Goal: Task Accomplishment & Management: Complete application form

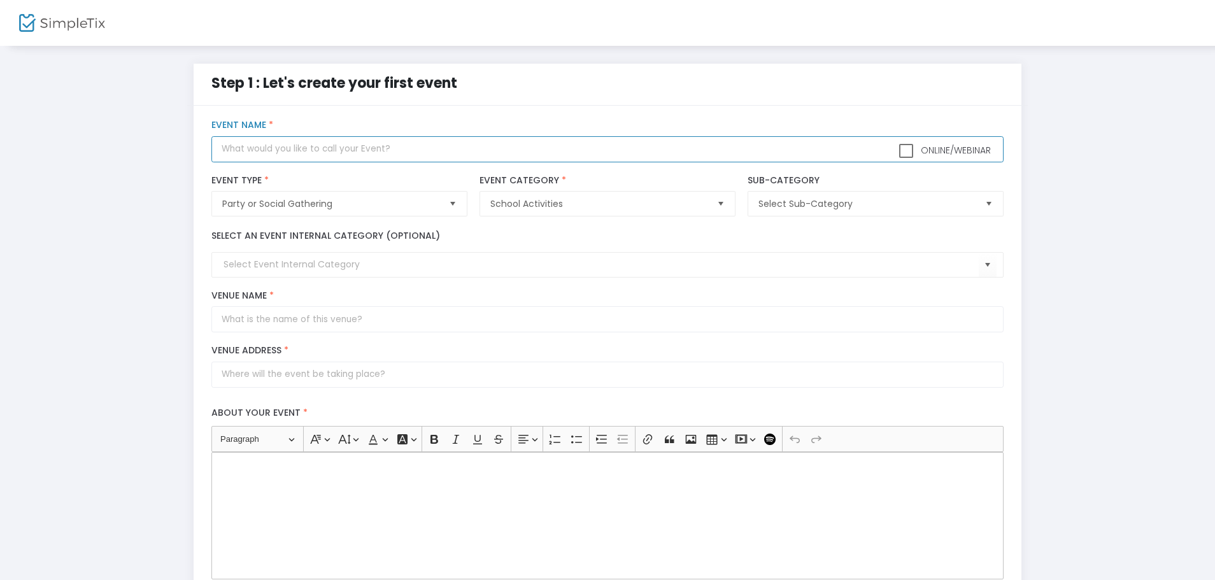
click at [381, 160] on input "text" at bounding box center [607, 149] width 792 height 26
type input "Owtside the Golden Jungle"
click at [673, 202] on span "School Activities" at bounding box center [598, 203] width 216 height 13
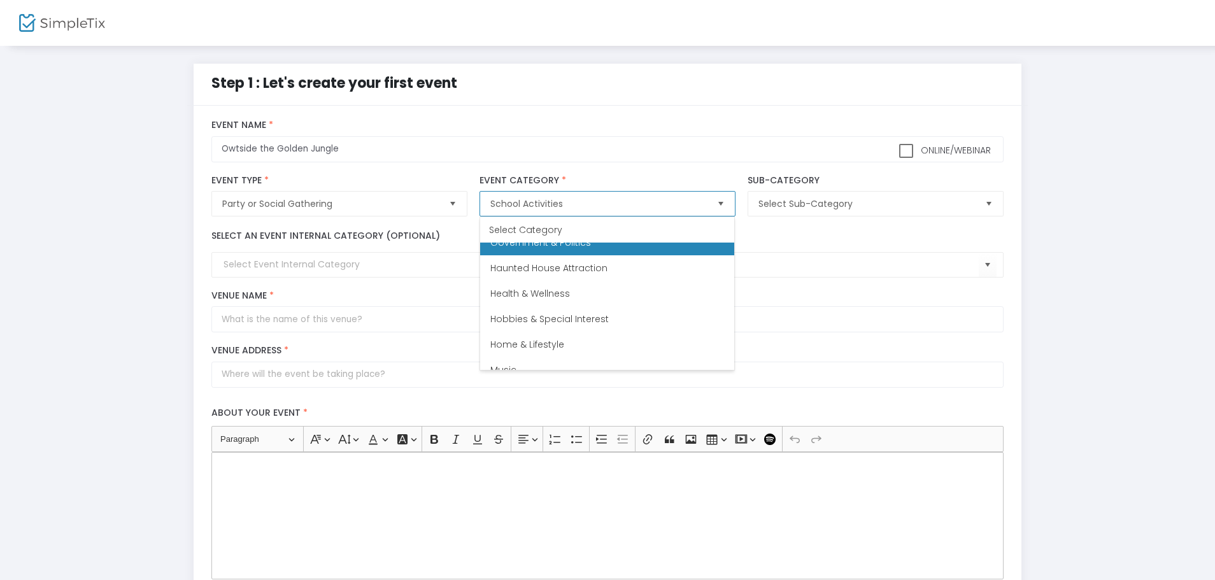
scroll to position [115, 0]
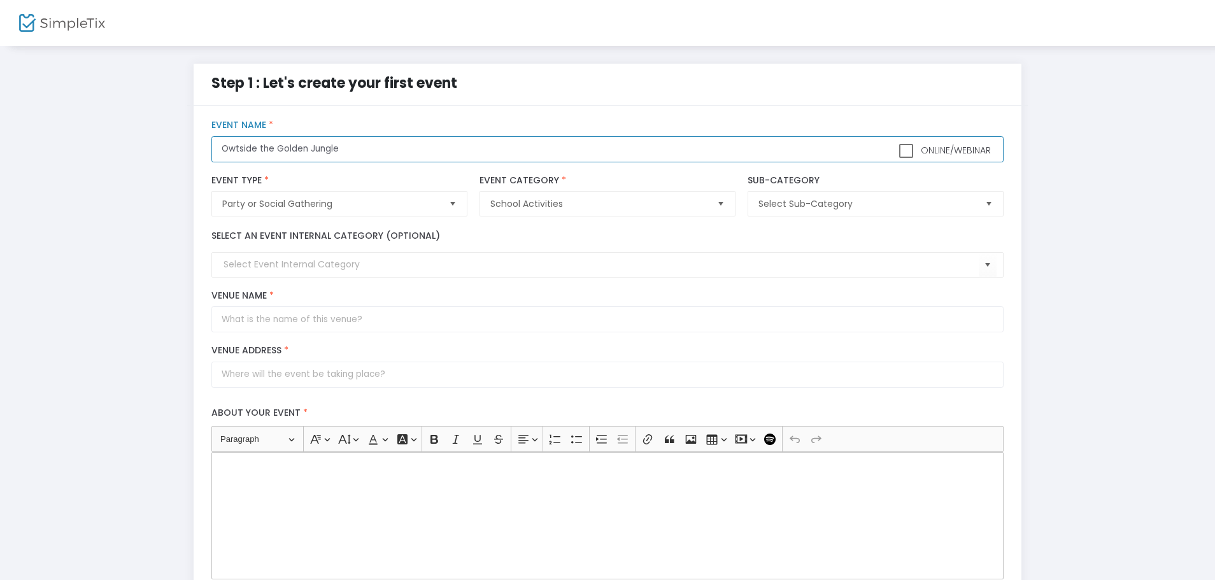
click at [617, 144] on input "Owtside the Golden Jungle" at bounding box center [607, 149] width 792 height 26
click at [382, 320] on input "Venue Name *" at bounding box center [607, 319] width 792 height 26
type input "Boys and Girls Club"
click at [350, 399] on div "About your event * Heading Paragraph Paragraph Heading 1 Heading 2 Heading 3 Fo…" at bounding box center [608, 490] width 804 height 192
click at [354, 383] on input "Venue Address *" at bounding box center [607, 375] width 792 height 26
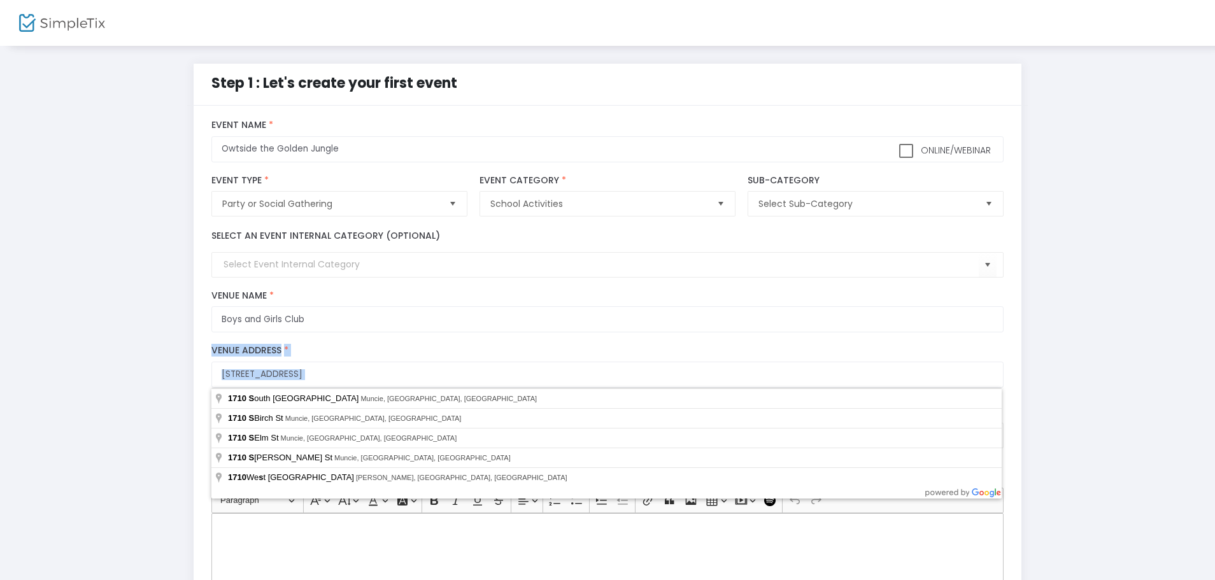
type input "[STREET_ADDRESS]"
type input "Muncie"
type input "47302"
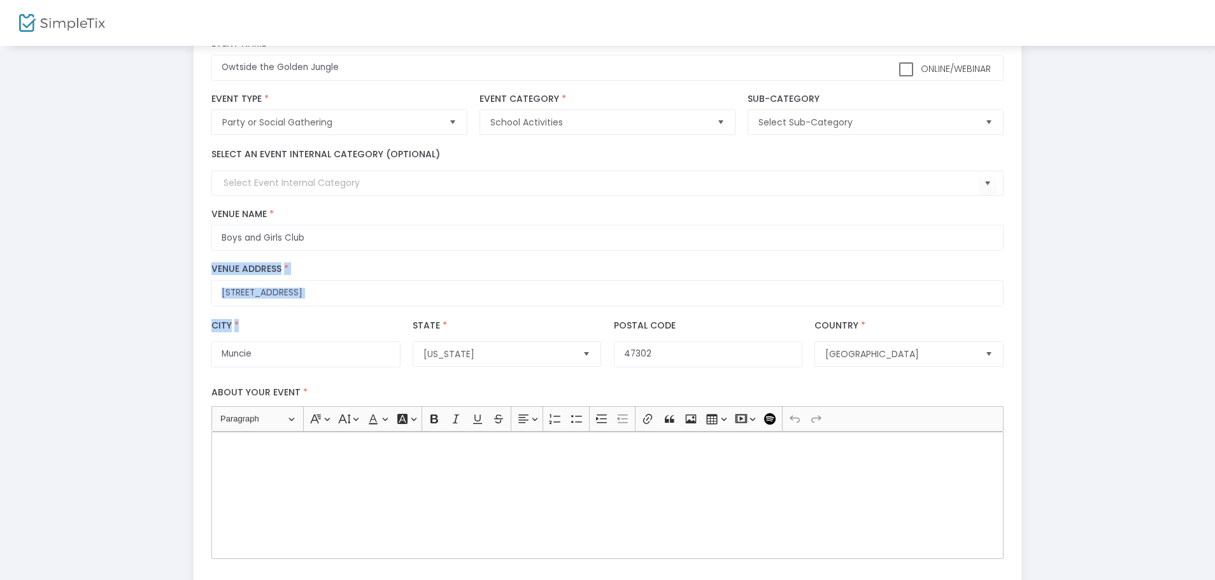
scroll to position [127, 0]
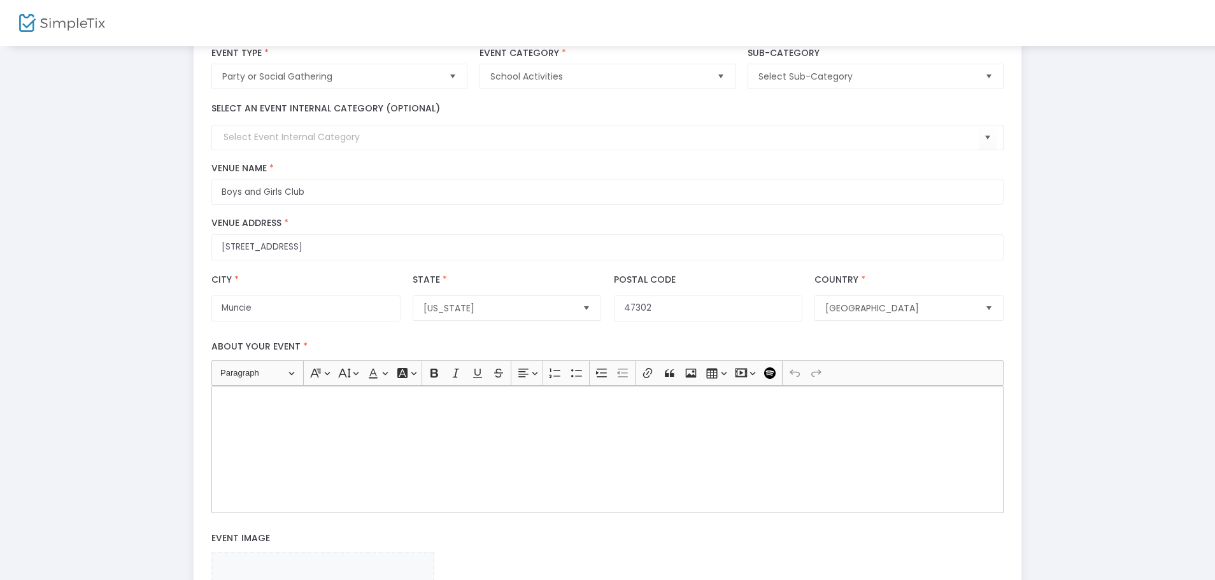
click at [720, 345] on label "About your event *" at bounding box center [608, 347] width 804 height 26
click at [436, 403] on p "Rich Text Editor, main" at bounding box center [607, 400] width 781 height 13
click at [366, 401] on p "POP OWT TO THE BSU HOMECOMING sPECIAL SECURITY ENFORCED ​​​​​​​" at bounding box center [607, 400] width 781 height 13
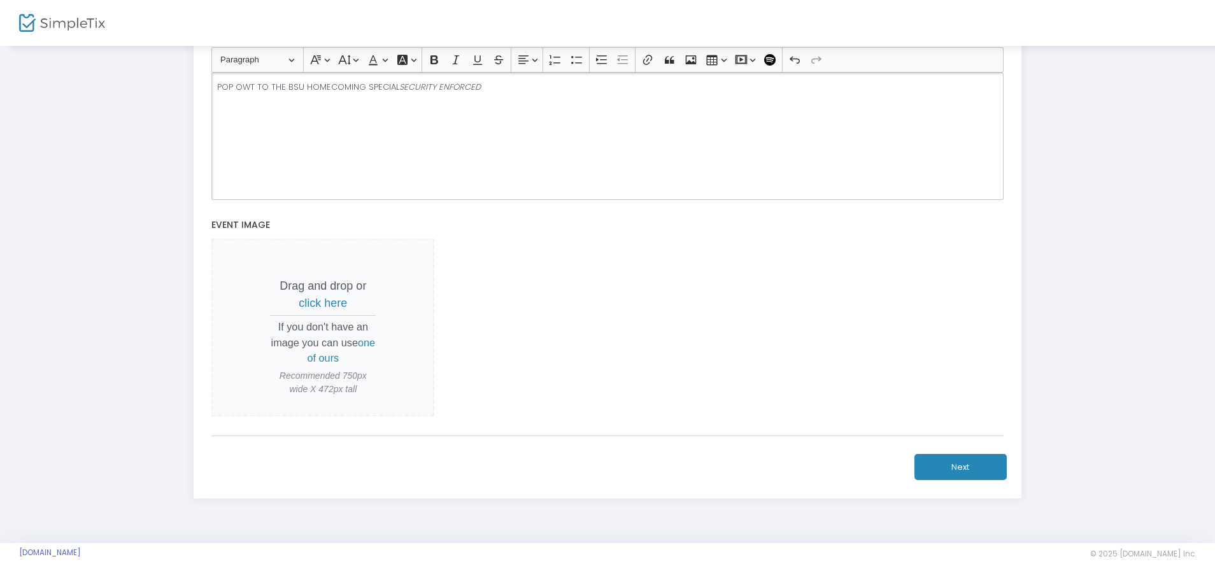
scroll to position [442, 0]
click at [324, 299] on span "click here" at bounding box center [323, 302] width 48 height 13
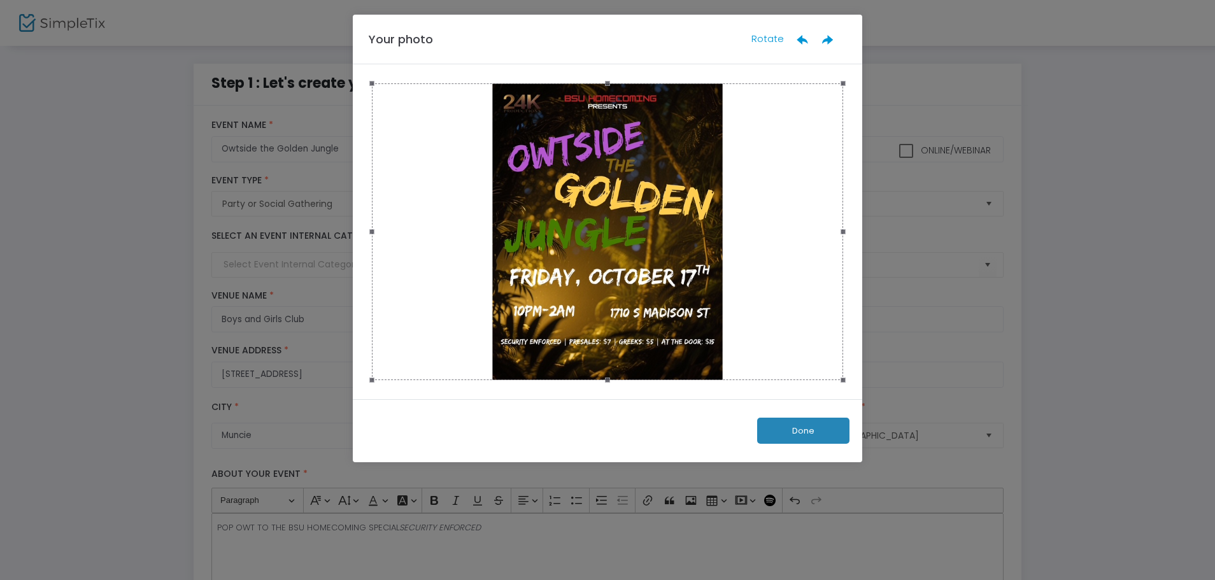
scroll to position [0, 0]
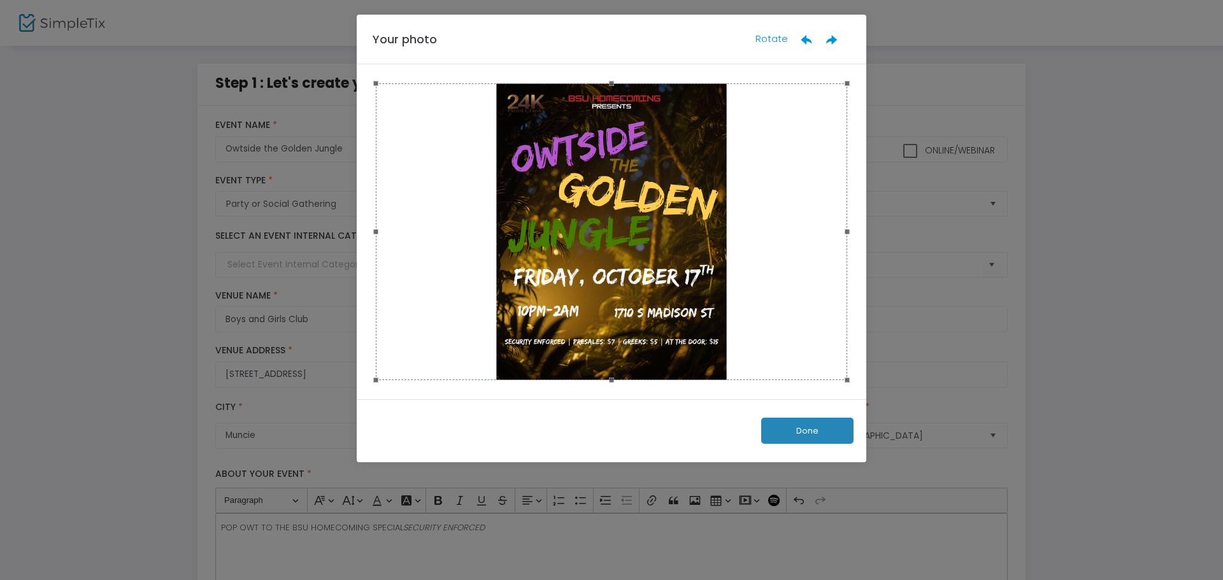
drag, startPoint x: 843, startPoint y: 235, endPoint x: 869, endPoint y: 438, distance: 204.2
click at [869, 438] on ngb-modal-window "Your photo Rotate Done" at bounding box center [611, 290] width 1223 height 580
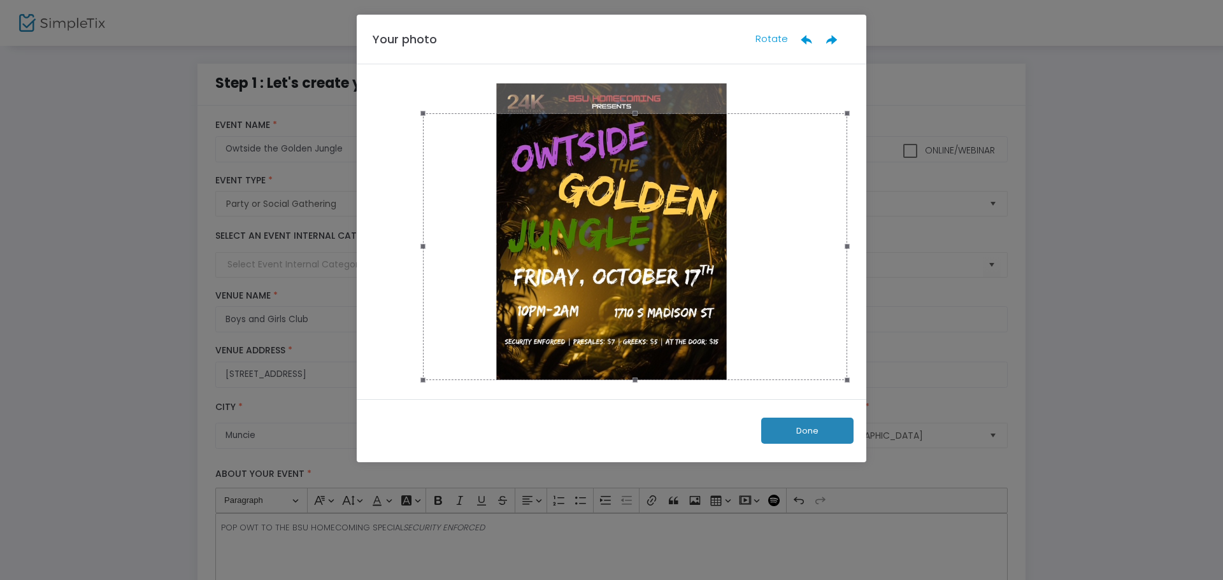
drag, startPoint x: 376, startPoint y: 82, endPoint x: 488, endPoint y: 119, distance: 118.2
click at [421, 112] on span at bounding box center [422, 113] width 5 height 5
drag, startPoint x: 636, startPoint y: 114, endPoint x: 576, endPoint y: 119, distance: 60.1
click at [628, 113] on span at bounding box center [634, 112] width 412 height 14
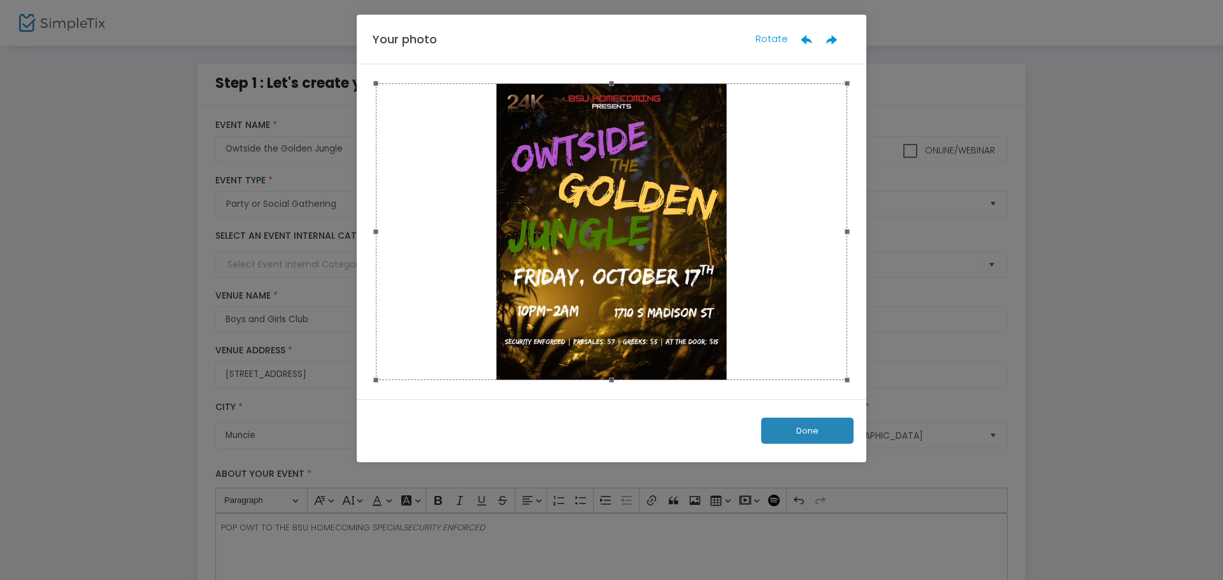
drag, startPoint x: 420, startPoint y: 111, endPoint x: 356, endPoint y: 52, distance: 86.5
click at [356, 52] on ngb-modal-window "Your photo Rotate Done" at bounding box center [611, 290] width 1223 height 580
click at [775, 425] on button "Done" at bounding box center [807, 431] width 92 height 26
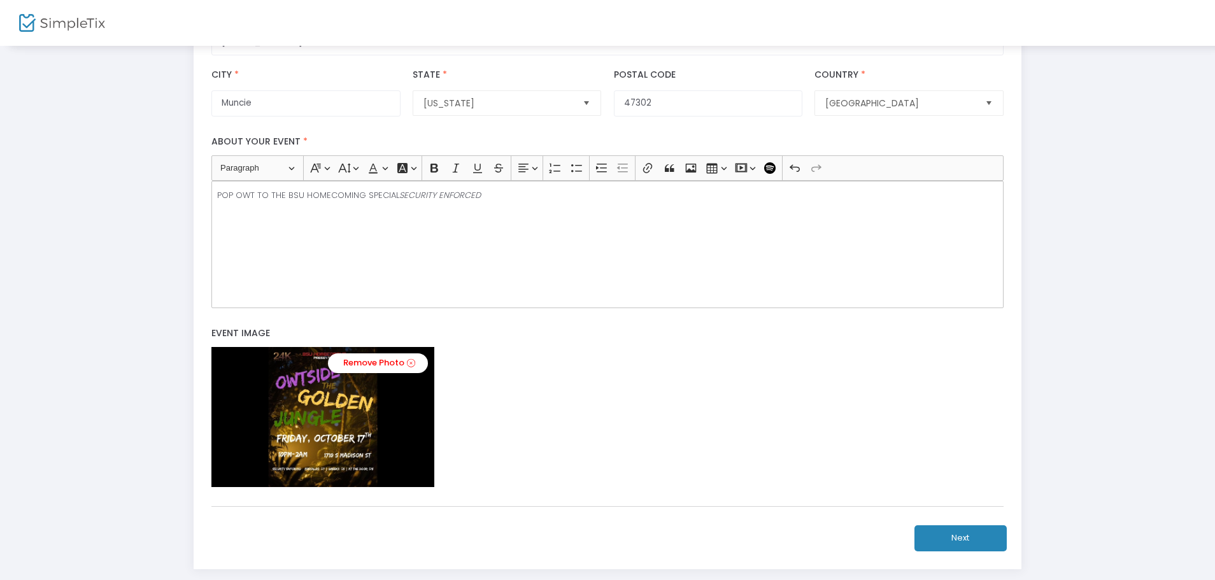
scroll to position [404, 0]
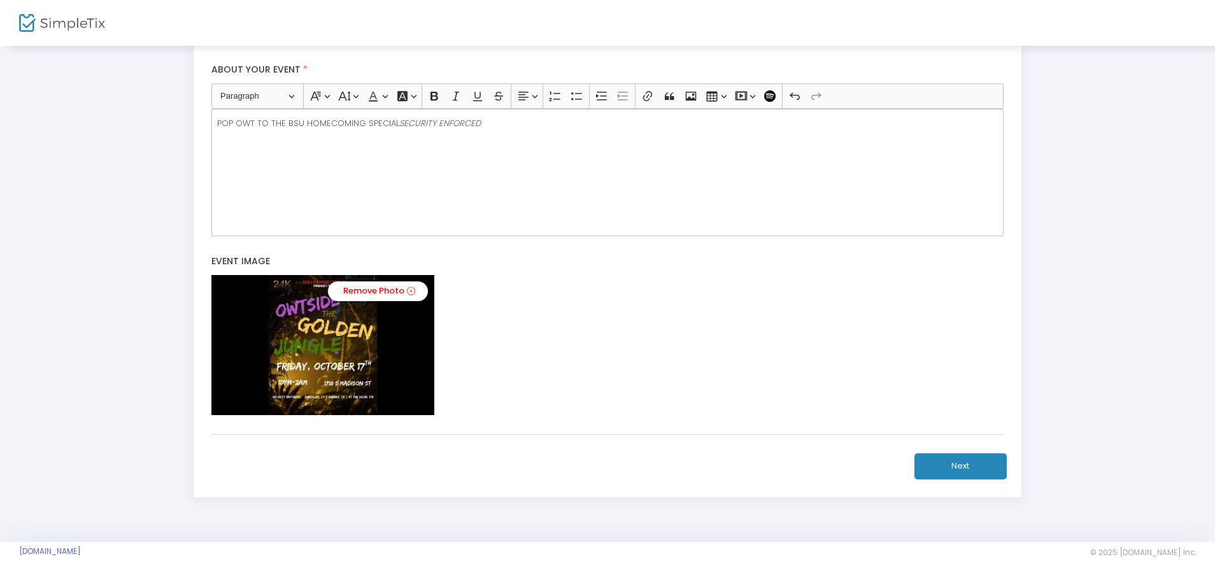
click at [934, 458] on button "Next" at bounding box center [961, 466] width 92 height 26
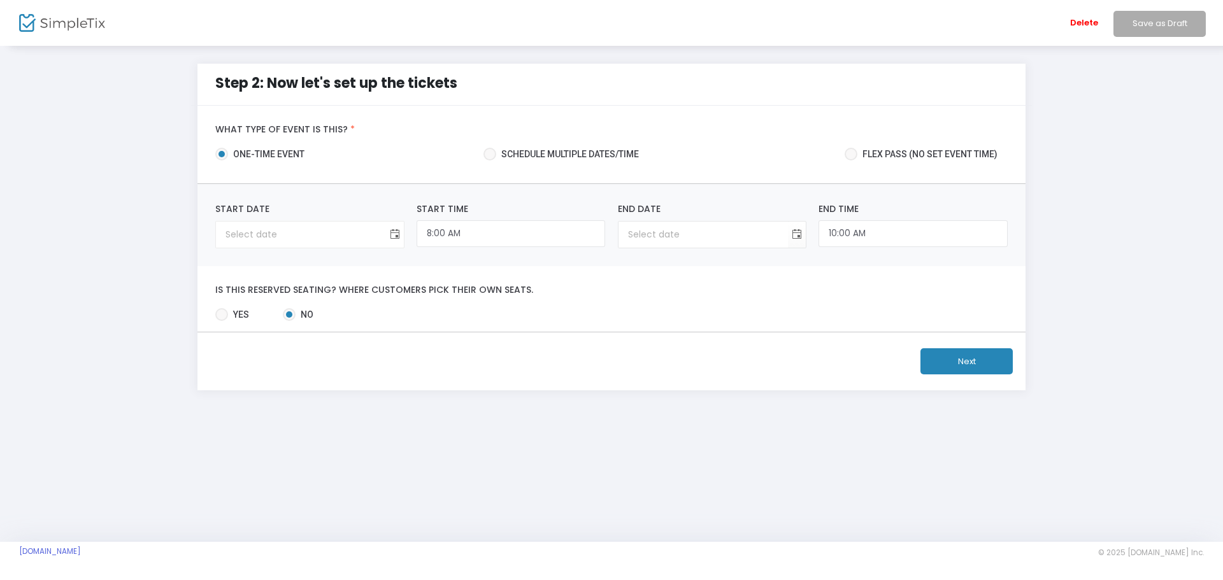
click at [394, 243] on span "Toggle calendar" at bounding box center [394, 234] width 21 height 21
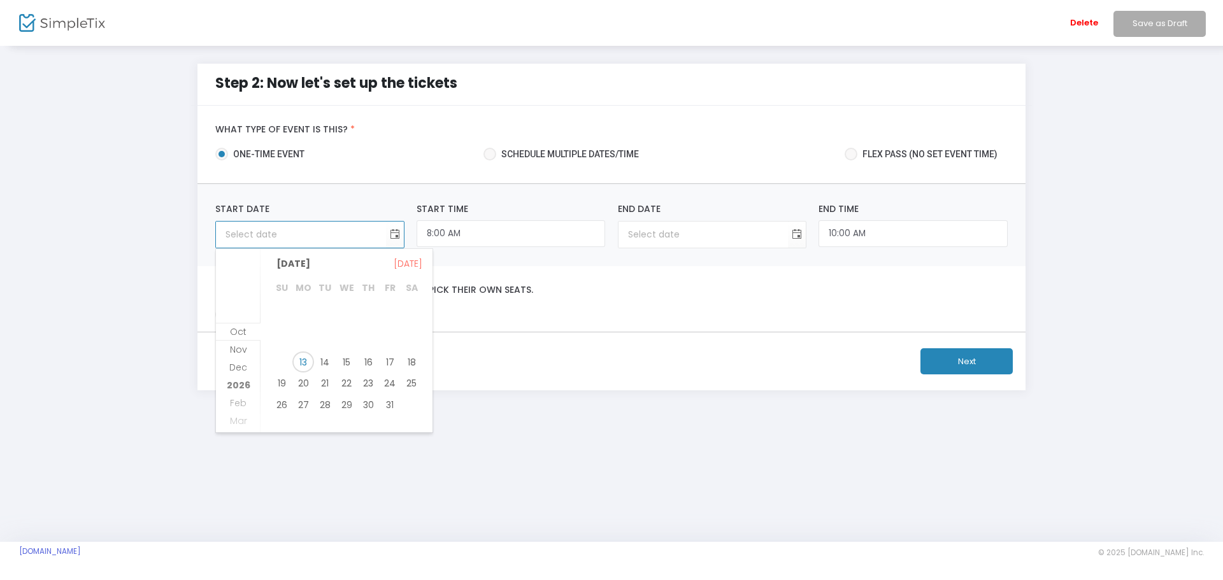
click at [387, 364] on span "17" at bounding box center [390, 363] width 22 height 22
type input "[DATE]"
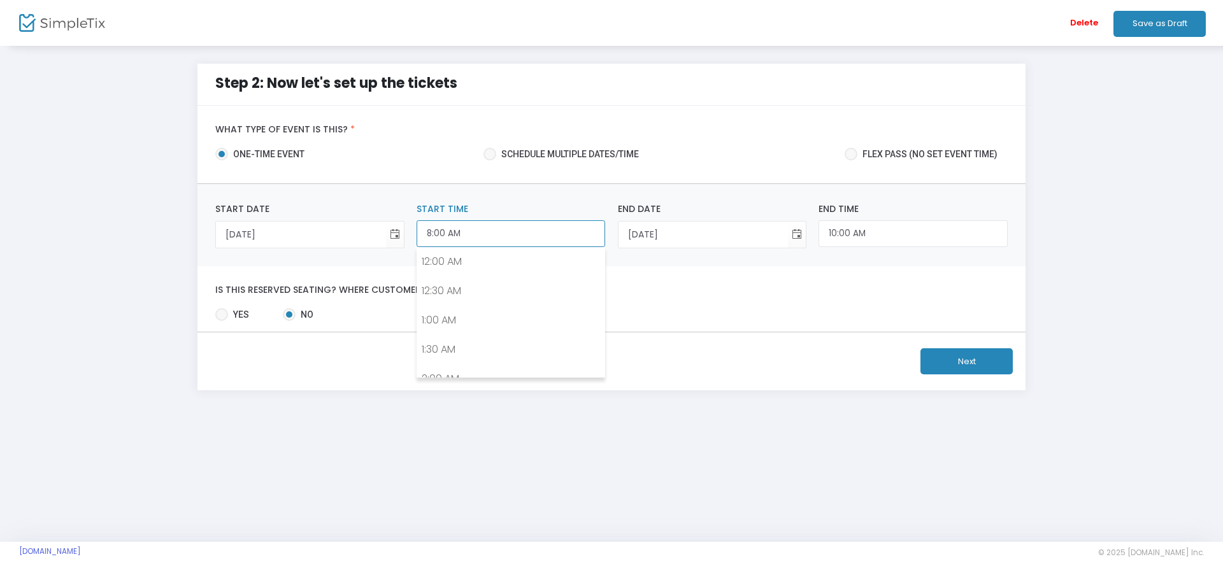
scroll to position [418, 0]
click at [583, 237] on input "8:00 AM" at bounding box center [511, 233] width 189 height 27
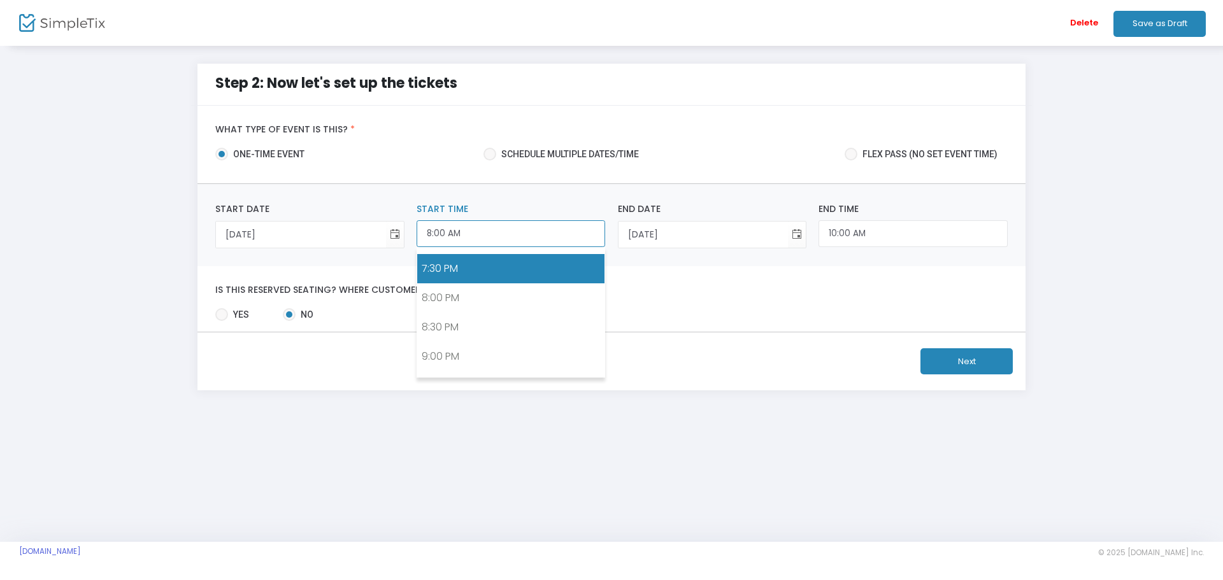
scroll to position [1276, 0]
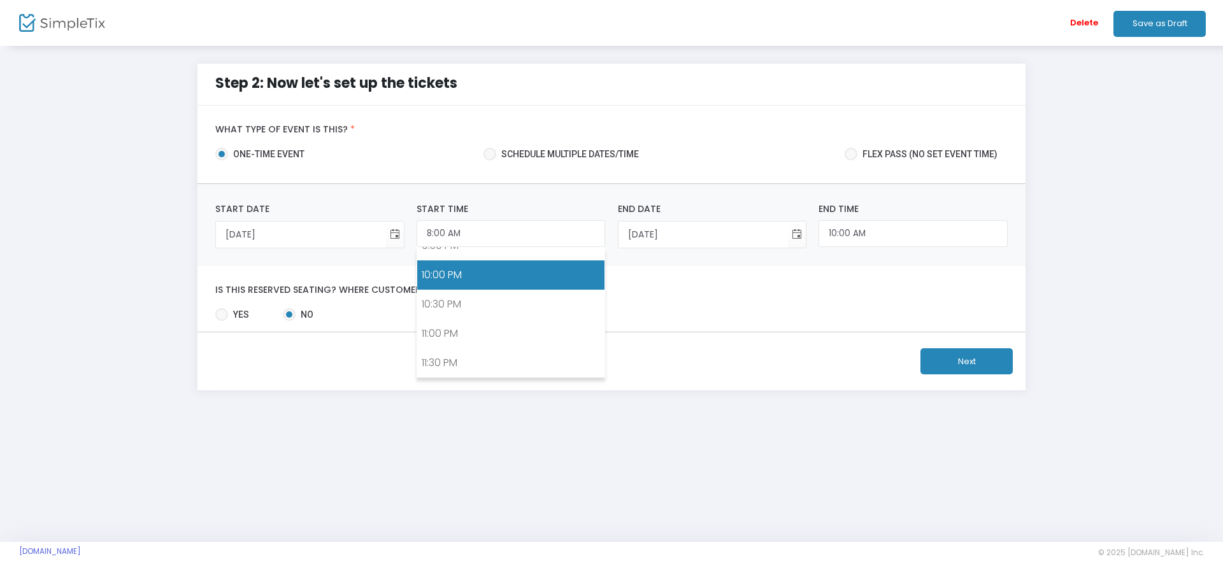
click at [466, 271] on link "10:00 PM" at bounding box center [510, 274] width 187 height 29
type input "10:00 PM"
type input "[DATE]"
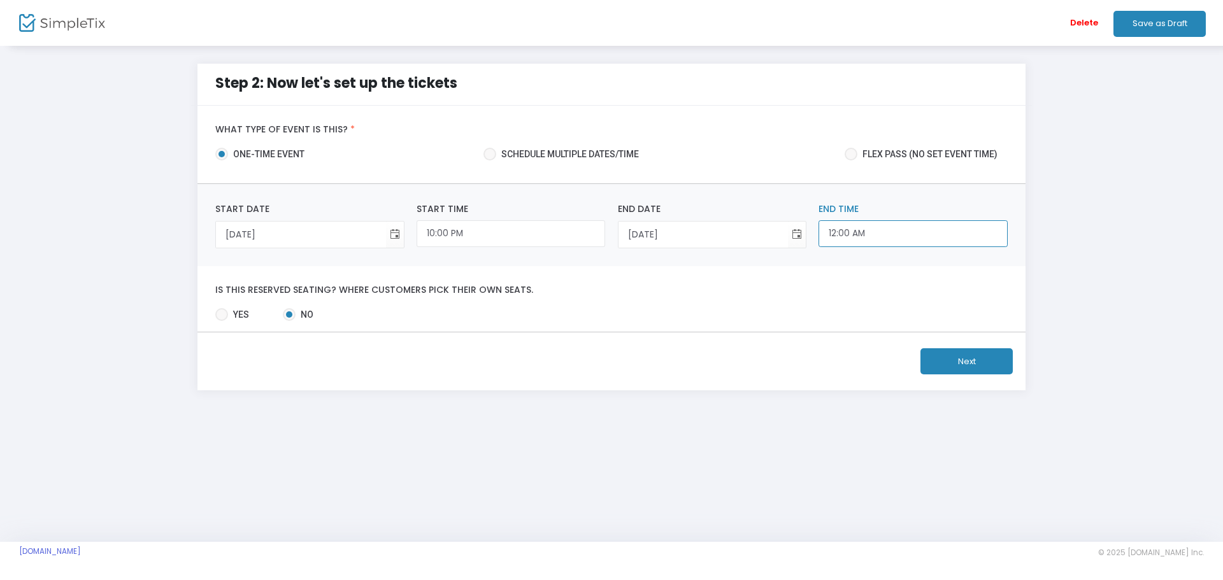
click at [889, 234] on input "12:00 AM" at bounding box center [912, 233] width 189 height 27
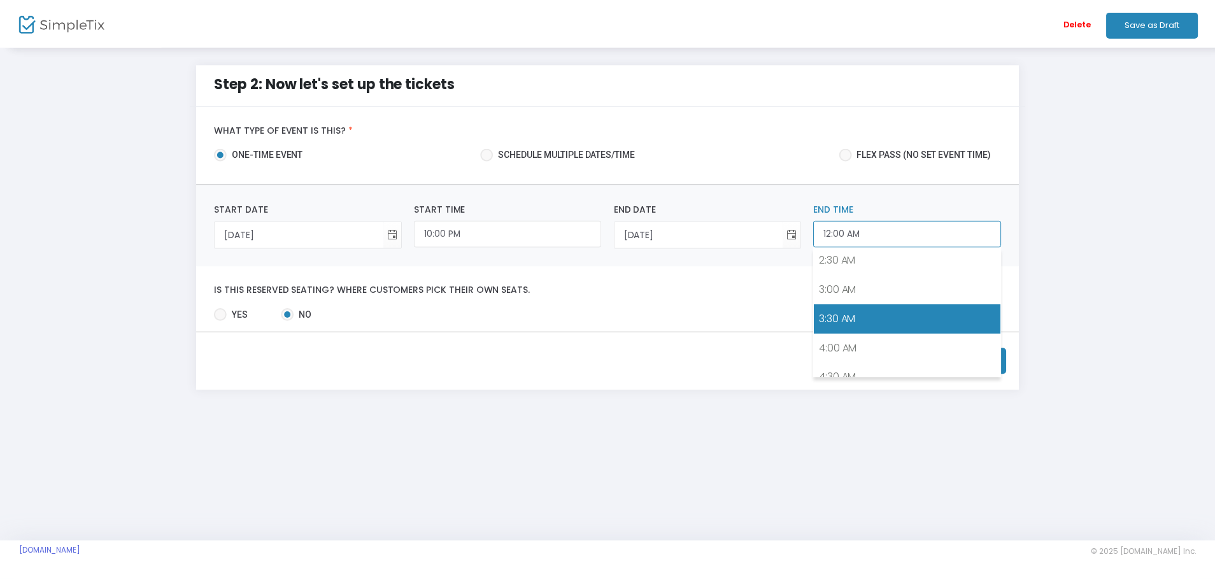
scroll to position [127, 0]
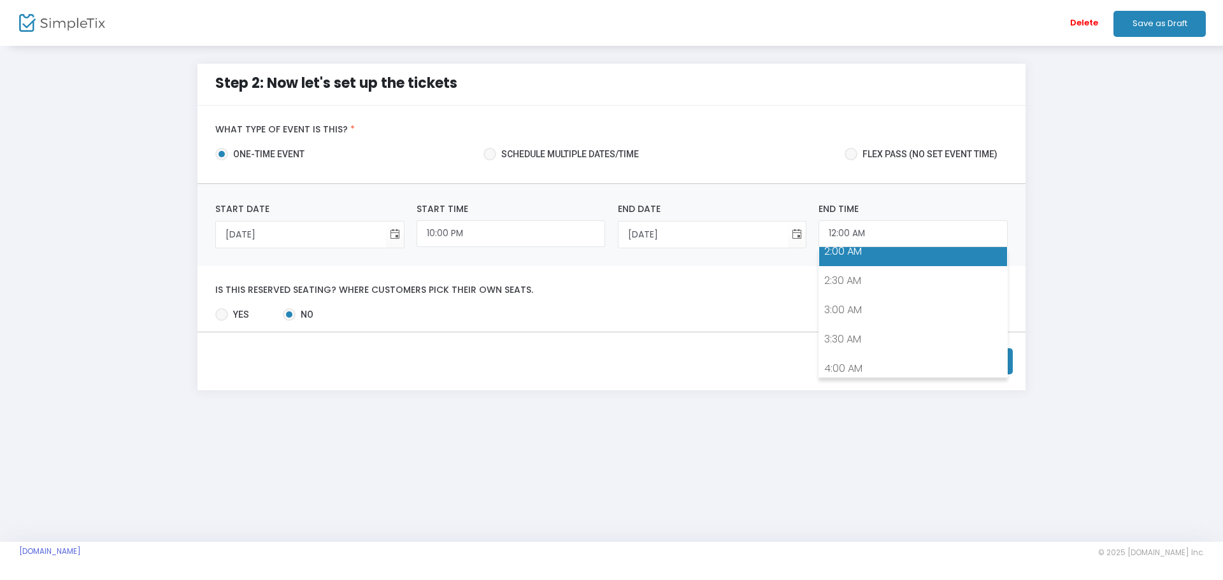
click at [885, 255] on link "2:00 AM" at bounding box center [912, 251] width 187 height 29
type input "2:00 AM"
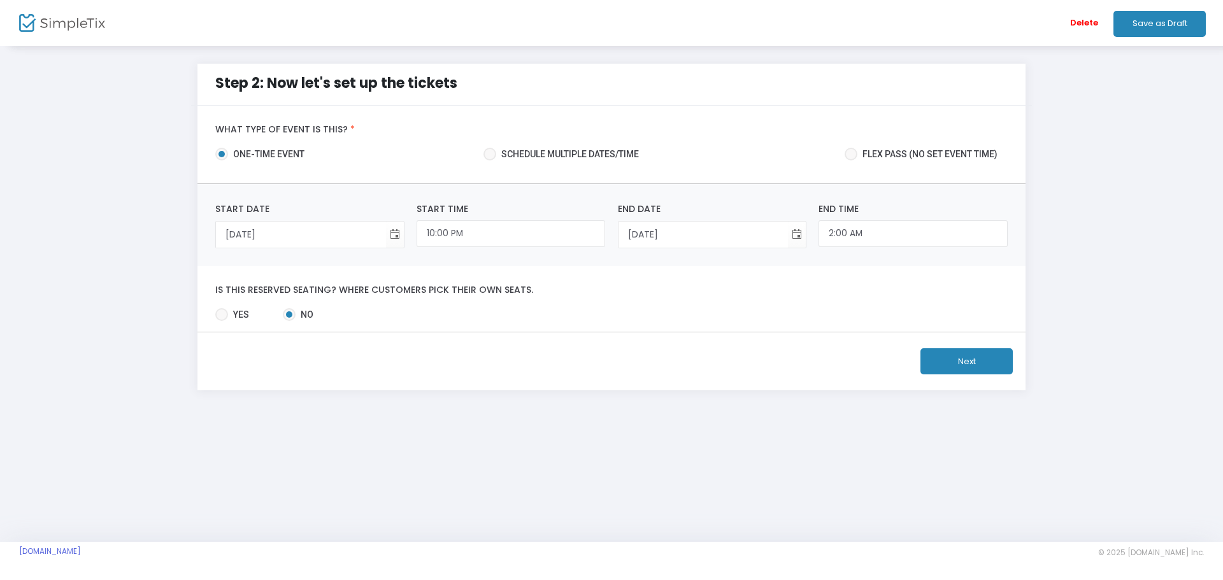
click at [949, 362] on button "Next" at bounding box center [966, 361] width 92 height 26
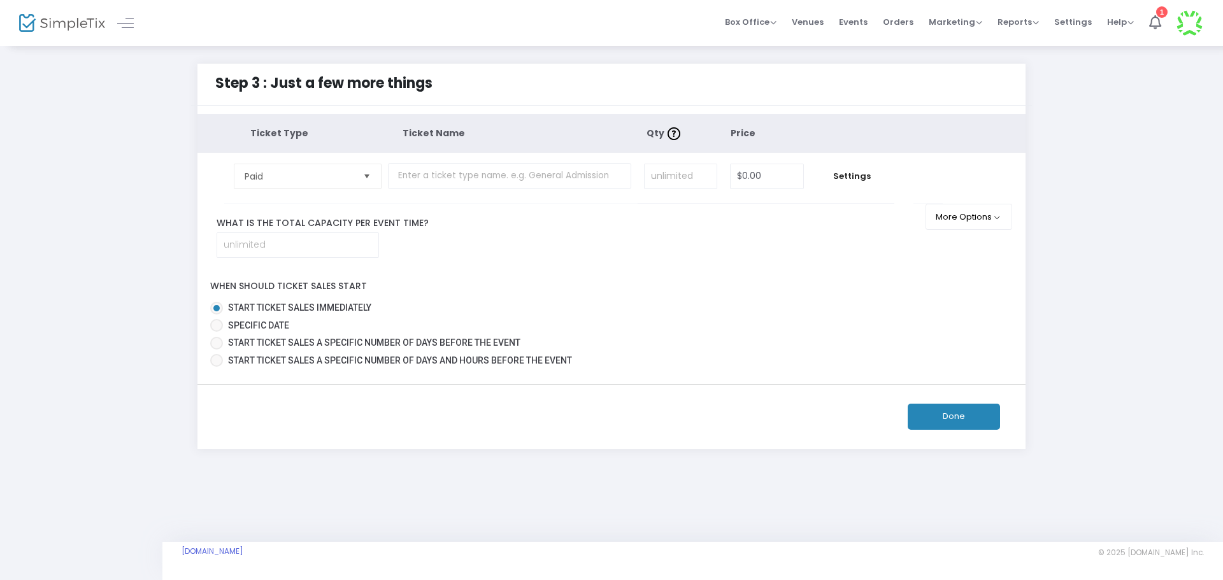
click at [848, 185] on td "Settings" at bounding box center [852, 178] width 84 height 50
click at [852, 175] on span "Settings" at bounding box center [851, 176] width 71 height 13
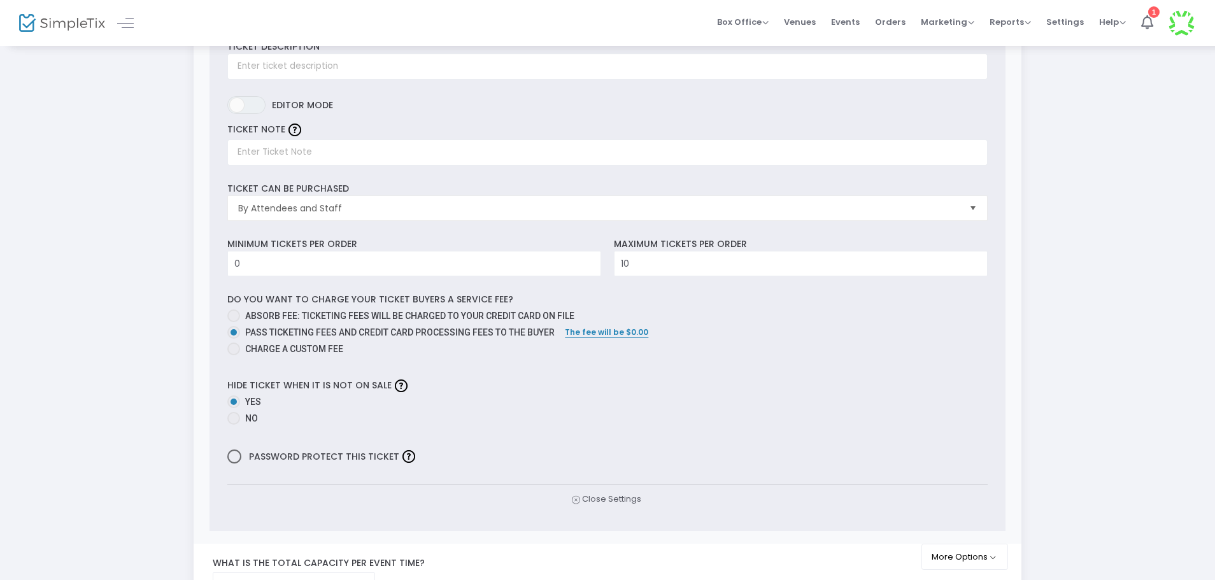
scroll to position [191, 0]
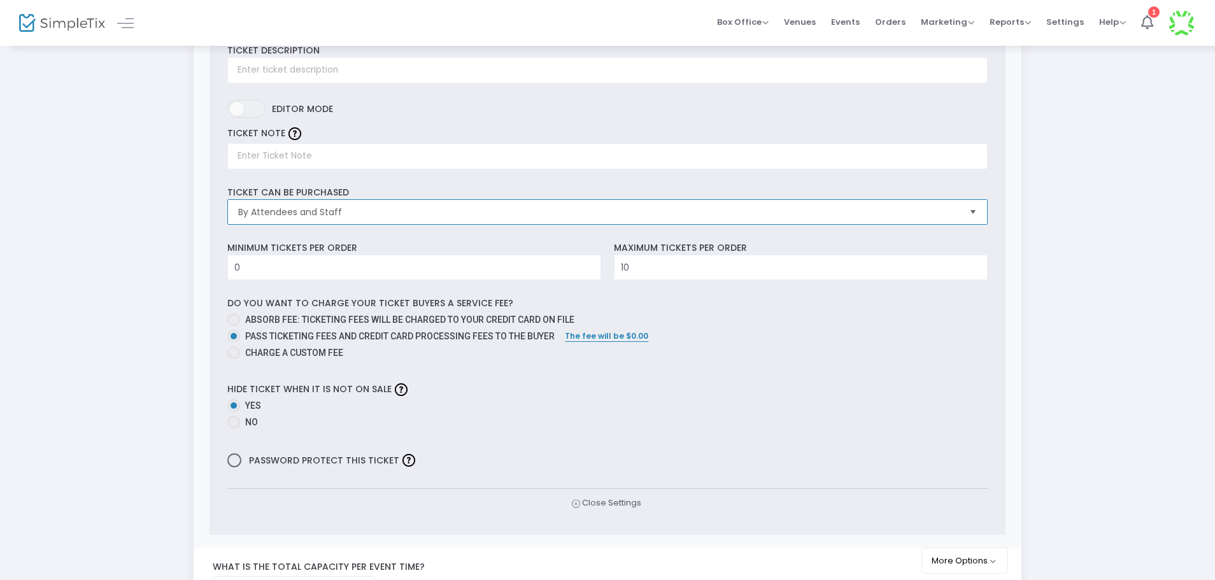
click at [436, 210] on span "By Attendees and Staff" at bounding box center [598, 212] width 720 height 13
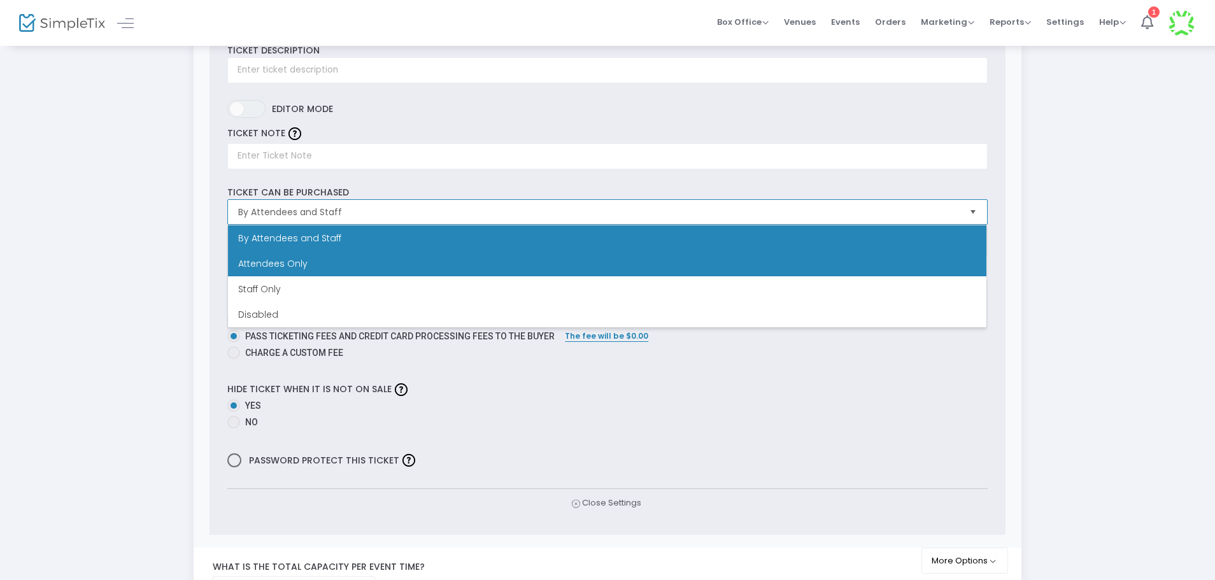
click at [353, 268] on li "Attendees Only" at bounding box center [607, 263] width 759 height 25
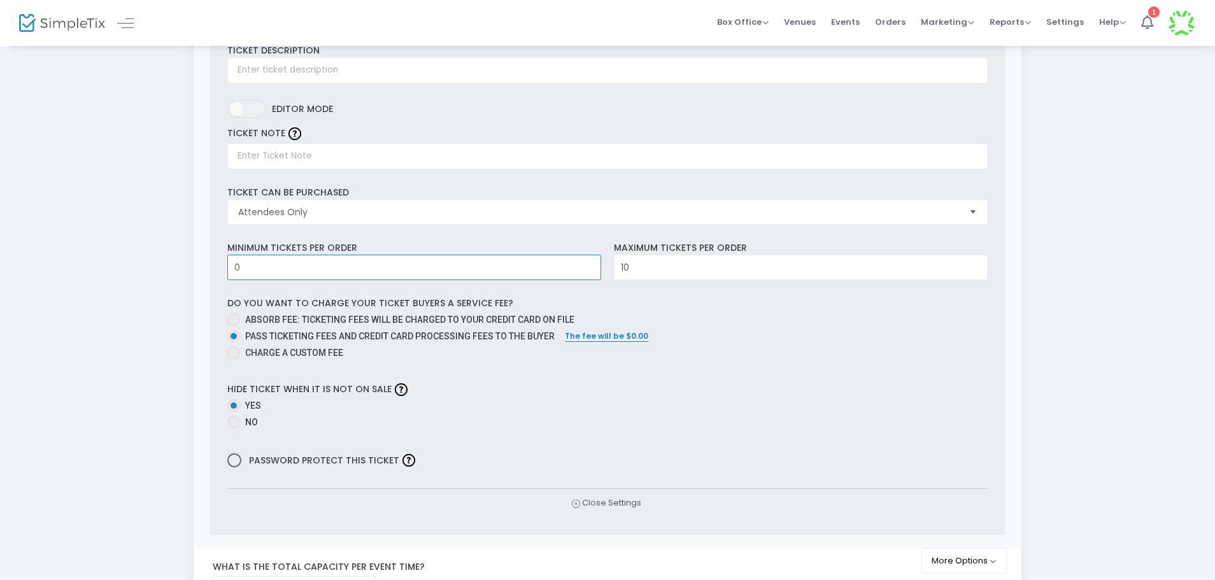
click at [346, 270] on input "0" at bounding box center [414, 267] width 373 height 24
type input "3"
click at [527, 269] on input "0" at bounding box center [414, 267] width 373 height 24
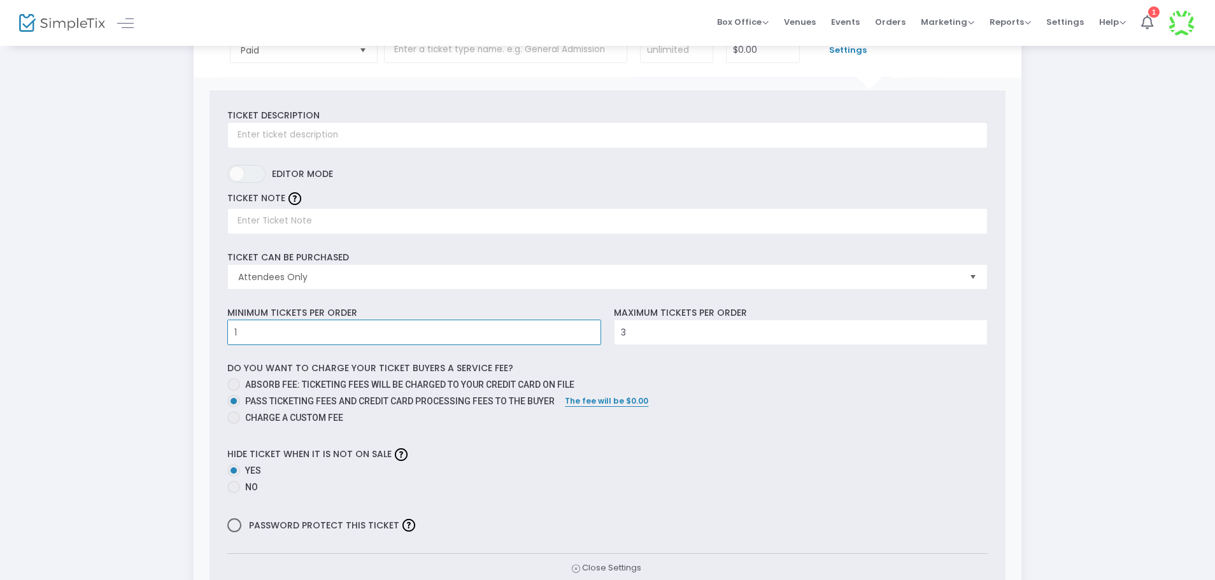
scroll to position [64, 0]
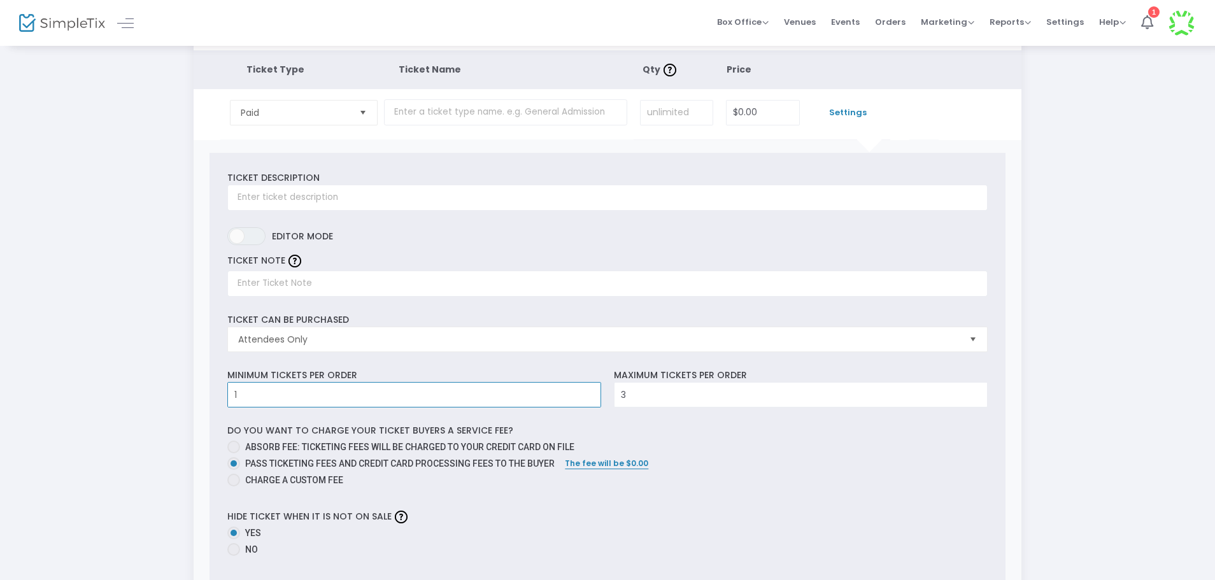
type input "1"
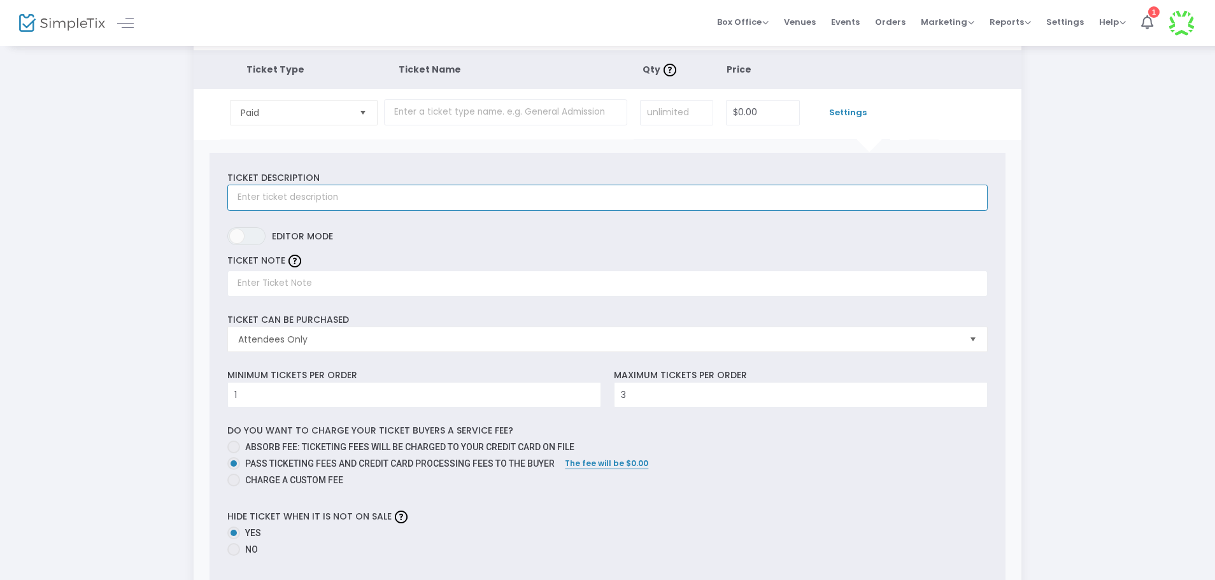
click at [322, 196] on input "text" at bounding box center [607, 198] width 760 height 26
click at [488, 122] on input "text" at bounding box center [505, 112] width 243 height 26
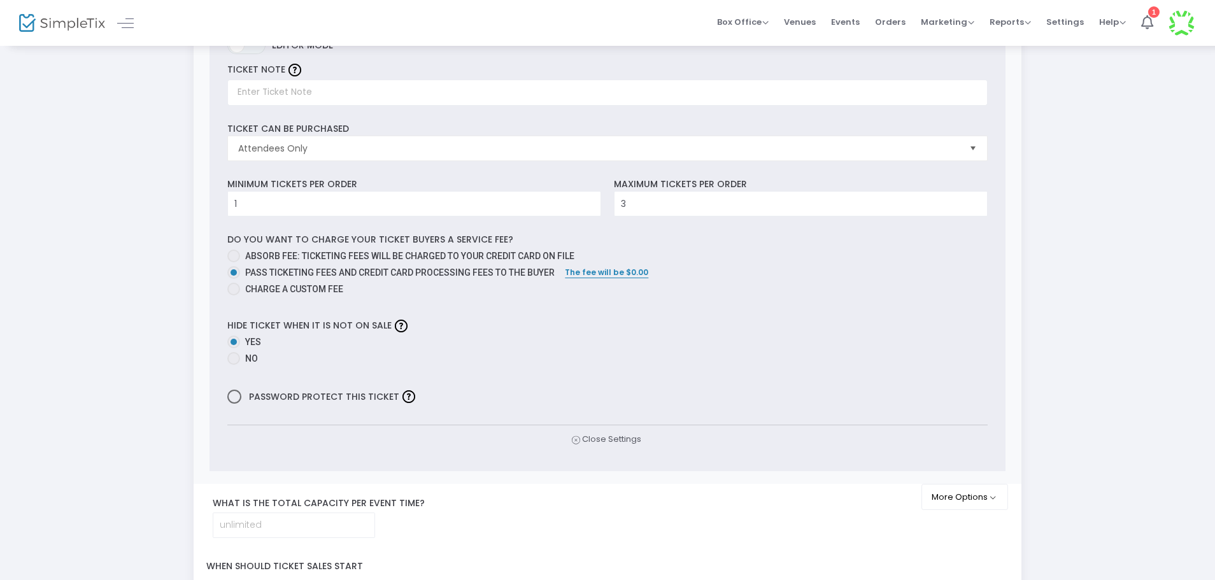
scroll to position [191, 0]
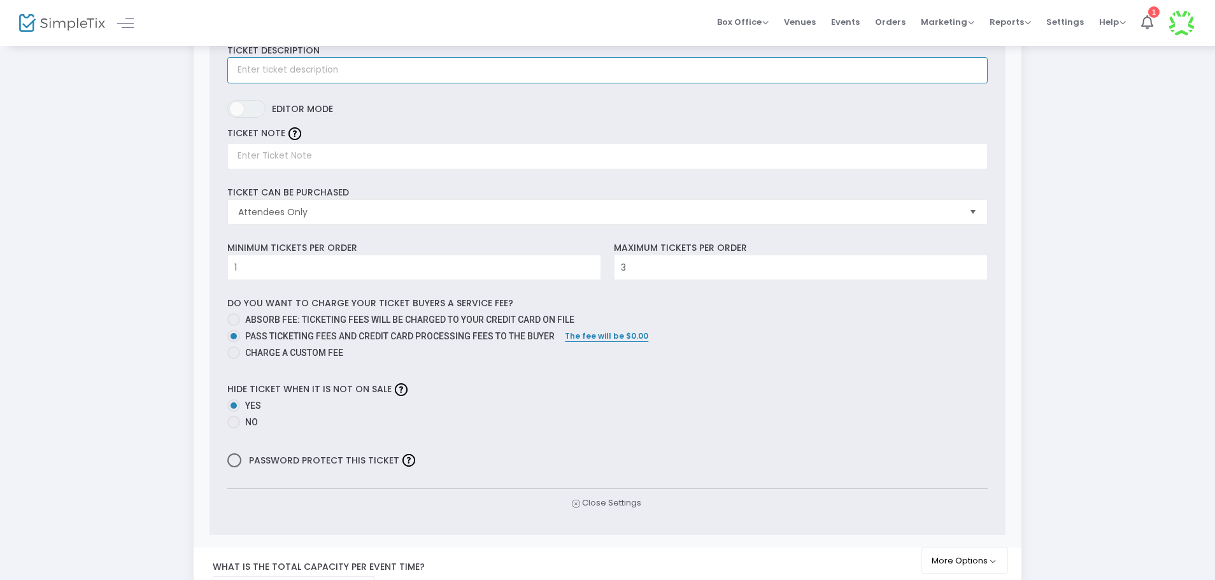
click at [490, 64] on input "text" at bounding box center [607, 70] width 760 height 26
type input "a"
type input "ABOWT TIME"
click at [249, 111] on span "ON OFF" at bounding box center [246, 109] width 38 height 18
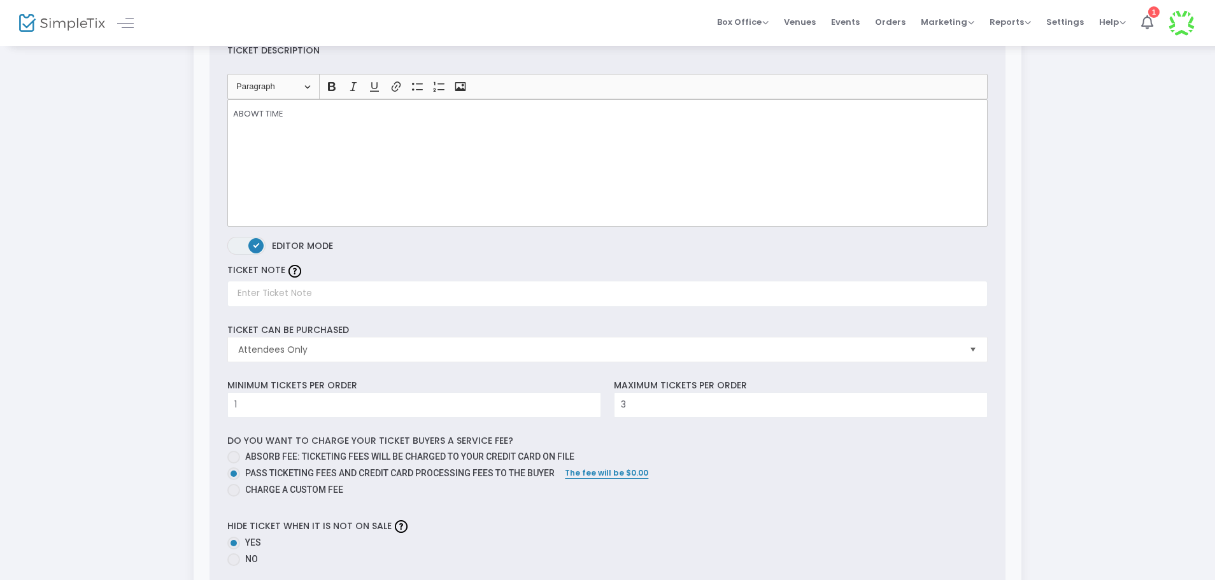
click at [258, 239] on span at bounding box center [255, 245] width 15 height 15
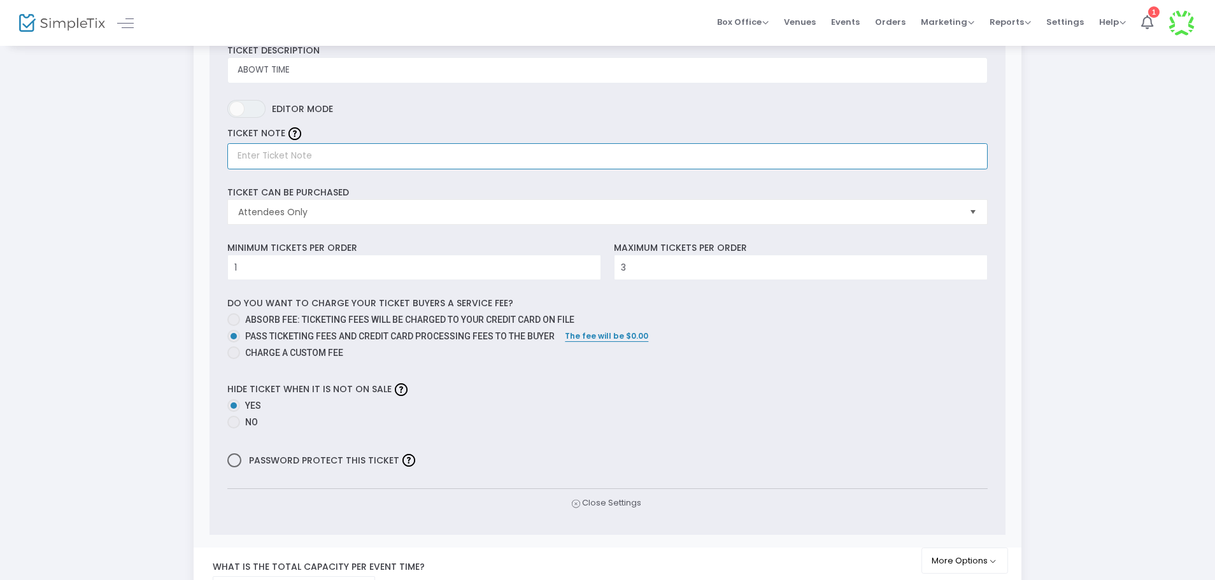
click at [291, 149] on input "text" at bounding box center [607, 156] width 760 height 26
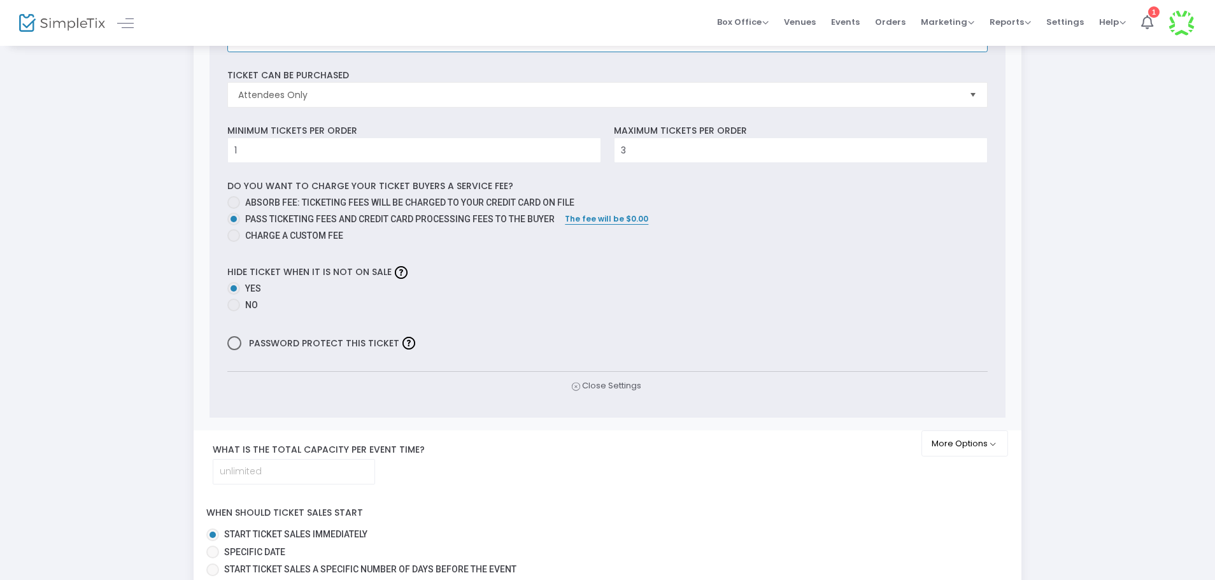
scroll to position [382, 0]
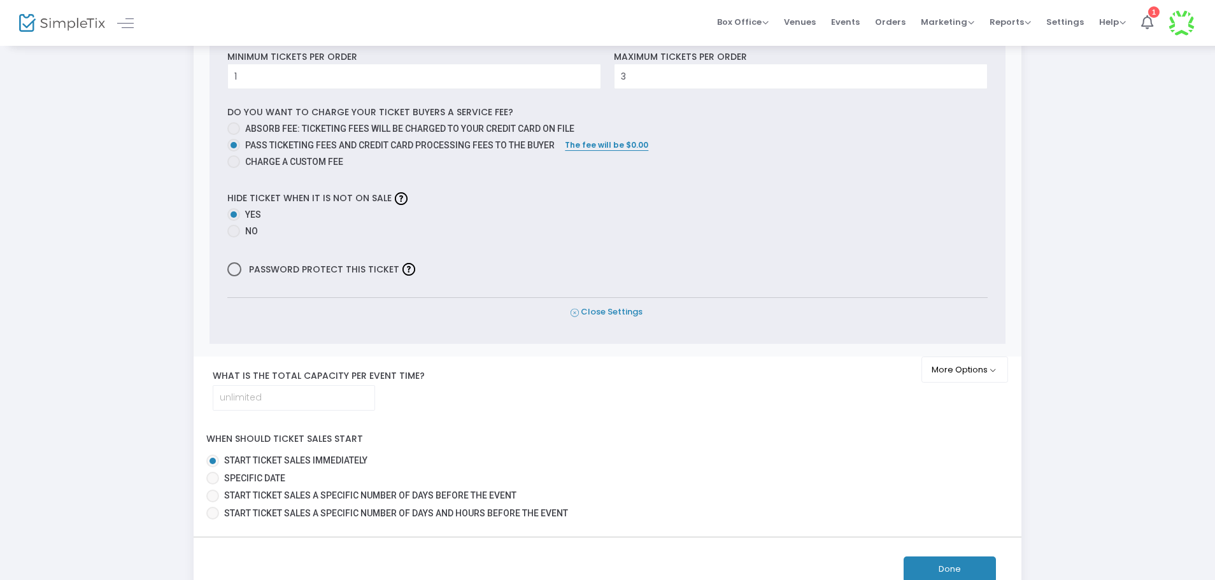
type input "No Refunds"
click at [598, 310] on span "Close Settings" at bounding box center [606, 312] width 69 height 13
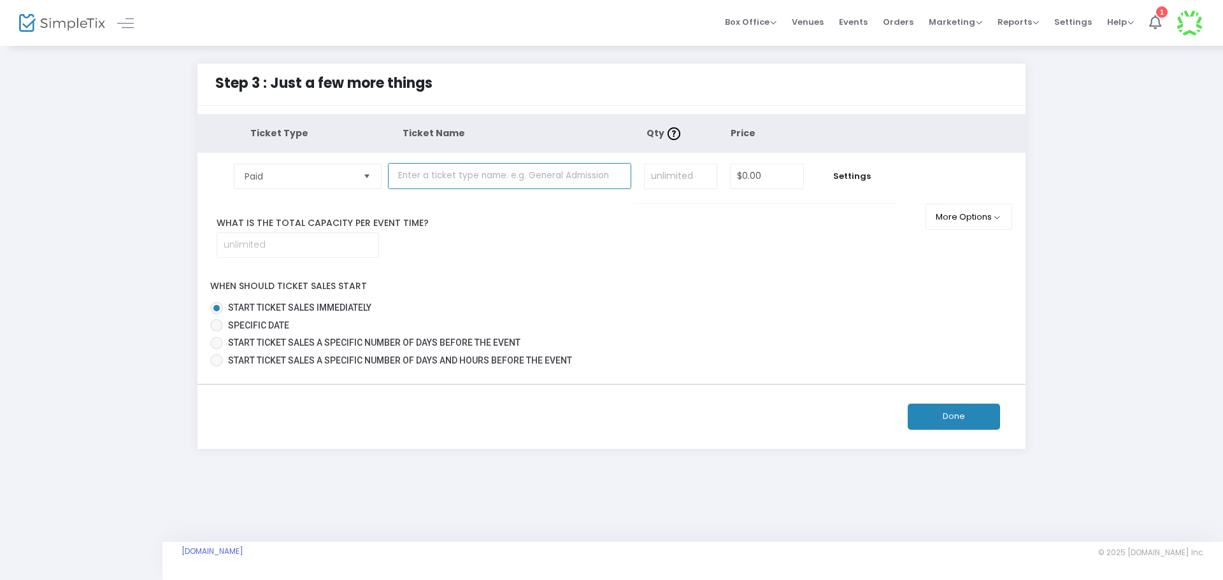
click at [481, 178] on input "text" at bounding box center [509, 176] width 243 height 26
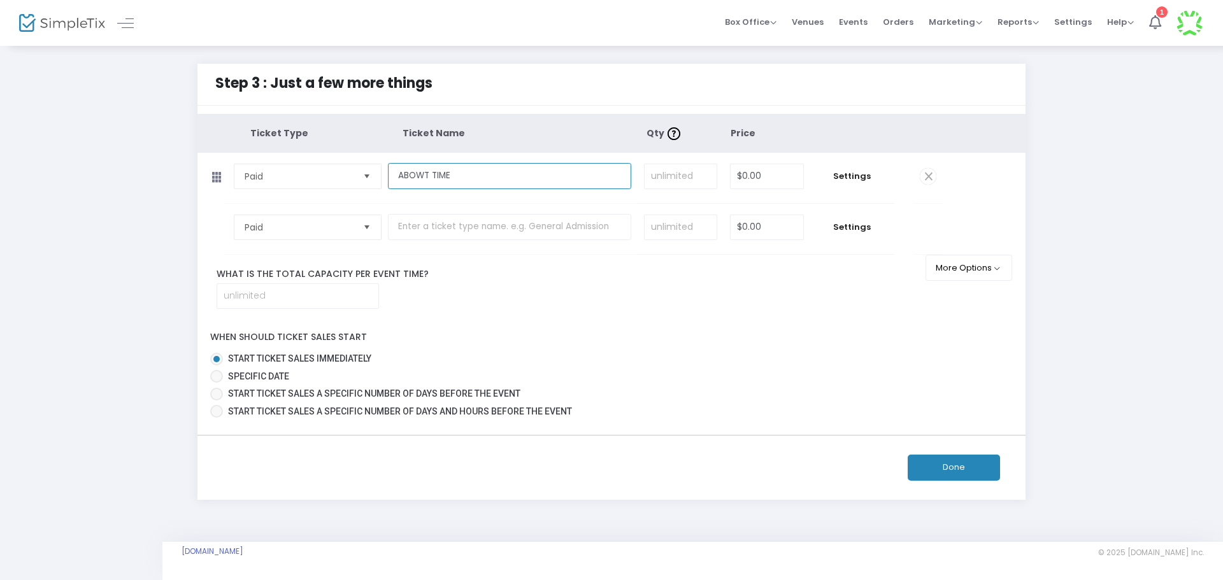
type input "ABOWT TIME"
click at [703, 180] on input at bounding box center [681, 176] width 72 height 24
click at [359, 235] on span "Select" at bounding box center [367, 227] width 21 height 21
click at [472, 231] on input "text" at bounding box center [509, 227] width 243 height 26
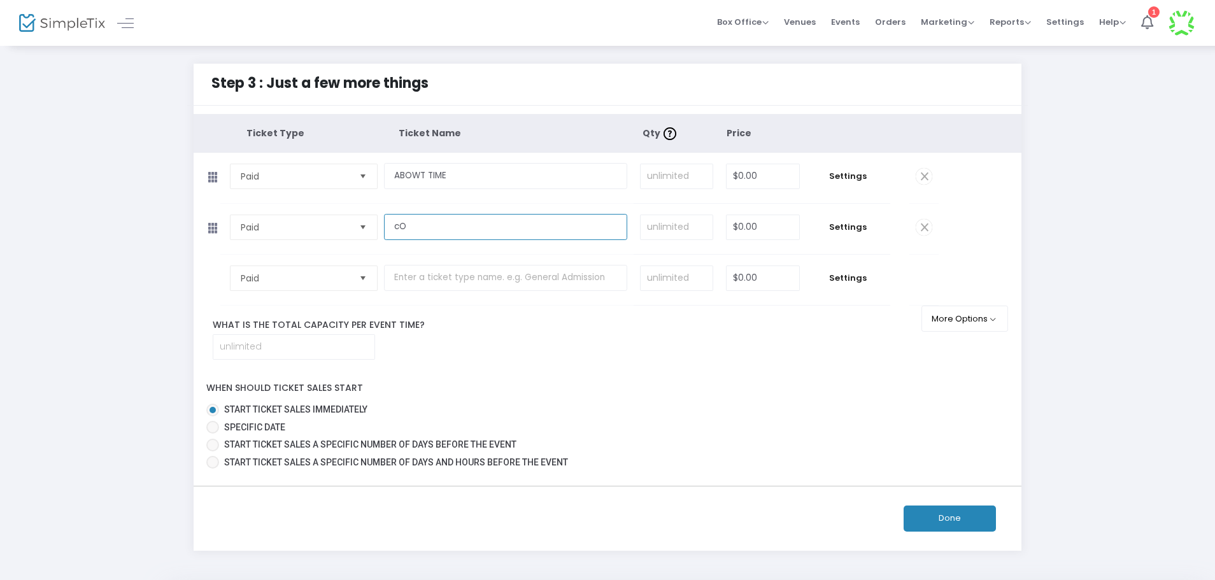
type input "c"
type input "COLD START"
click at [480, 278] on input "text" at bounding box center [505, 278] width 243 height 26
type input "V"
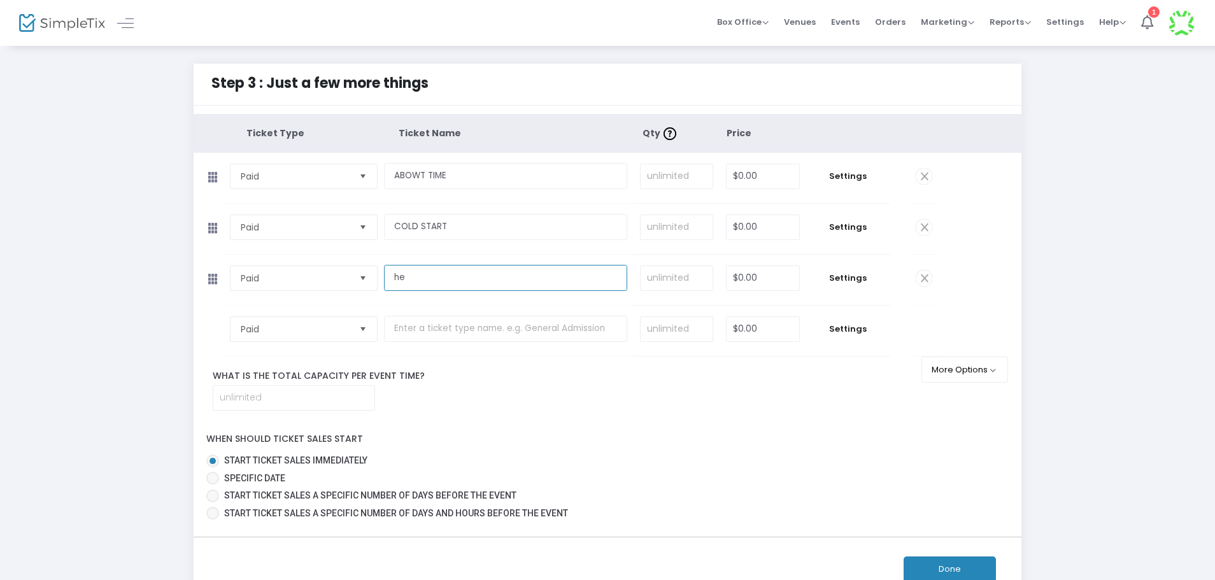
type input "h"
type input "H"
type input "B"
type input "Centaur Pass"
click at [772, 180] on input "0" at bounding box center [763, 176] width 73 height 24
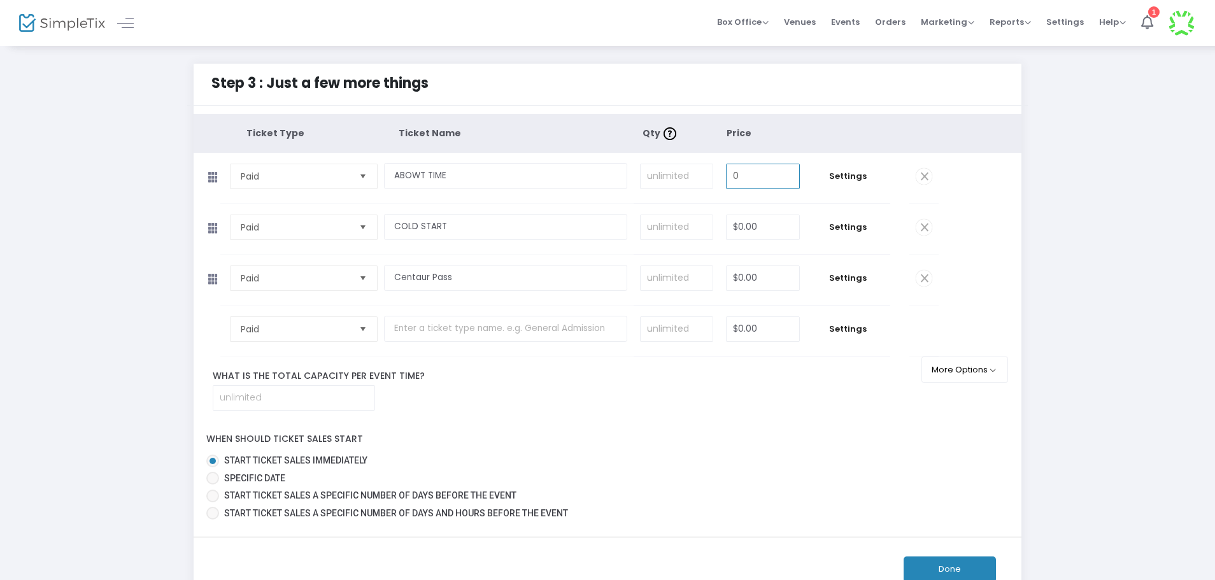
click at [771, 180] on input "0" at bounding box center [763, 176] width 73 height 24
type input "$0.00"
click at [762, 230] on input "0" at bounding box center [763, 227] width 73 height 24
type input "$0.00"
click at [845, 223] on span "Settings" at bounding box center [848, 227] width 71 height 13
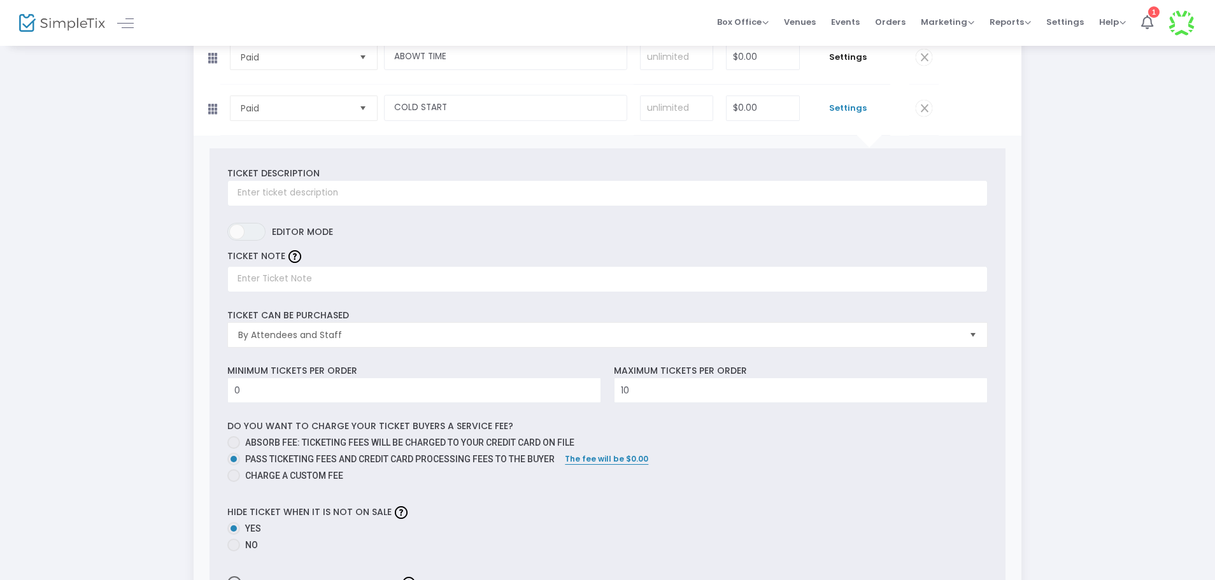
scroll to position [127, 0]
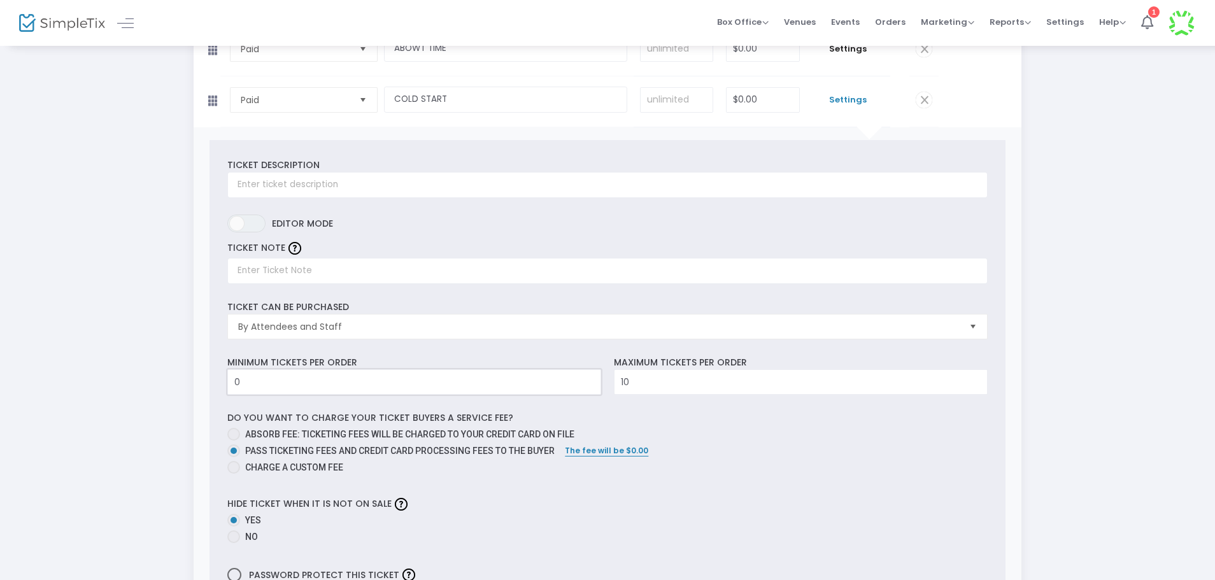
click at [510, 383] on input "0" at bounding box center [414, 382] width 373 height 24
type input "1"
click at [655, 384] on input "10" at bounding box center [801, 382] width 373 height 24
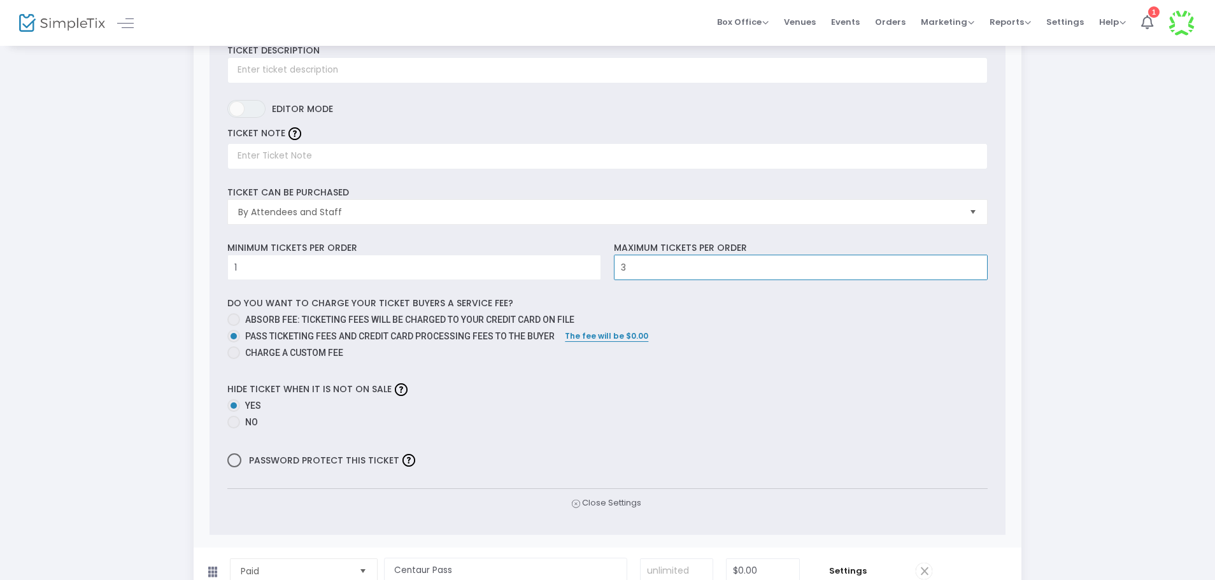
scroll to position [255, 0]
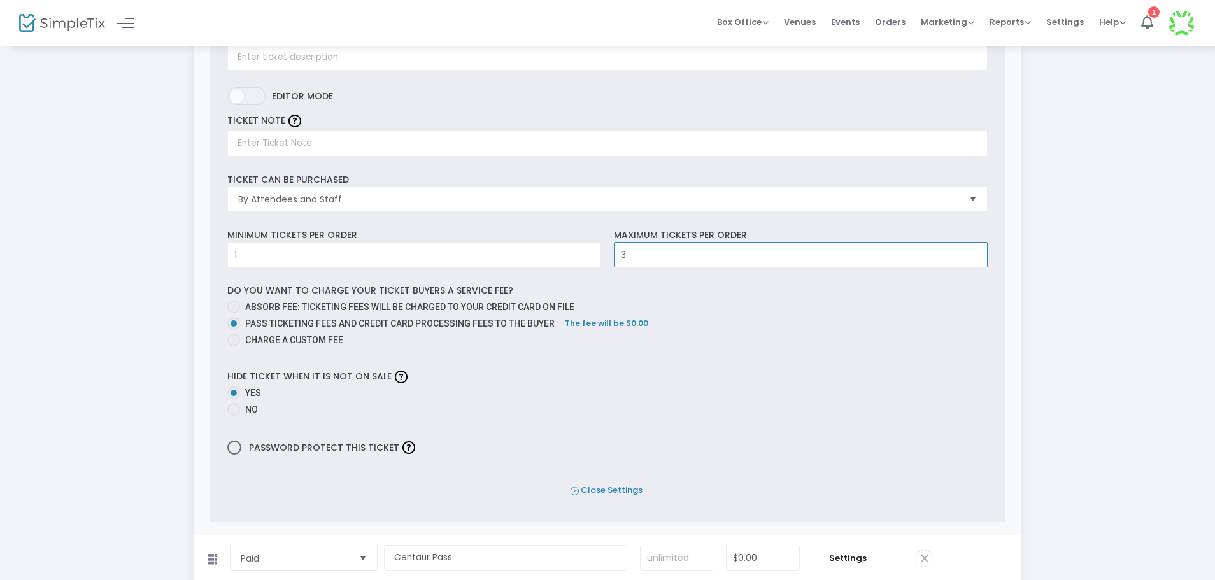
type input "3"
click at [634, 493] on span "Close Settings" at bounding box center [607, 490] width 72 height 13
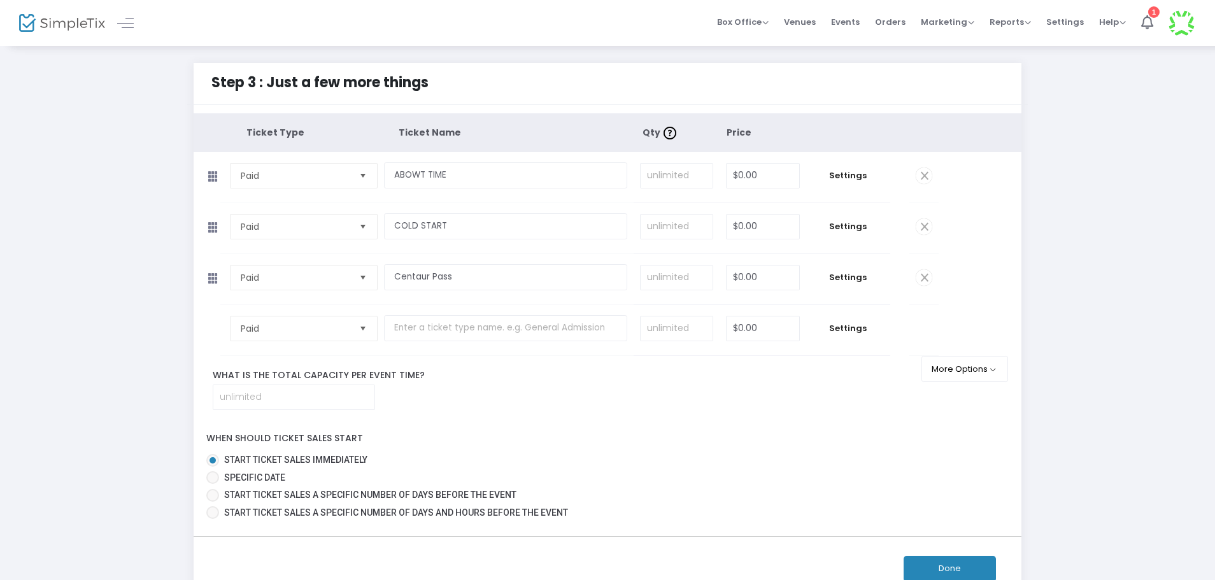
scroll to position [0, 0]
click at [854, 175] on span "Settings" at bounding box center [848, 176] width 71 height 13
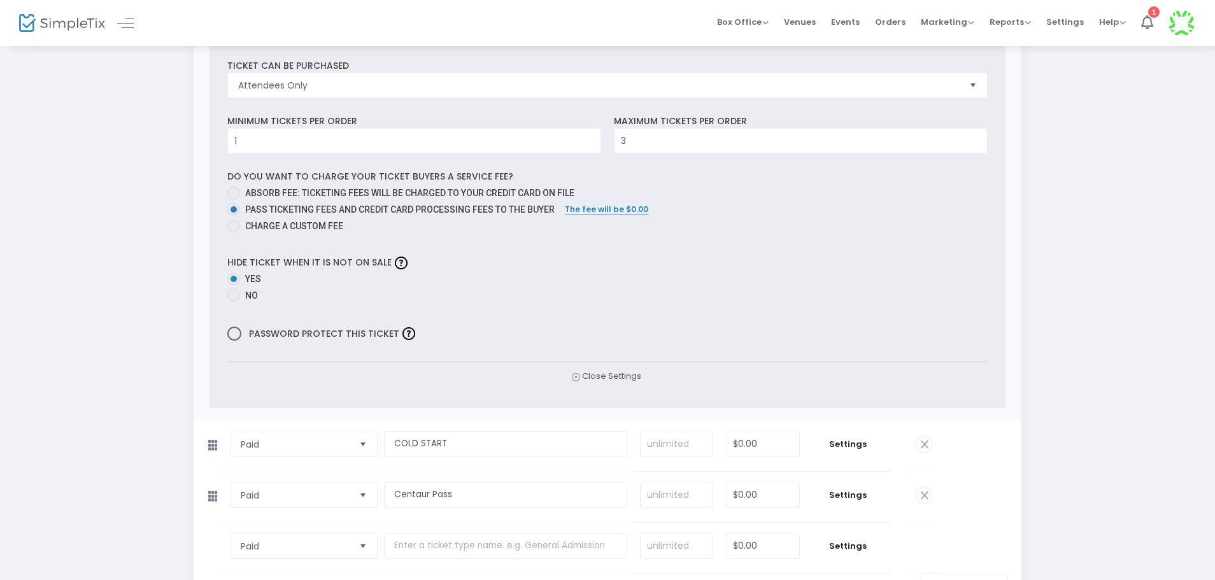
scroll to position [318, 0]
click at [595, 376] on span "Close Settings" at bounding box center [607, 375] width 72 height 13
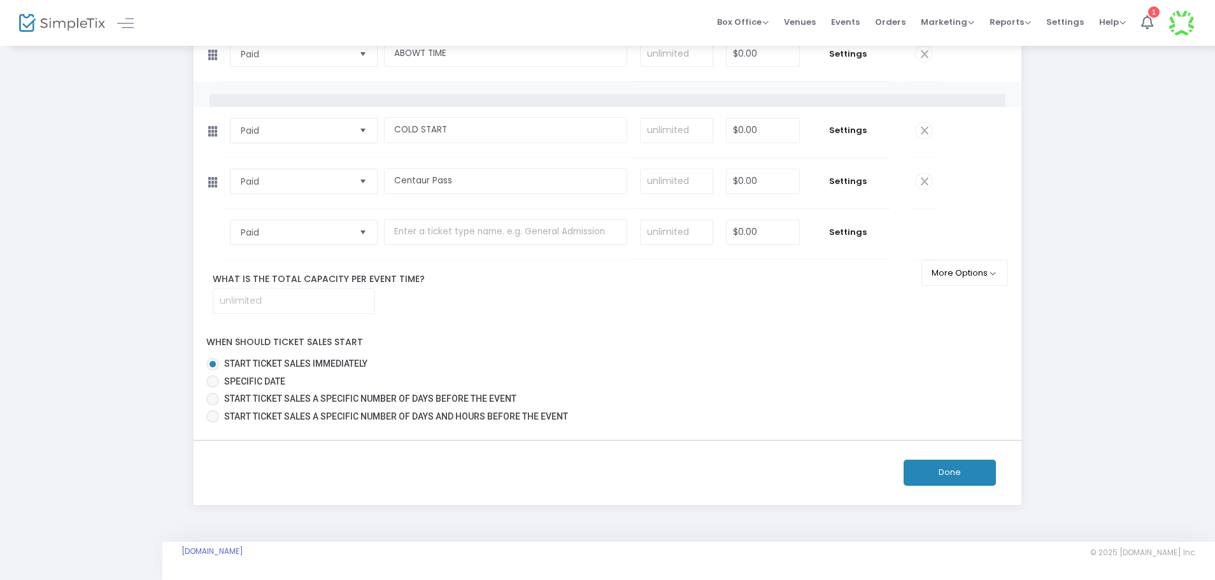
scroll to position [97, 0]
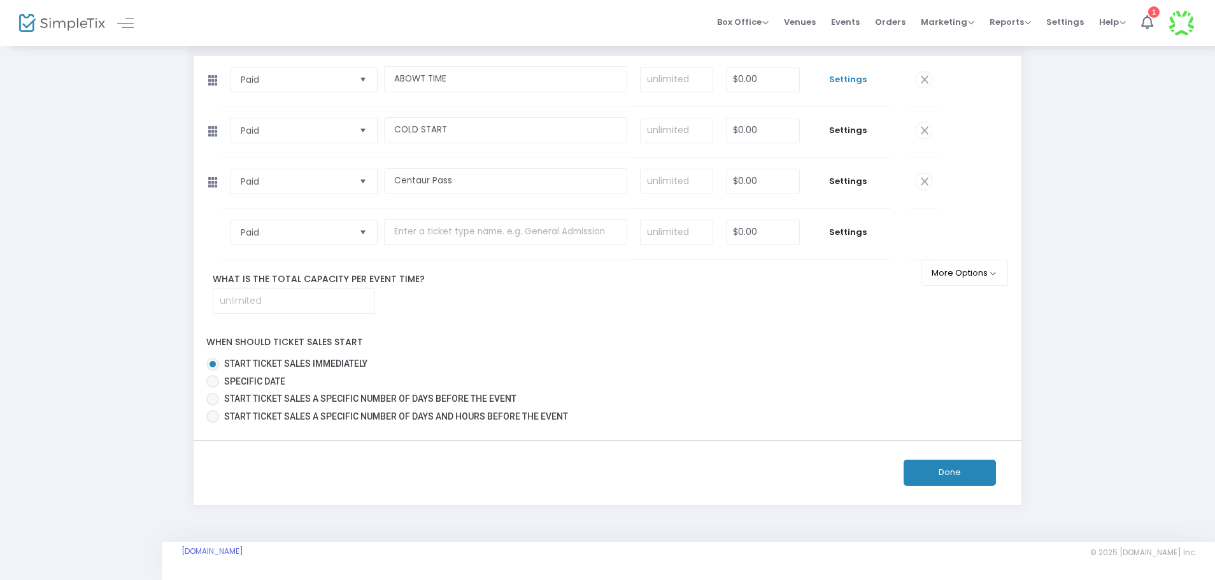
click at [855, 79] on span "Settings" at bounding box center [848, 79] width 71 height 13
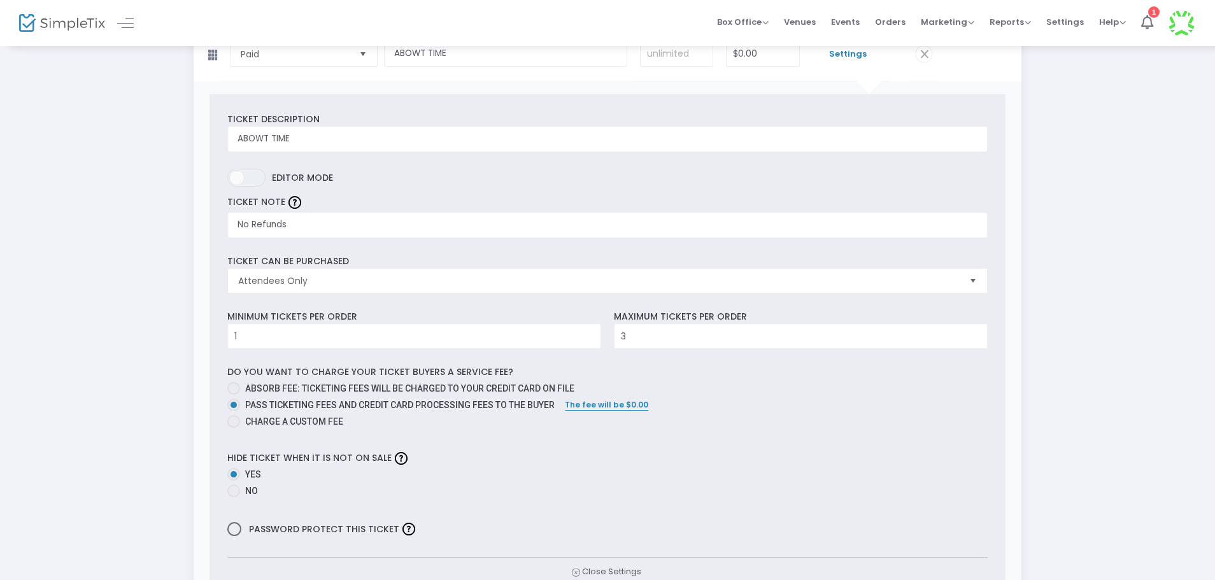
click at [336, 530] on span "Password protect this ticket" at bounding box center [322, 529] width 153 height 17
click at [234, 536] on input "Password protect this ticket" at bounding box center [234, 536] width 1 height 1
checkbox input "true"
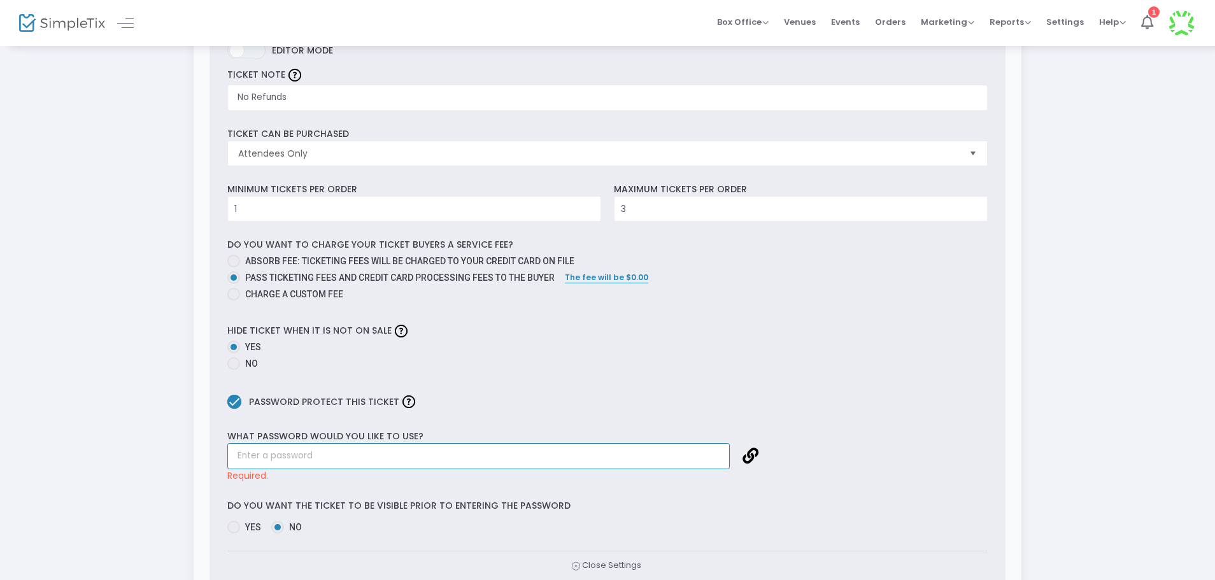
click at [397, 453] on input "text" at bounding box center [478, 456] width 503 height 26
type input "H"
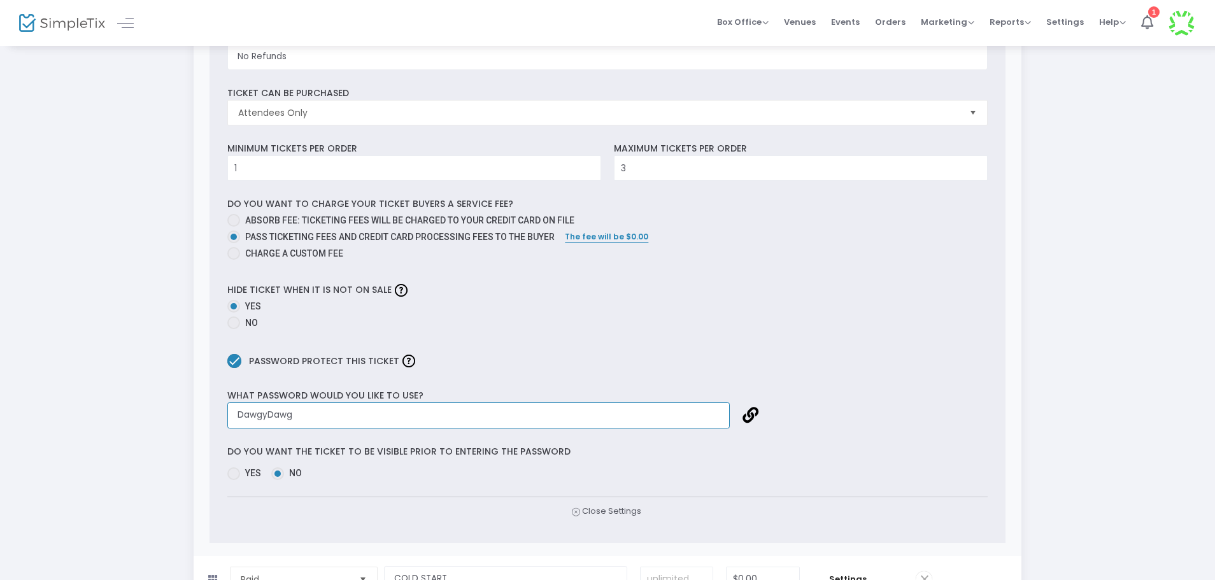
scroll to position [313, 0]
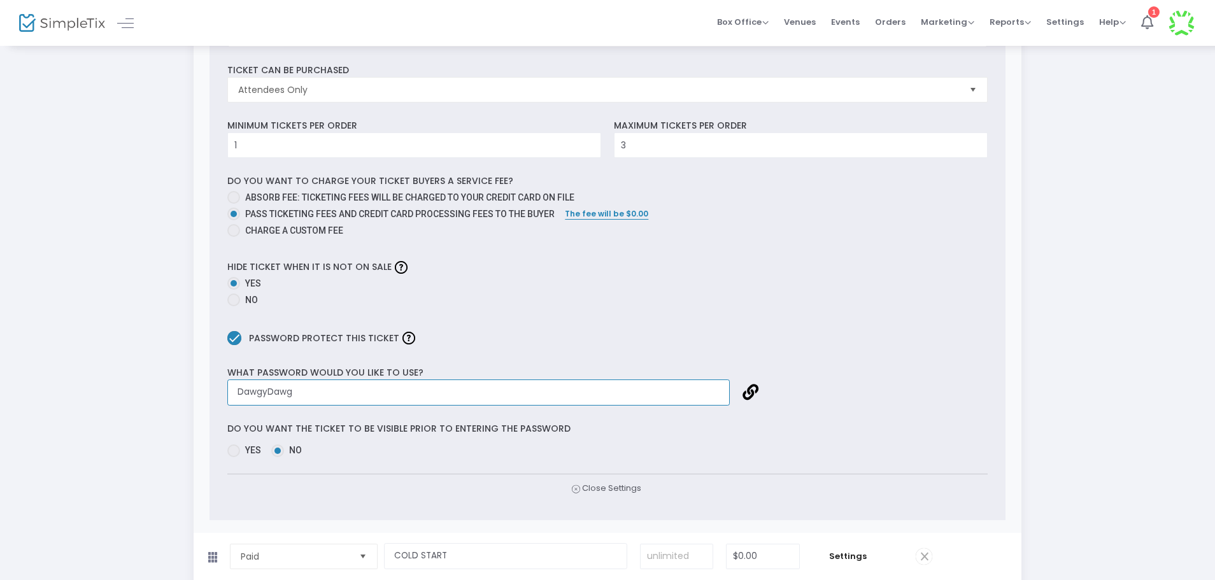
type input "DawgyDawg"
click at [843, 434] on p "Do you want the ticket to be visible prior to entering the password" at bounding box center [607, 428] width 760 height 13
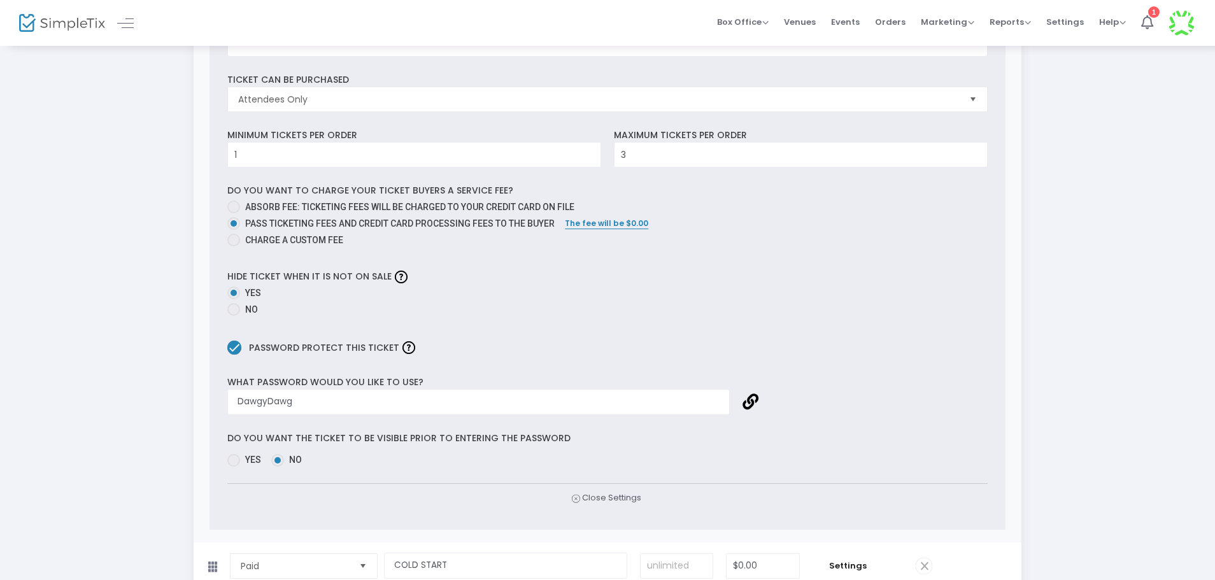
scroll to position [318, 0]
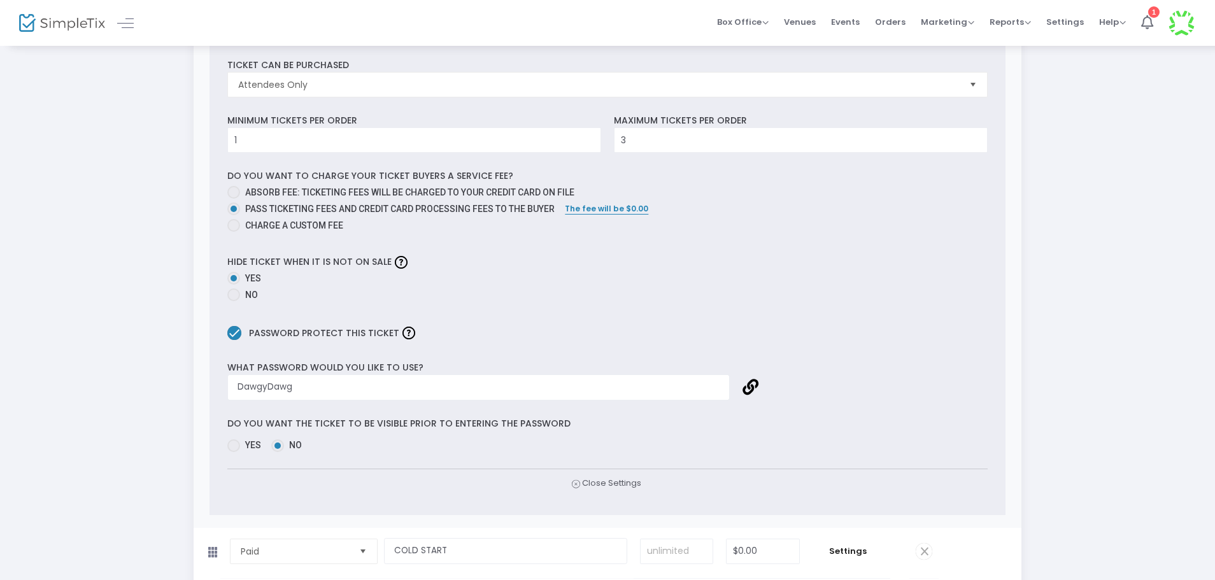
click at [238, 333] on span at bounding box center [234, 333] width 14 height 14
click at [234, 340] on input "Password protect this ticket" at bounding box center [234, 340] width 1 height 1
checkbox input "false"
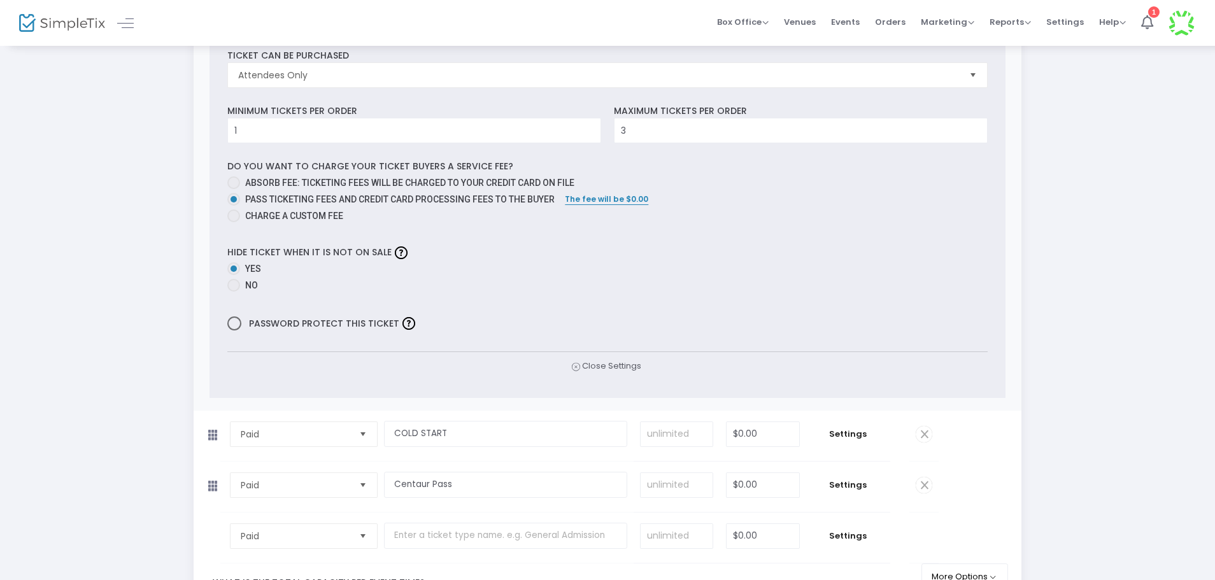
scroll to position [632, 0]
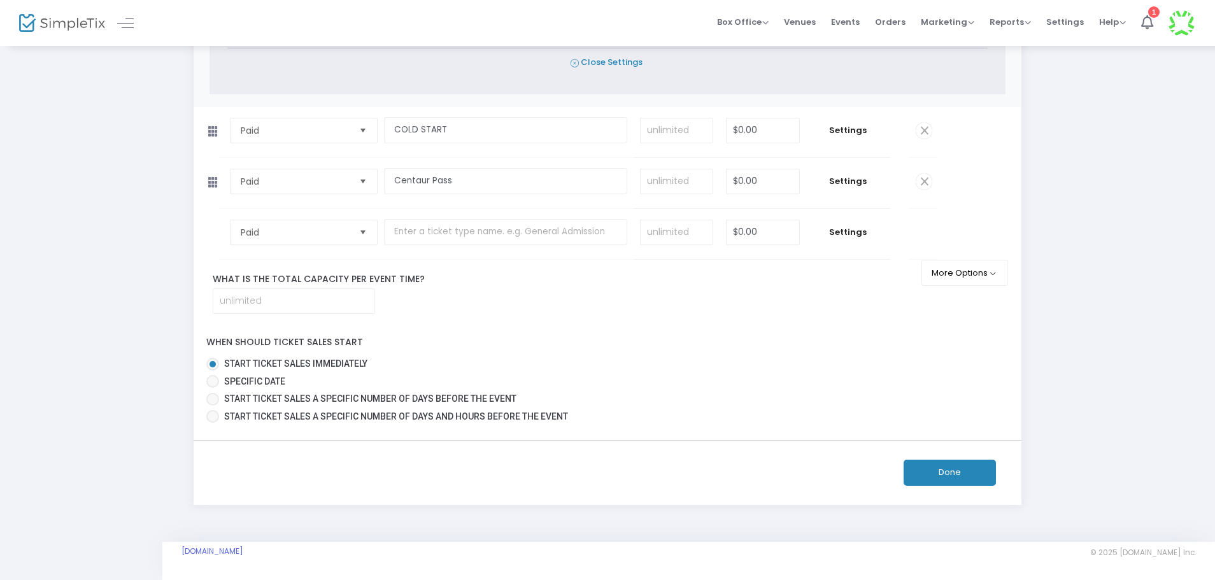
click at [607, 60] on span "Close Settings" at bounding box center [607, 62] width 72 height 13
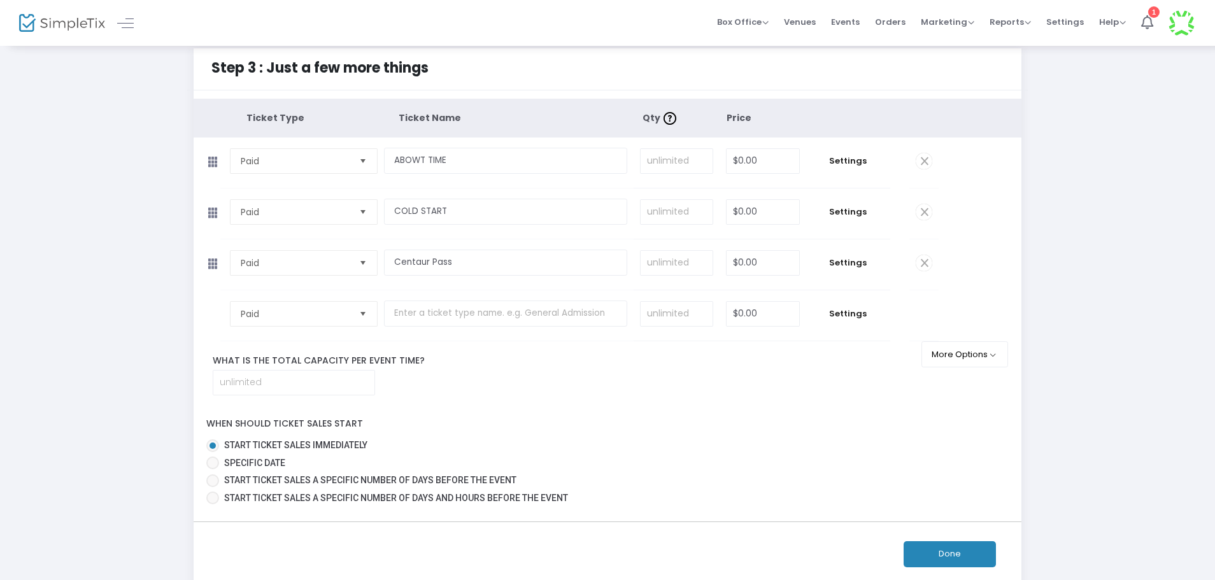
scroll to position [0, 0]
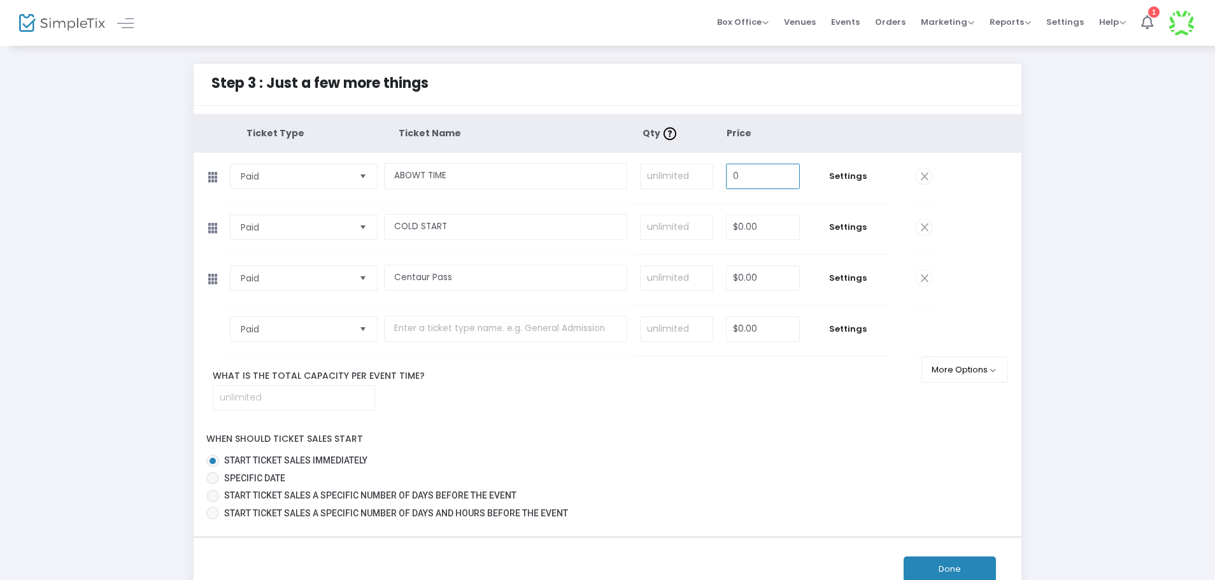
click at [769, 178] on input "0" at bounding box center [763, 176] width 73 height 24
type input "0"
click at [759, 231] on input "0" at bounding box center [763, 227] width 73 height 24
type input "$0.00"
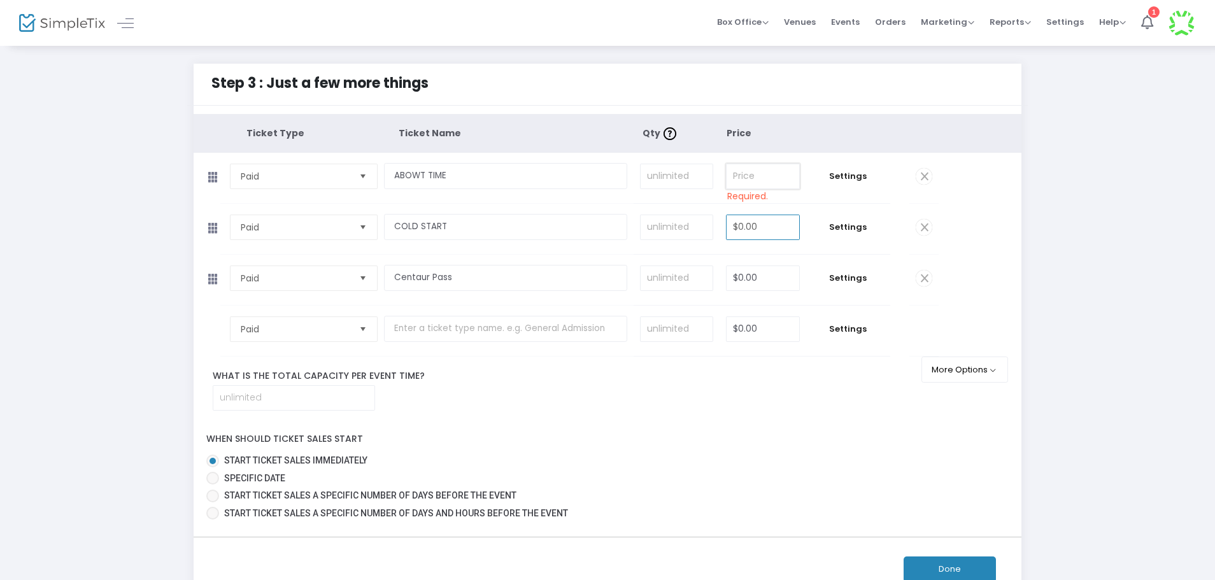
click at [759, 175] on input at bounding box center [763, 176] width 73 height 24
type input "$11.00"
type input "0"
click at [767, 276] on input "0" at bounding box center [763, 278] width 73 height 24
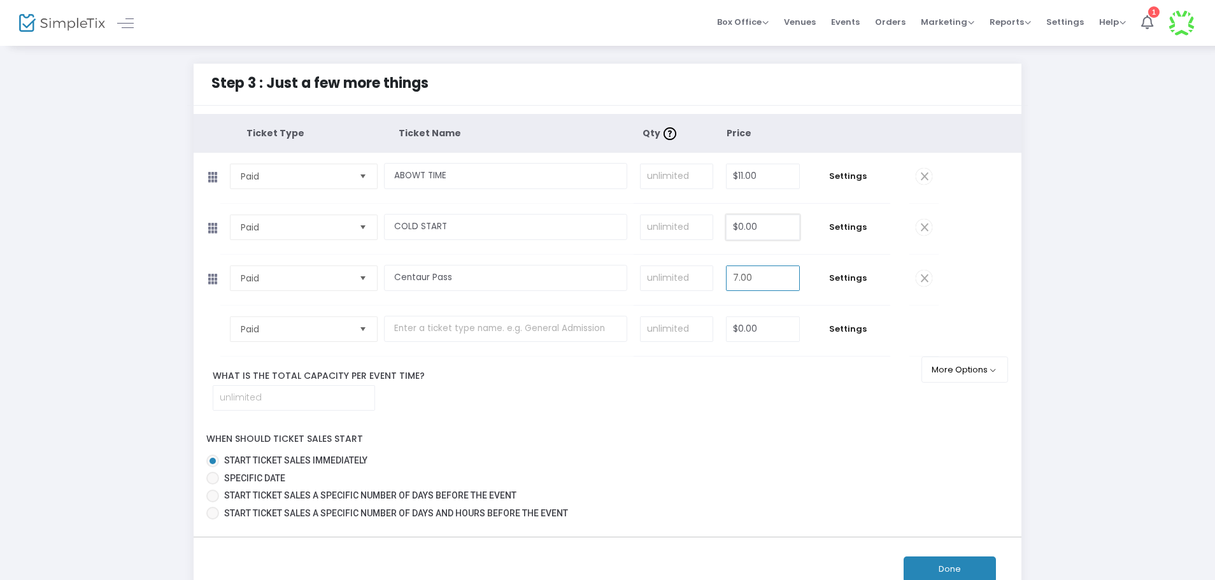
type input "$7.00"
click at [757, 225] on input "0" at bounding box center [763, 227] width 73 height 24
type input "0"
type input "7"
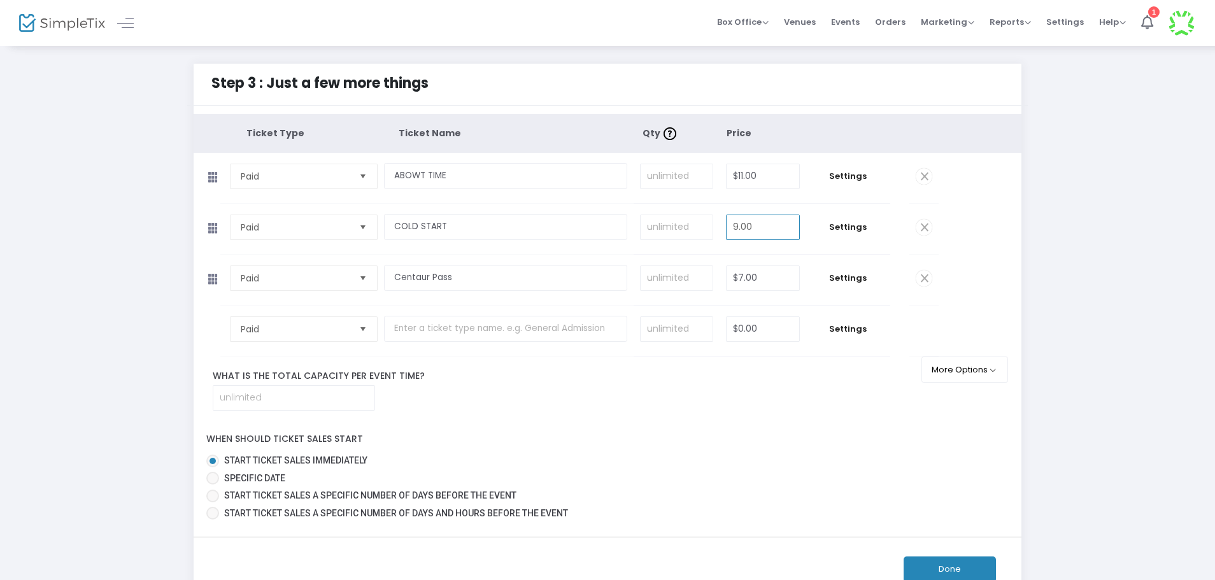
type input "$9.00"
drag, startPoint x: 764, startPoint y: 405, endPoint x: 764, endPoint y: 396, distance: 9.6
click at [764, 403] on div "What is the total capacity per event time?" at bounding box center [566, 389] width 745 height 41
click at [677, 173] on input at bounding box center [677, 176] width 72 height 24
type input "20"
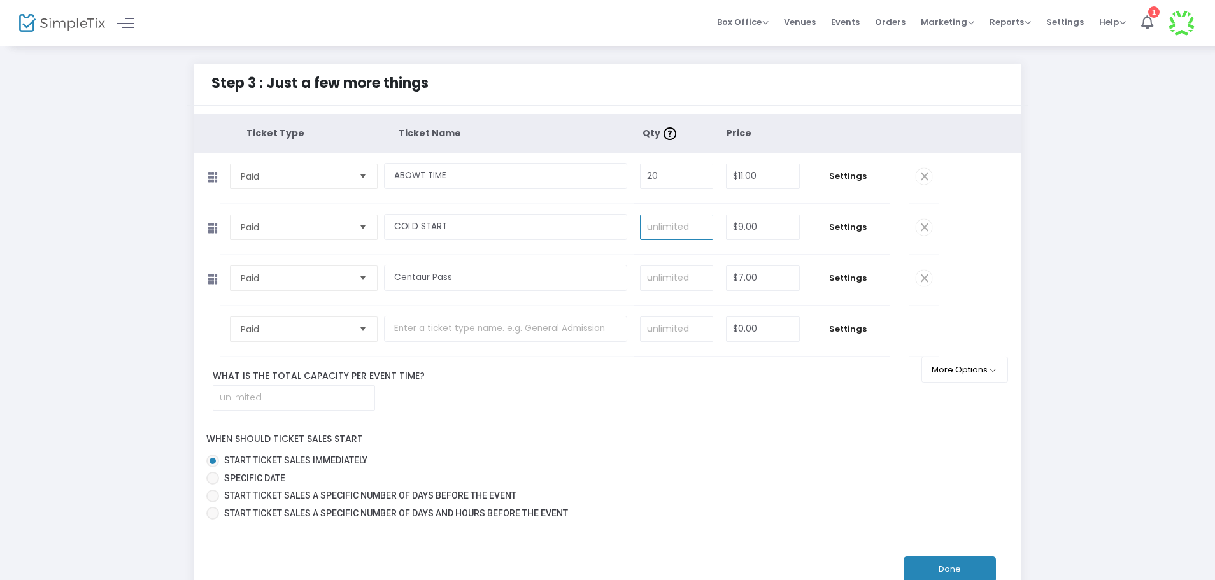
click at [678, 225] on input at bounding box center [677, 227] width 72 height 24
type input "20"
click at [660, 284] on input at bounding box center [677, 278] width 72 height 24
type input "20"
click at [578, 373] on label "What is the total capacity per event time?" at bounding box center [565, 375] width 725 height 13
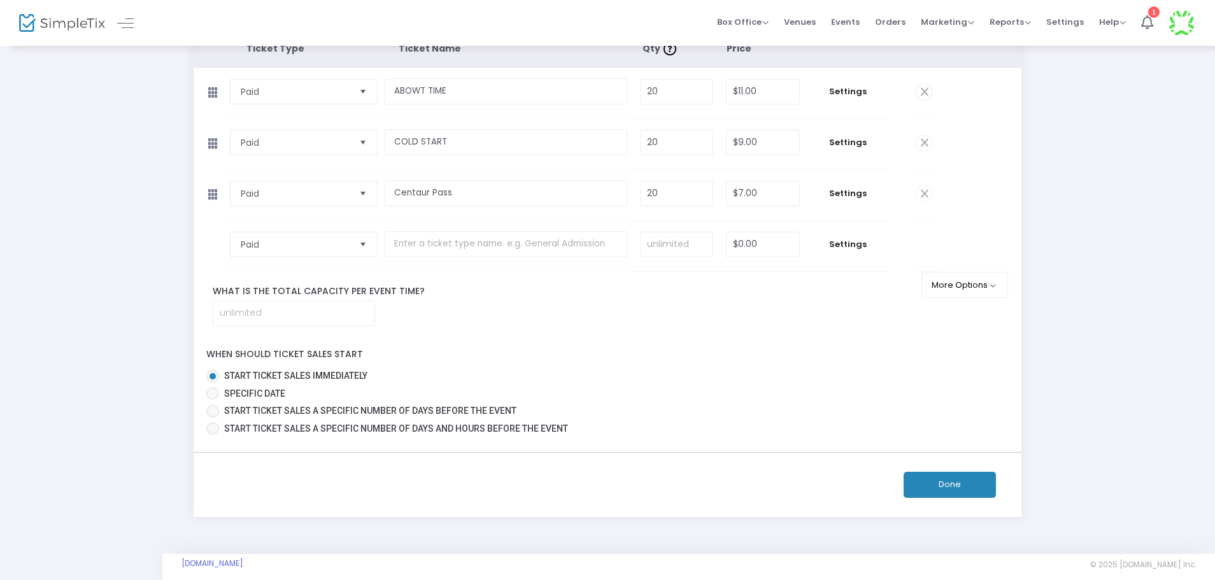
scroll to position [97, 0]
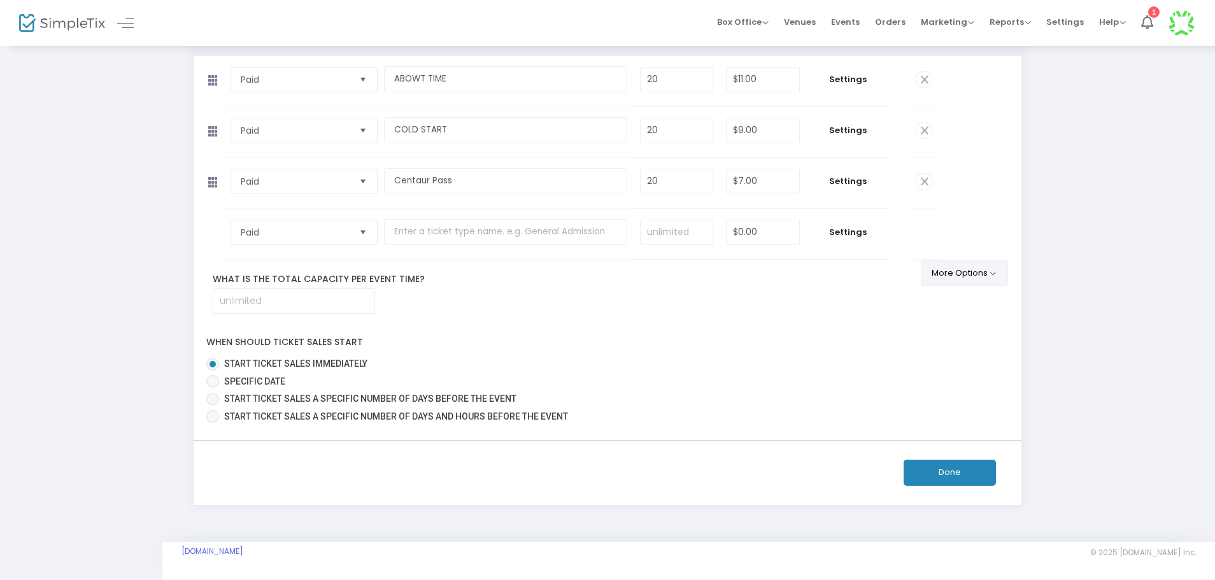
click at [973, 283] on button "More Options" at bounding box center [965, 273] width 87 height 26
click at [964, 343] on span at bounding box center [971, 341] width 15 height 15
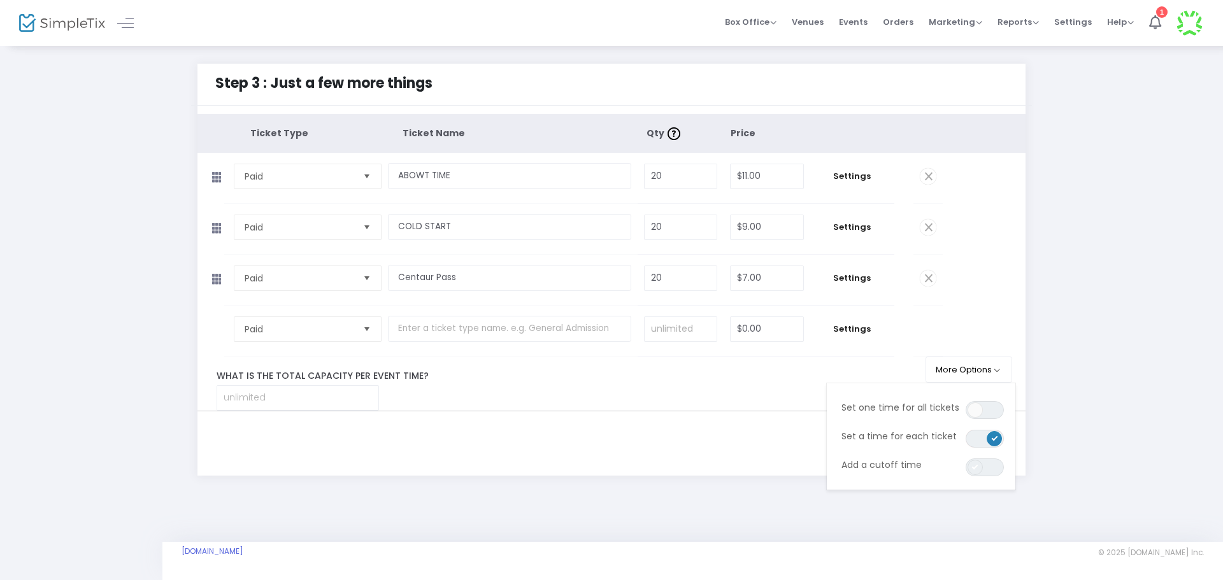
click at [976, 467] on span at bounding box center [974, 467] width 15 height 15
click at [674, 450] on div "Done" at bounding box center [611, 444] width 783 height 26
click at [873, 174] on span "Settings" at bounding box center [851, 176] width 71 height 13
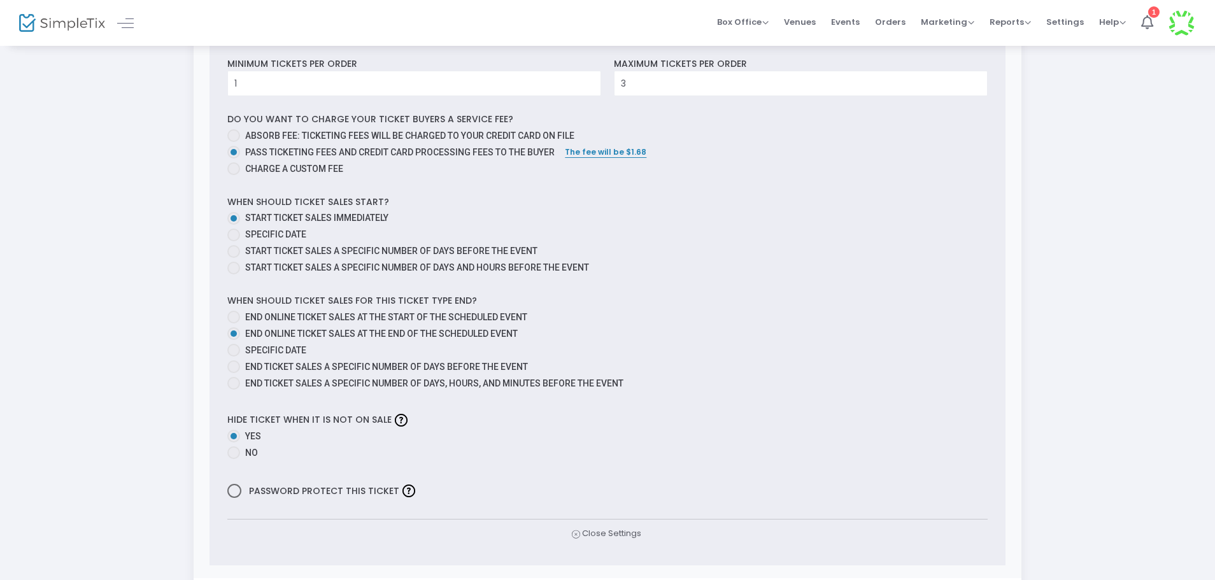
scroll to position [382, 0]
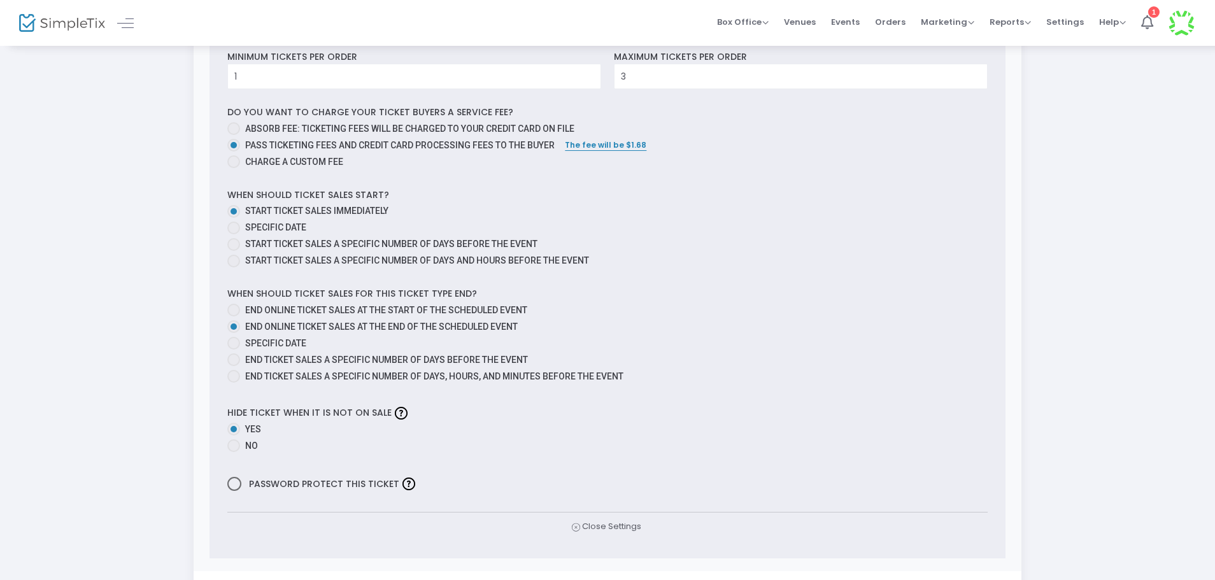
click at [364, 358] on span "End ticket sales a specific number of days before the event" at bounding box center [386, 360] width 283 height 10
click at [234, 366] on input "End ticket sales a specific number of days before the event" at bounding box center [233, 366] width 1 height 1
radio input "true"
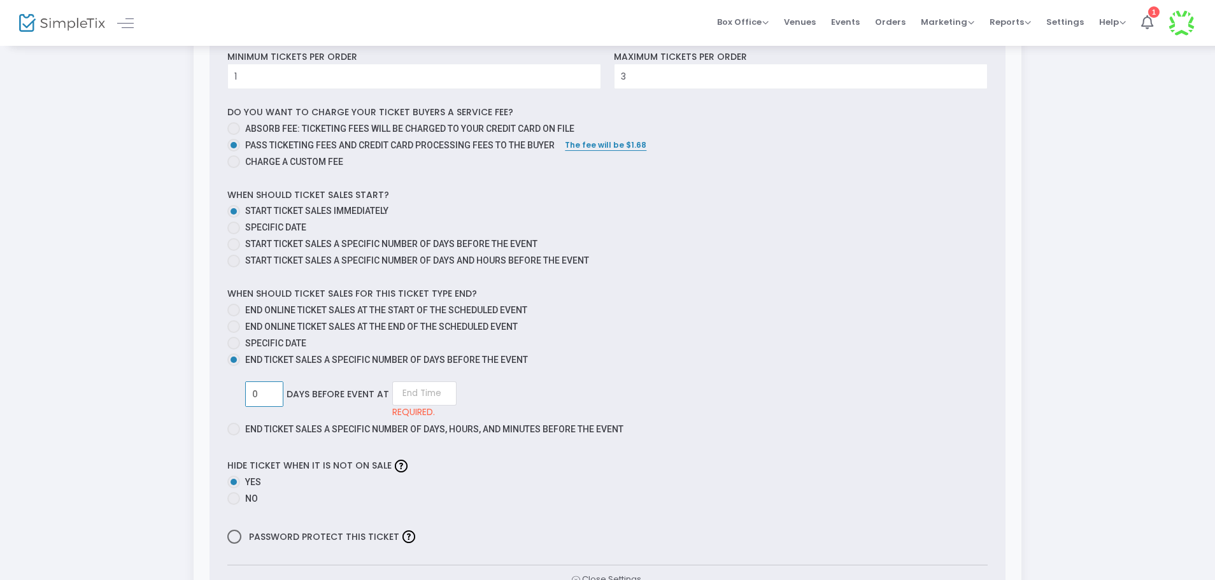
click at [275, 394] on input "0" at bounding box center [264, 394] width 37 height 24
click at [264, 398] on input "0" at bounding box center [264, 394] width 37 height 24
type input "1"
click at [408, 397] on input at bounding box center [419, 393] width 64 height 24
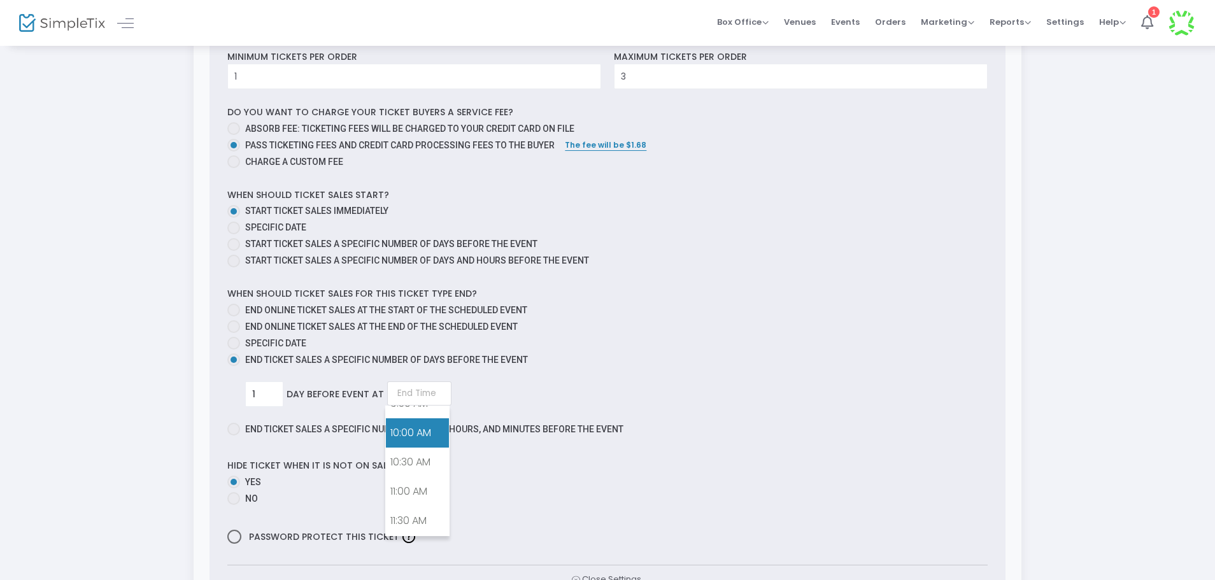
click at [411, 439] on link "10:00 AM" at bounding box center [417, 432] width 63 height 29
type input "10:00 AM"
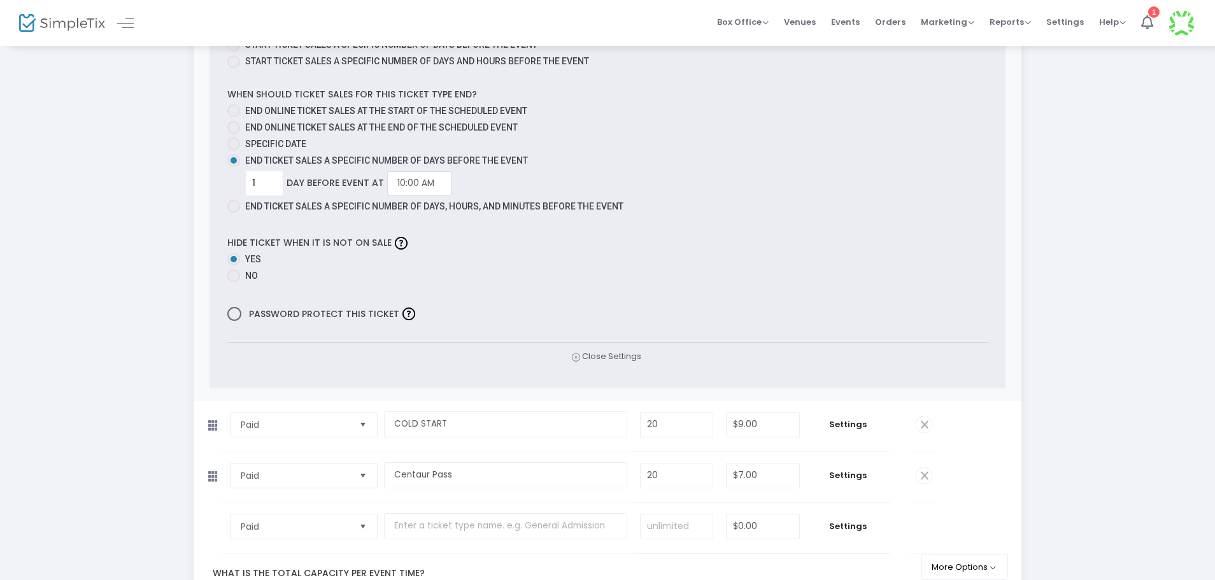
scroll to position [637, 0]
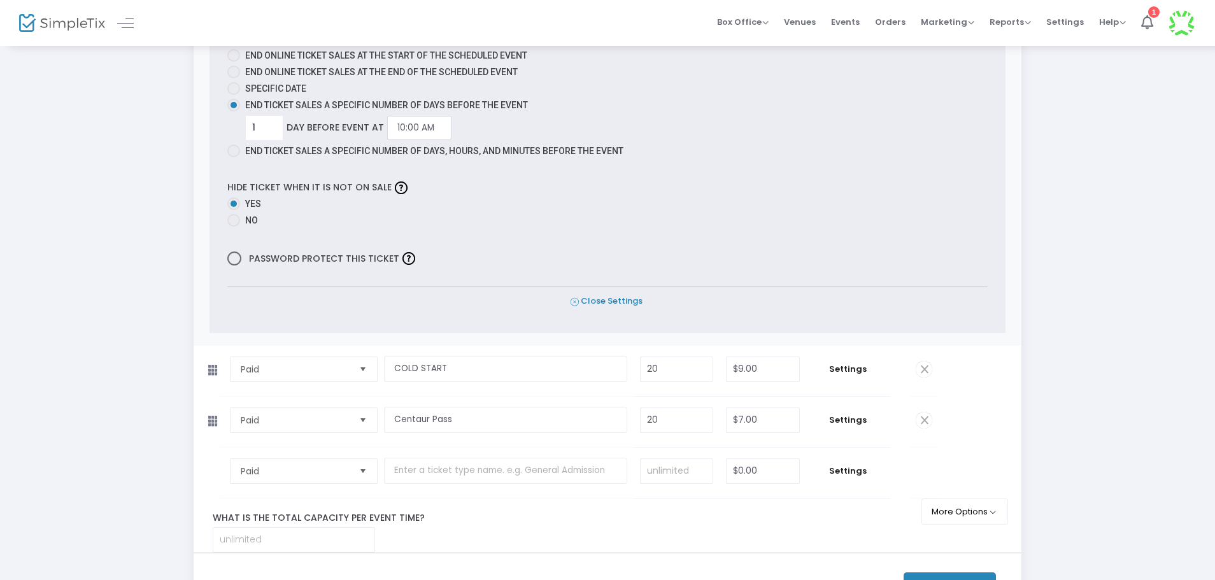
click at [608, 298] on span "Close Settings" at bounding box center [607, 301] width 72 height 13
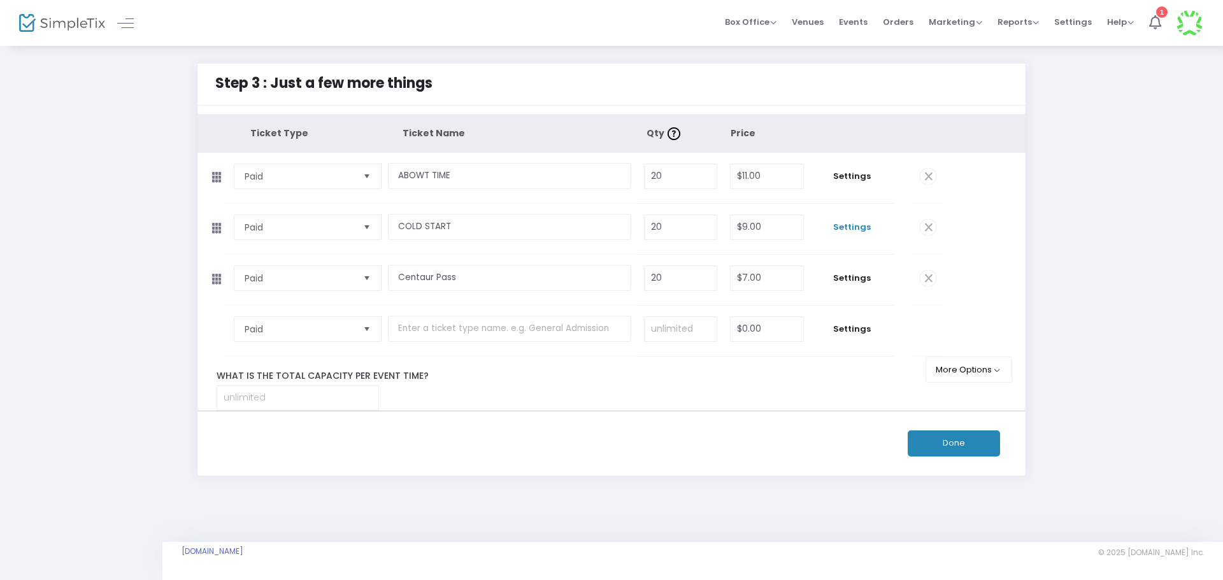
click at [870, 229] on span "Settings" at bounding box center [851, 227] width 71 height 13
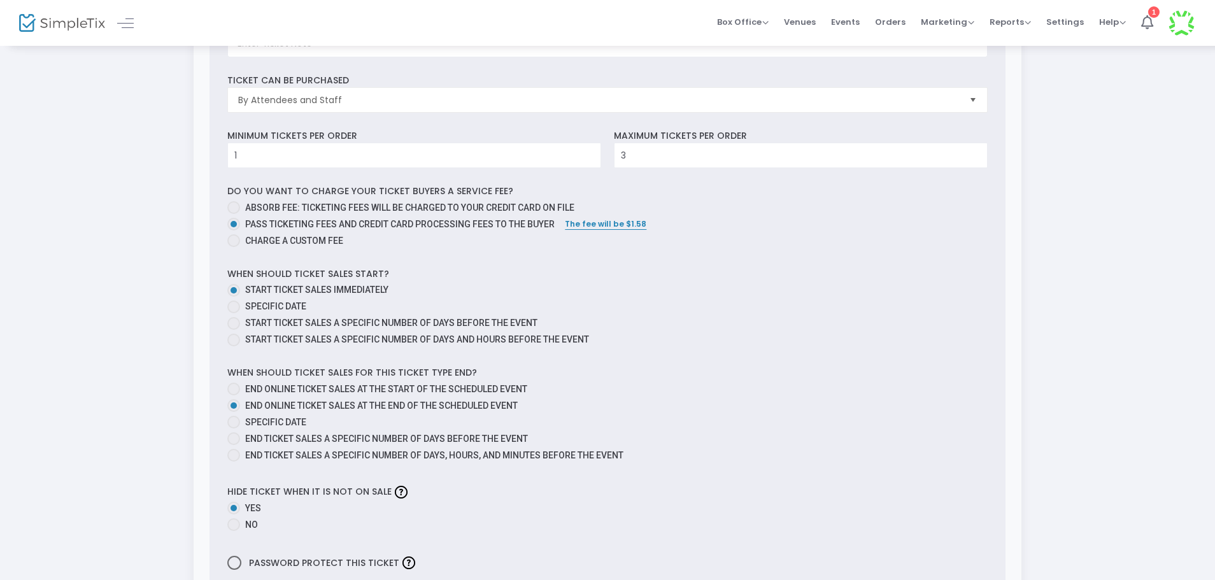
scroll to position [446, 0]
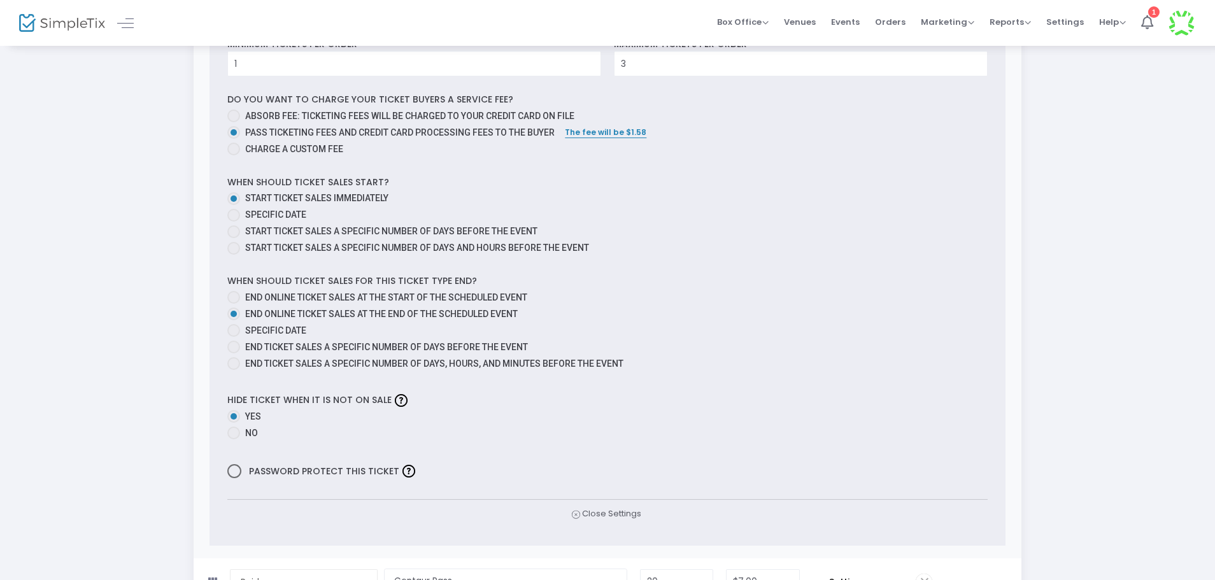
click at [277, 366] on span "End ticket sales a specific number of days, hours, and minutes before the event" at bounding box center [434, 364] width 378 height 10
click at [234, 370] on input "End ticket sales a specific number of days, hours, and minutes before the event" at bounding box center [233, 370] width 1 height 1
radio input "true"
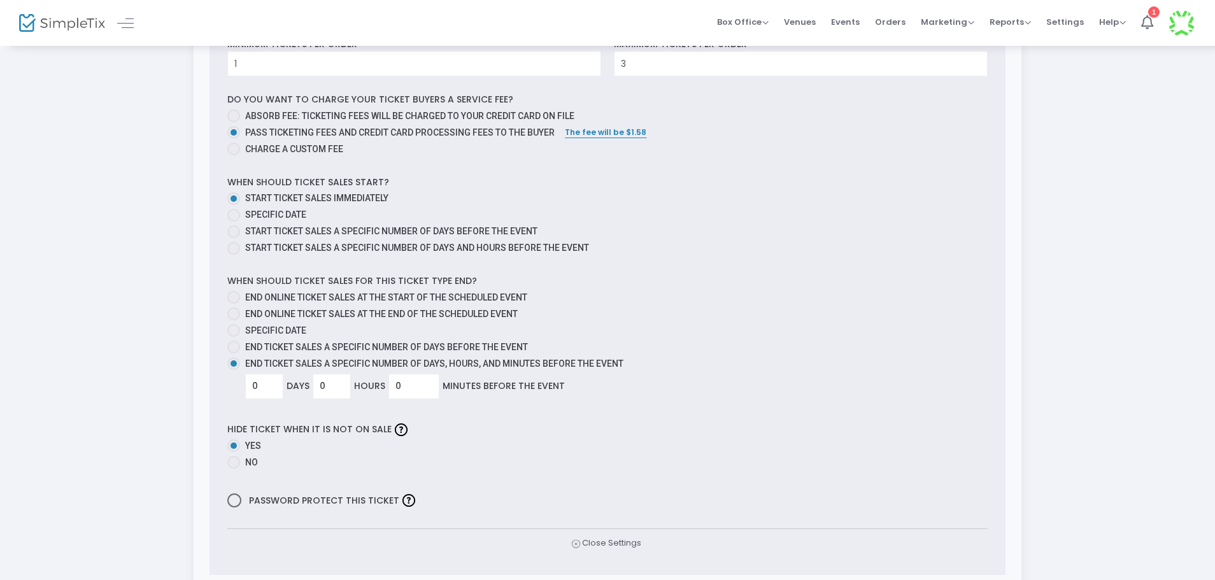
click at [278, 346] on span "End ticket sales a specific number of days before the event" at bounding box center [386, 347] width 283 height 10
click at [234, 353] on input "End ticket sales a specific number of days before the event" at bounding box center [233, 353] width 1 height 1
radio input "true"
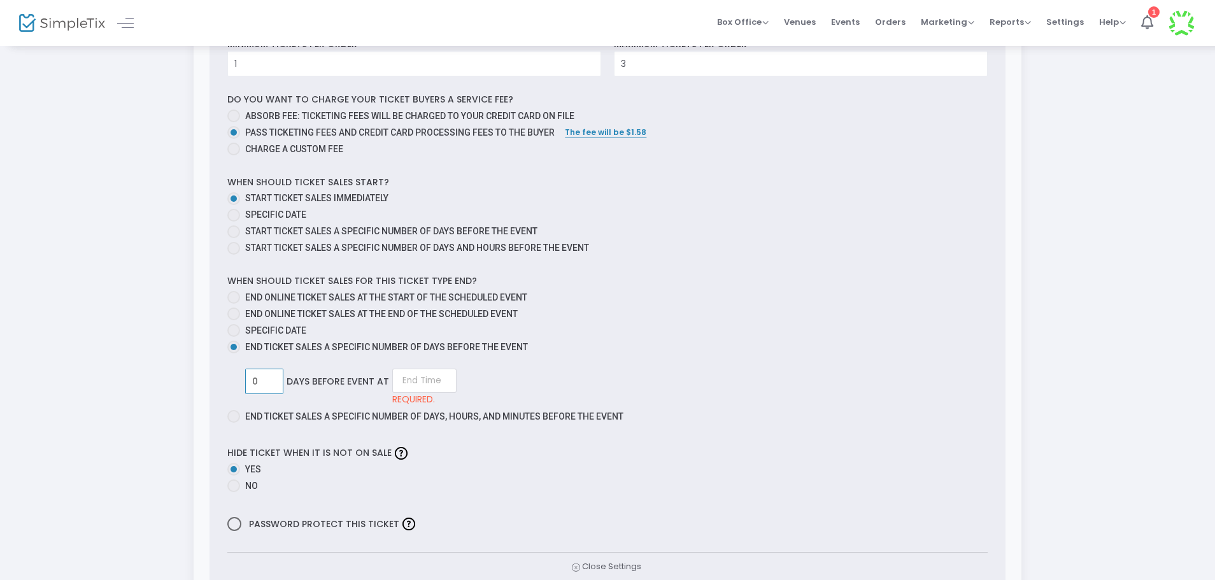
click at [263, 384] on input "0" at bounding box center [264, 381] width 37 height 24
click at [432, 374] on input at bounding box center [419, 381] width 64 height 24
click at [279, 373] on input "1" at bounding box center [264, 381] width 37 height 24
type input "2"
click at [430, 373] on input at bounding box center [424, 381] width 64 height 24
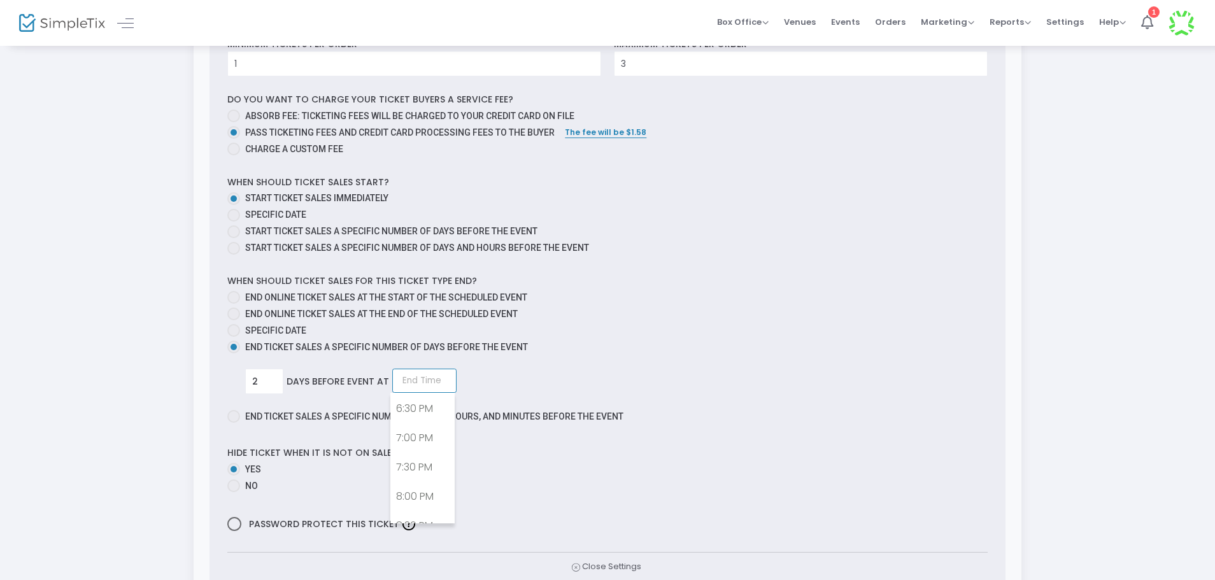
scroll to position [1276, 0]
click at [424, 513] on link "11:30 PM" at bounding box center [422, 508] width 63 height 29
type input "11:30 PM"
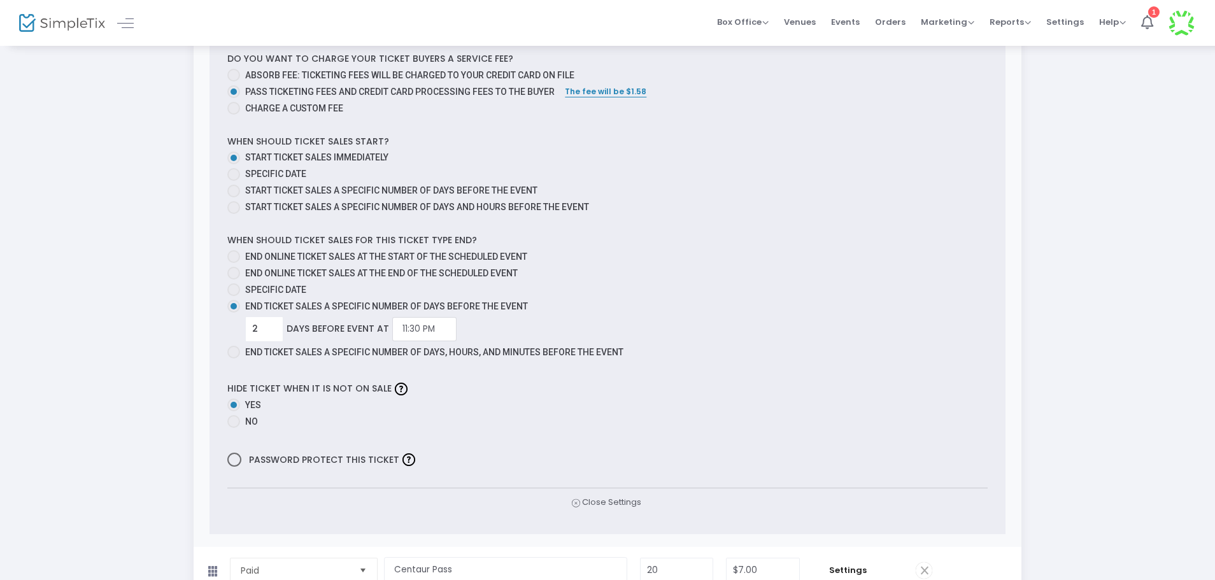
scroll to position [510, 0]
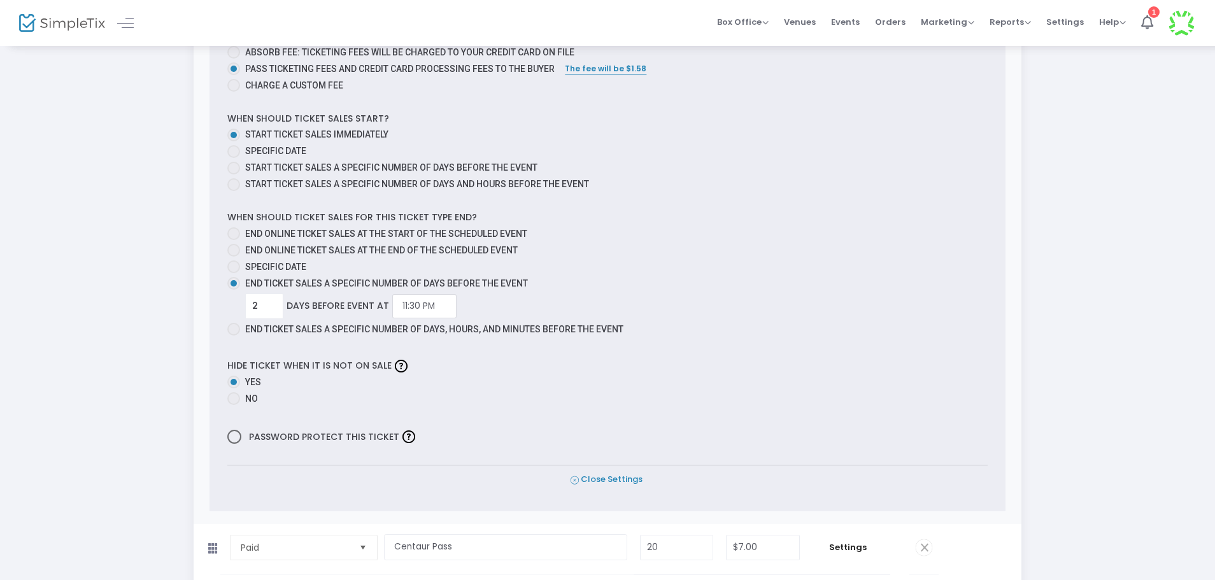
click at [609, 482] on span "Close Settings" at bounding box center [607, 479] width 72 height 13
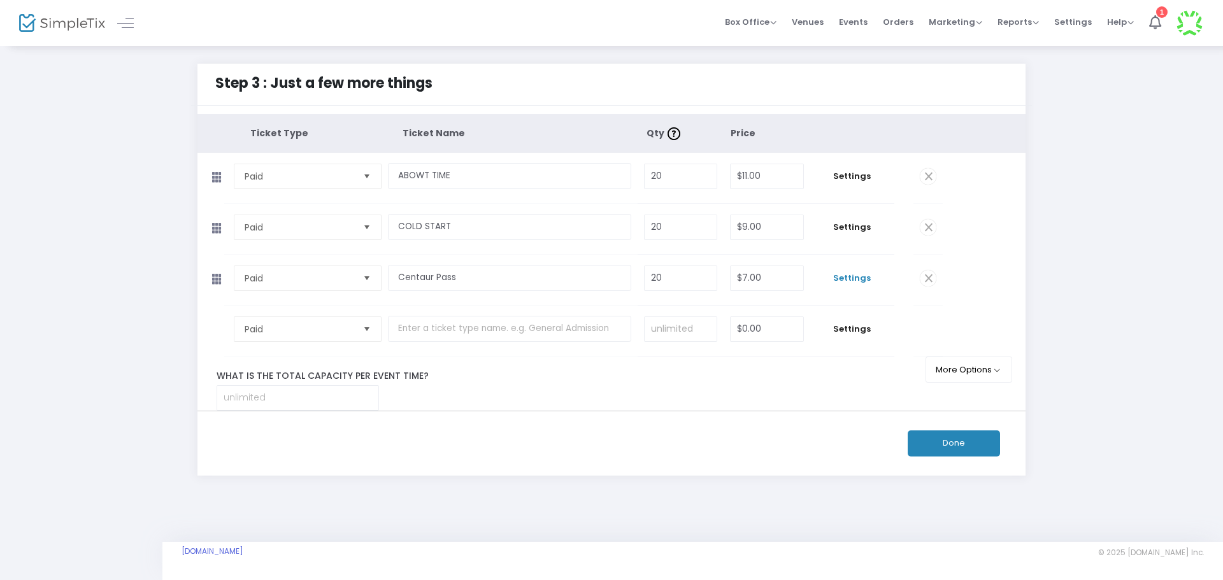
click at [856, 279] on span "Settings" at bounding box center [851, 278] width 71 height 13
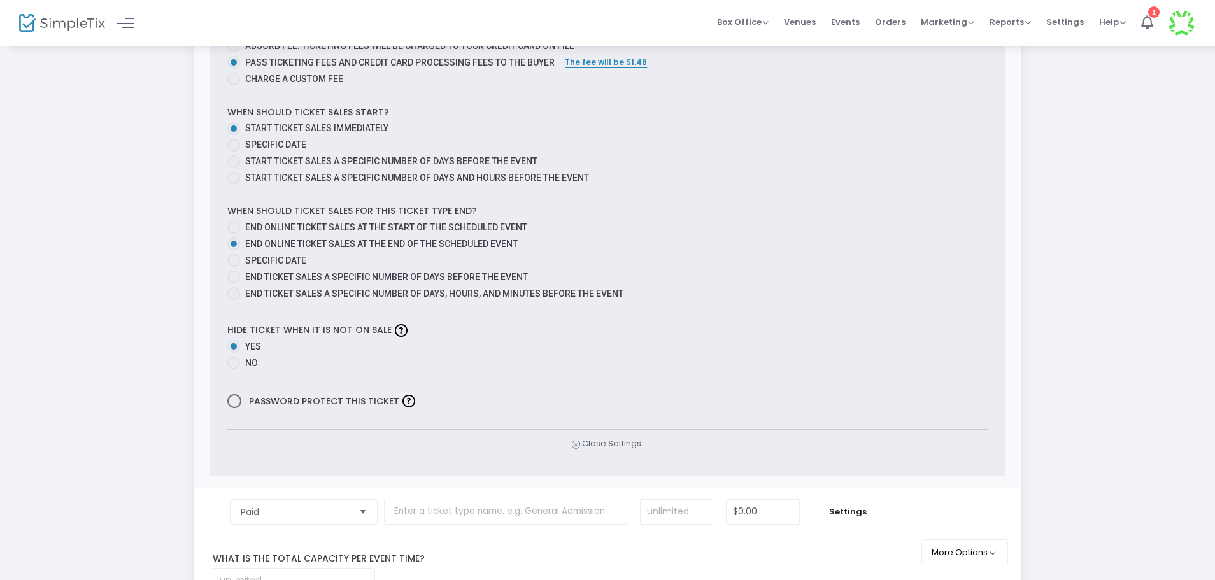
scroll to position [573, 0]
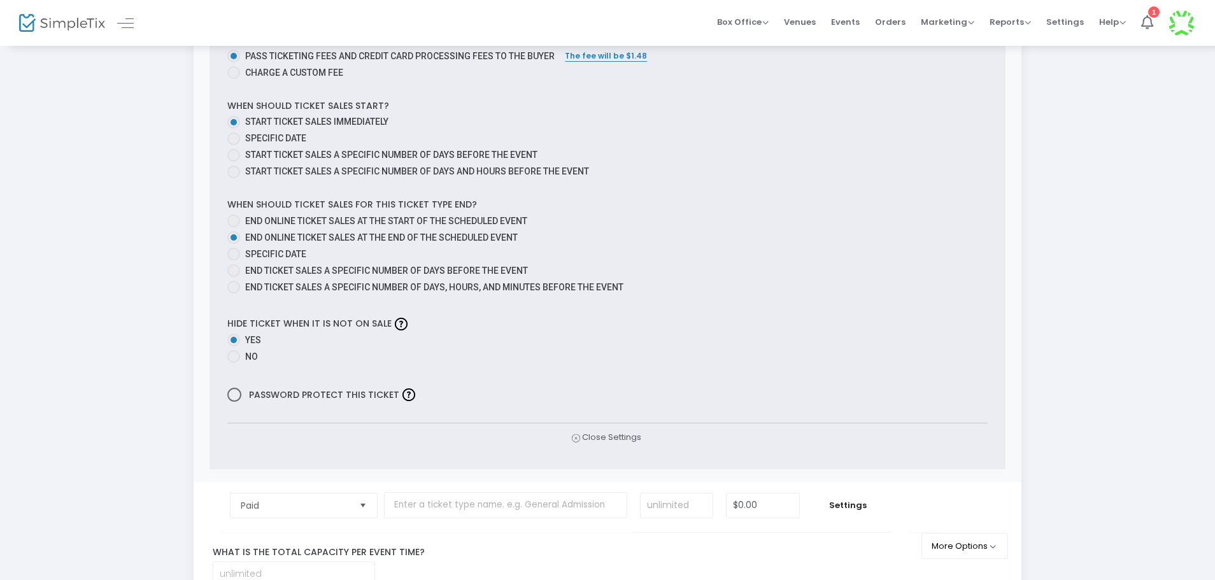
click at [282, 269] on span "End ticket sales a specific number of days before the event" at bounding box center [386, 271] width 283 height 10
click at [234, 277] on input "End ticket sales a specific number of days before the event" at bounding box center [233, 277] width 1 height 1
radio input "true"
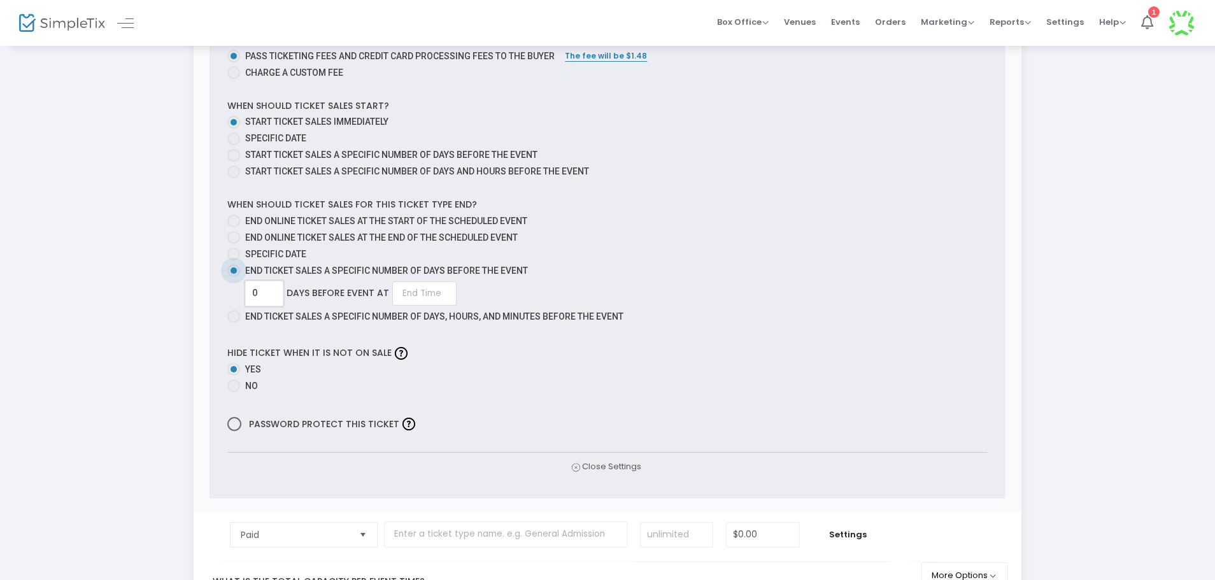
click at [267, 286] on input "0" at bounding box center [264, 294] width 37 height 24
type input "2"
click at [440, 283] on input at bounding box center [424, 294] width 64 height 24
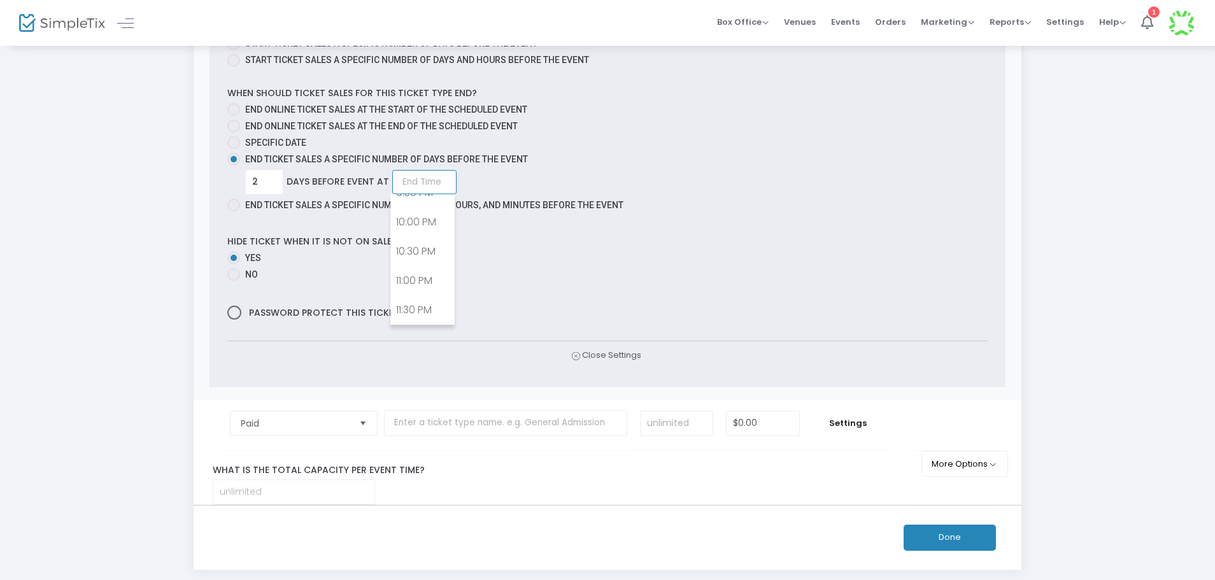
scroll to position [750, 0]
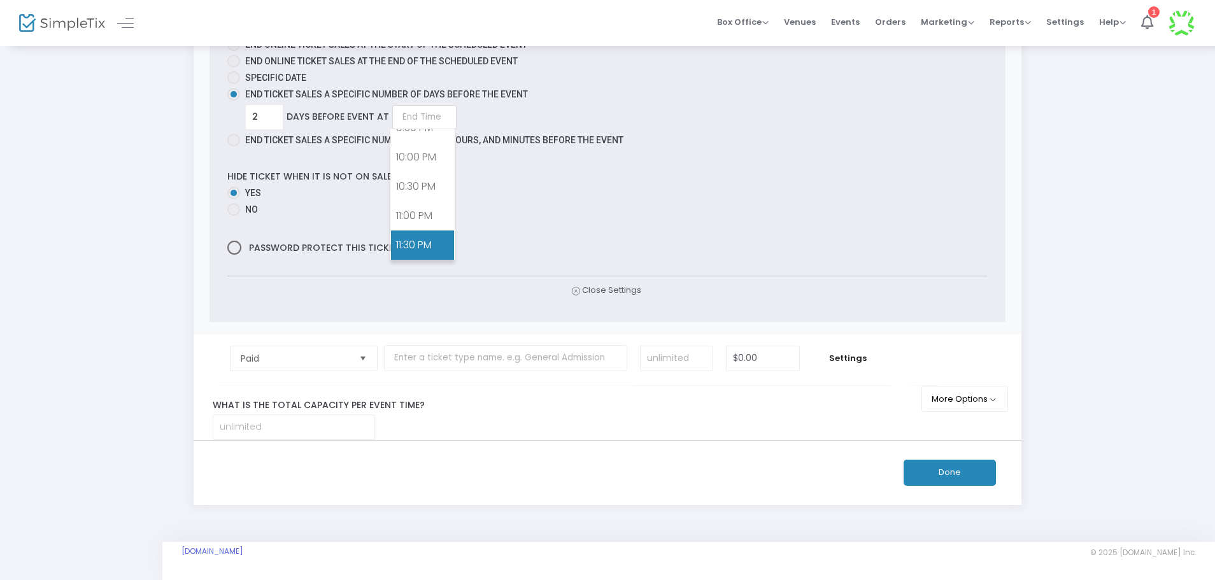
click at [418, 231] on link "11:30 PM" at bounding box center [422, 245] width 63 height 29
type input "11:30 PM"
click at [613, 285] on span "Close Settings" at bounding box center [607, 290] width 72 height 13
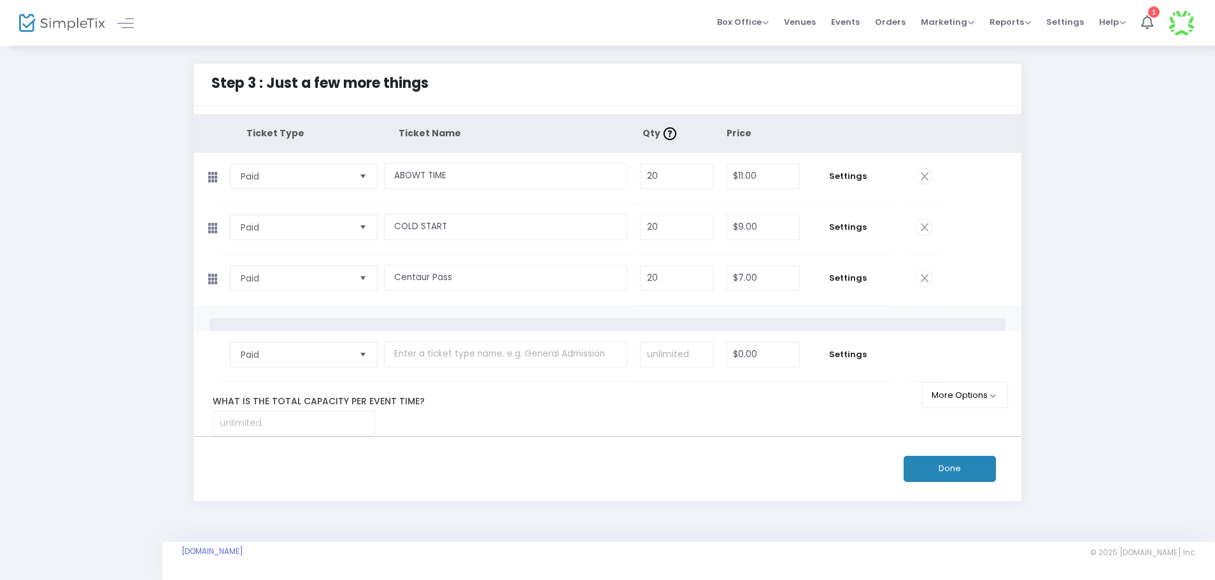
scroll to position [0, 0]
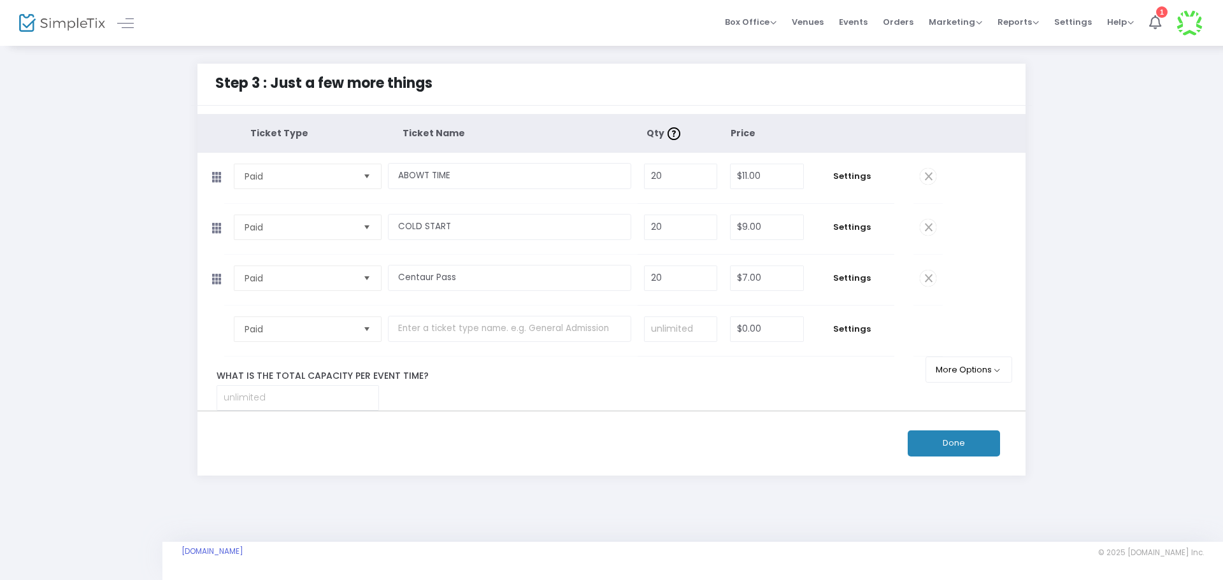
click at [941, 445] on button "Done" at bounding box center [954, 444] width 92 height 26
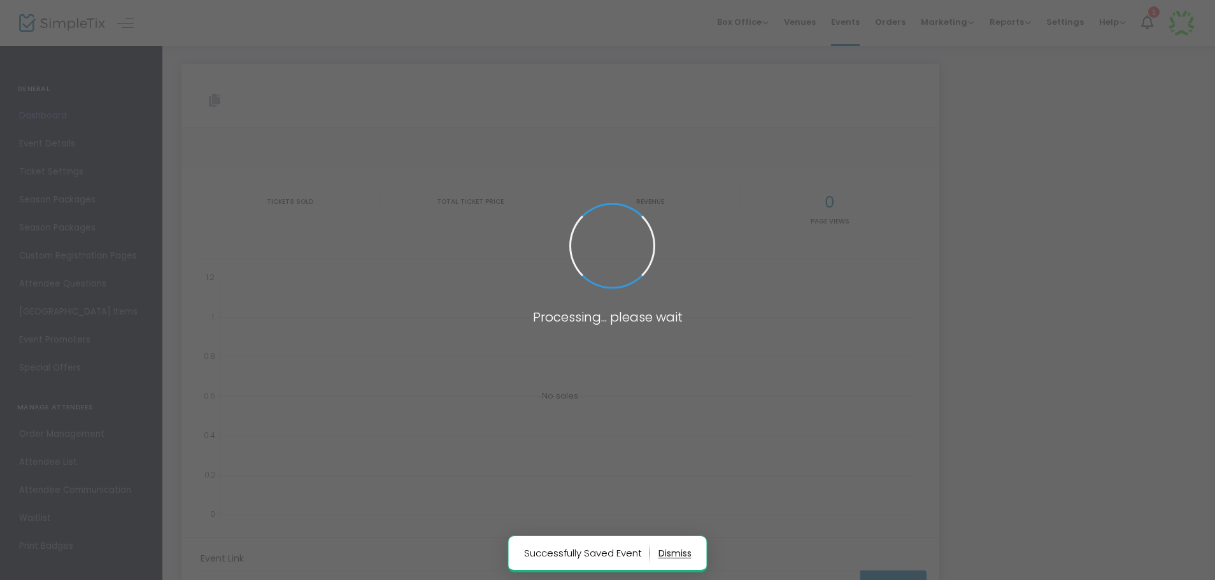
type input "[URL][DOMAIN_NAME]"
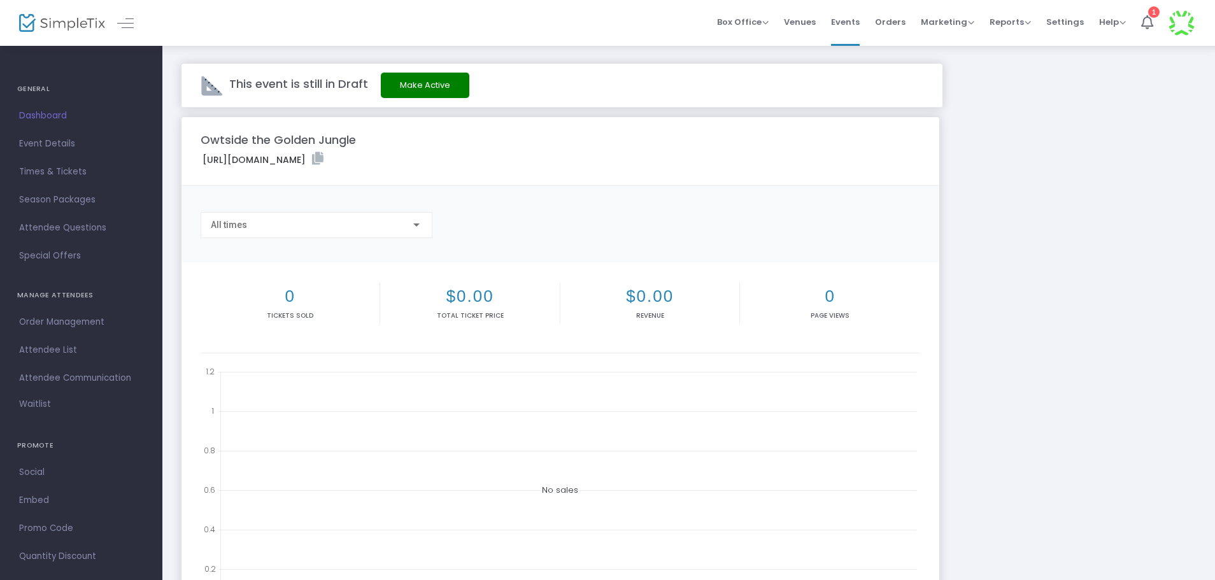
click at [337, 217] on div "All times" at bounding box center [316, 222] width 211 height 24
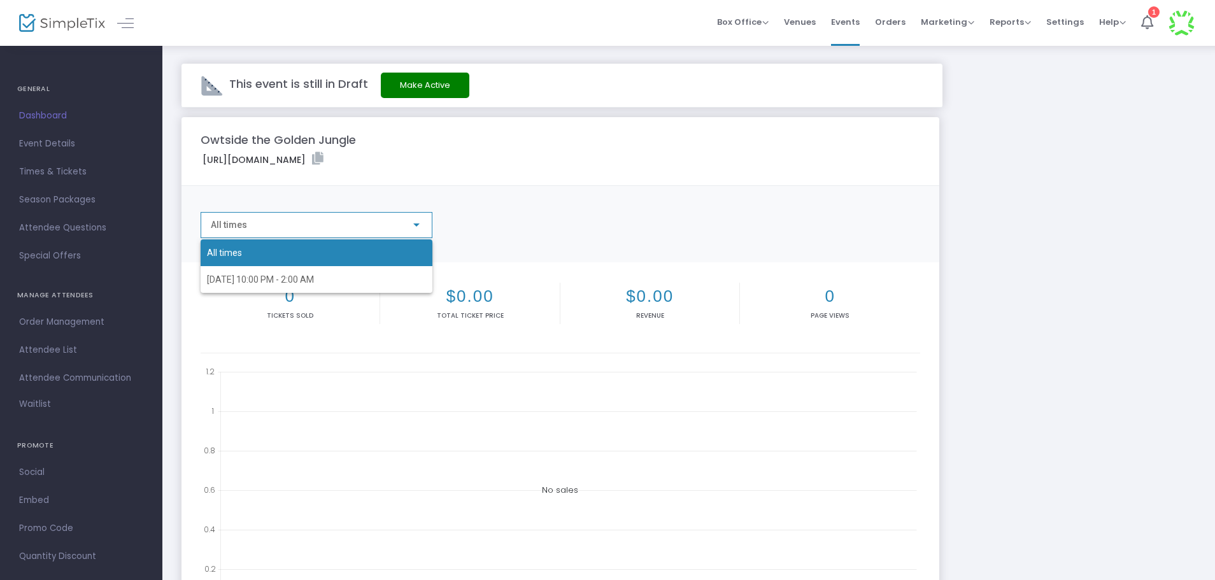
click at [346, 224] on div "All times [DATE] 10:00 PM - 2:00 AM" at bounding box center [306, 256] width 211 height 73
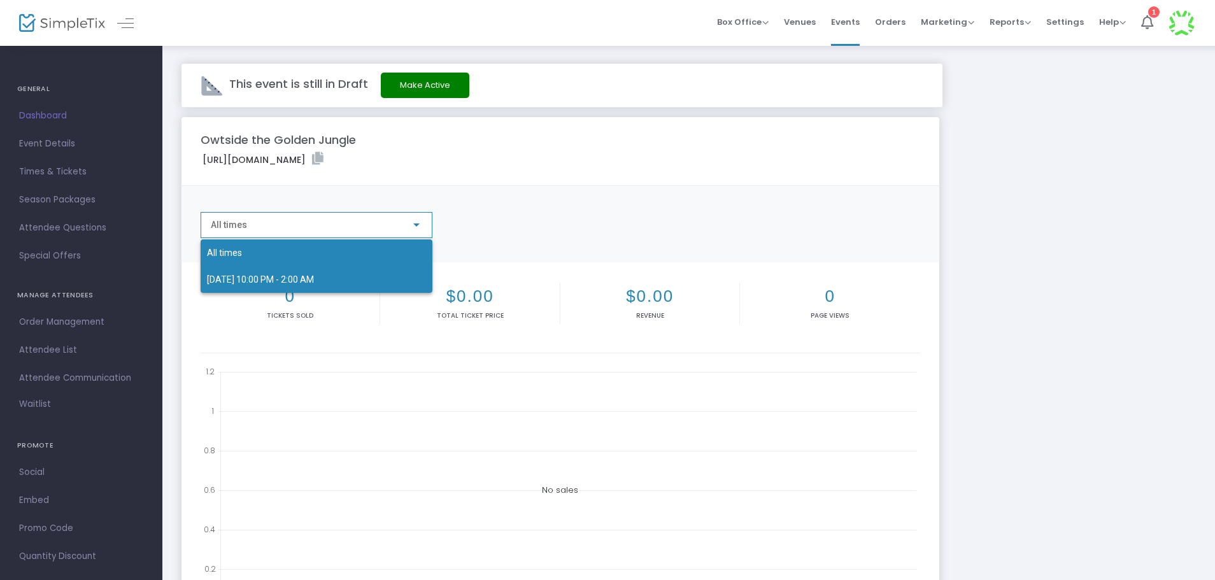
click at [392, 276] on span "[DATE] 10:00 PM - 2:00 AM" at bounding box center [316, 279] width 219 height 27
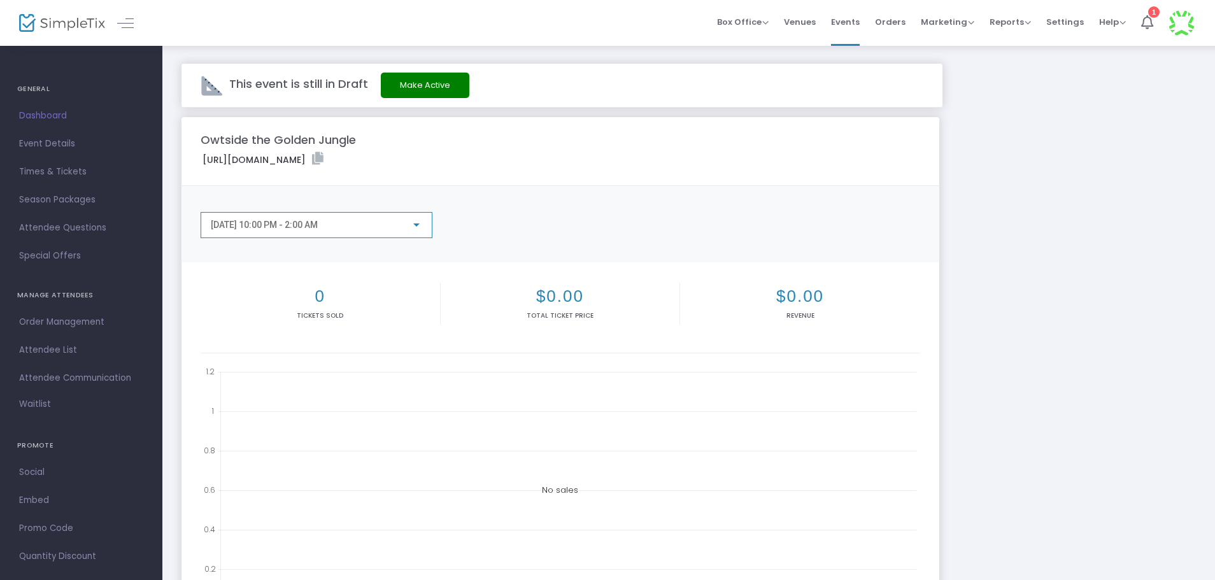
click at [371, 214] on div "[DATE] 10:00 PM - 2:00 AM" at bounding box center [316, 222] width 211 height 24
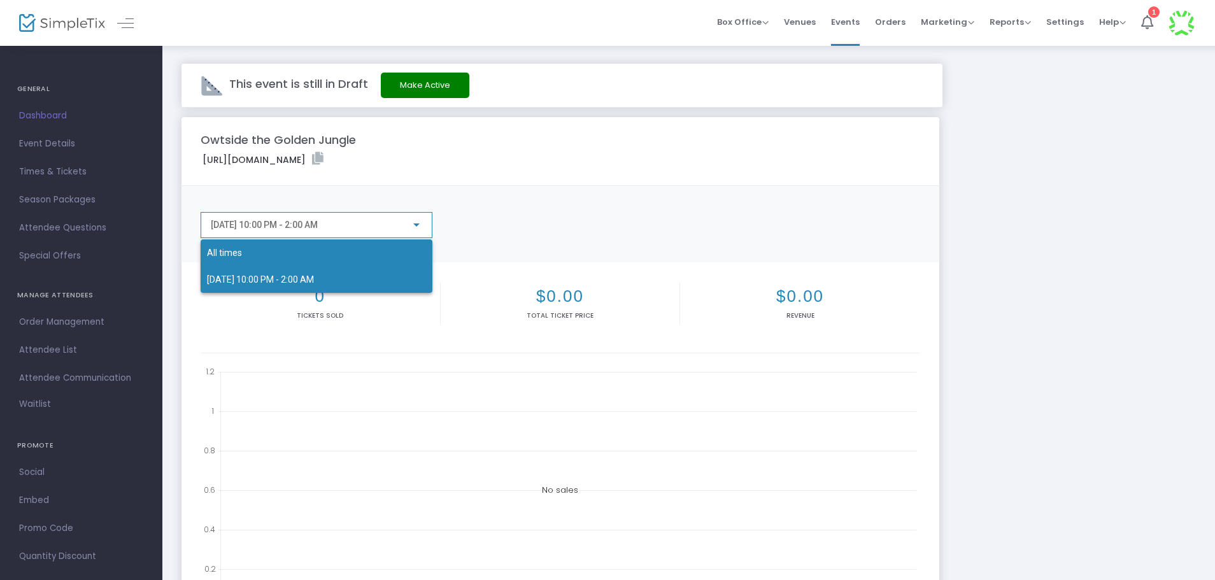
click at [351, 260] on span "All times" at bounding box center [316, 252] width 219 height 27
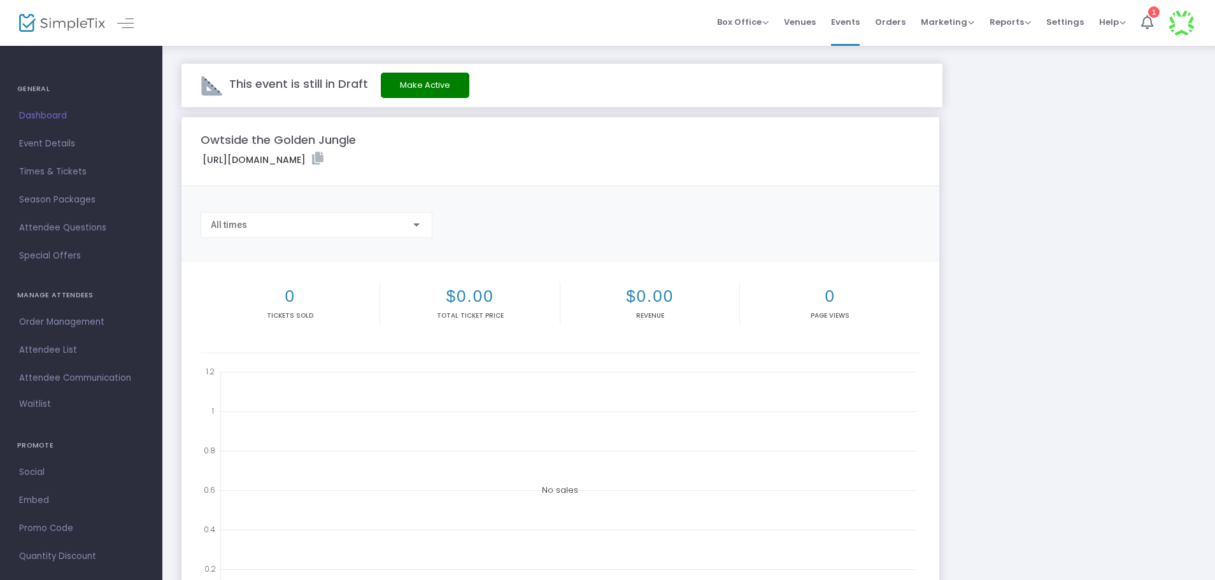
click at [411, 85] on button "Make Active" at bounding box center [425, 85] width 89 height 25
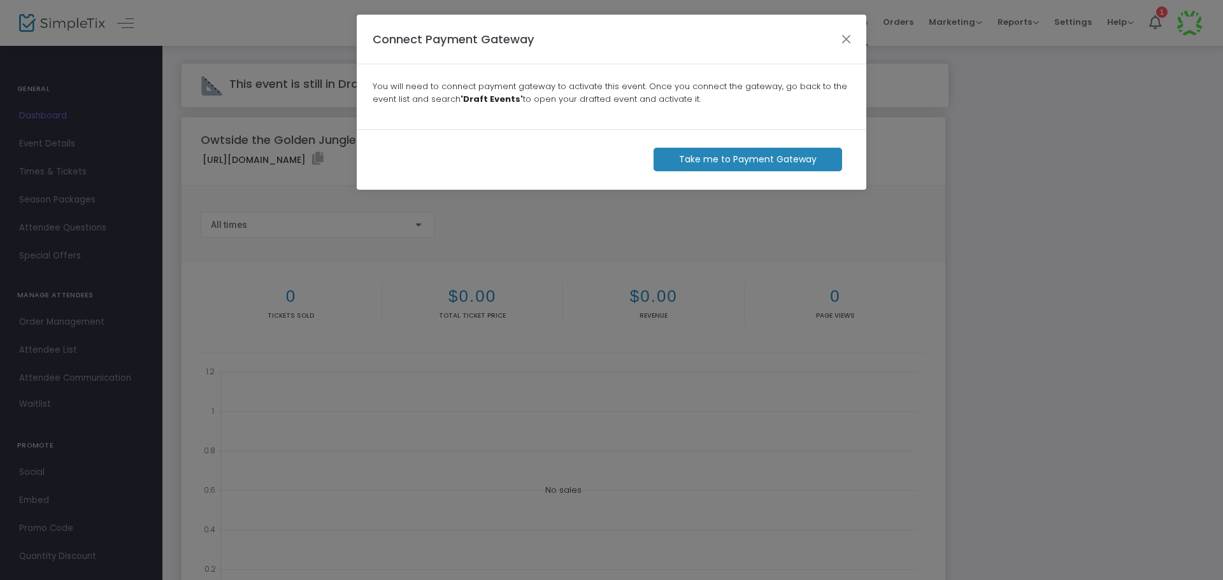
click at [731, 158] on m-button "Take me to Payment Gateway" at bounding box center [747, 160] width 189 height 24
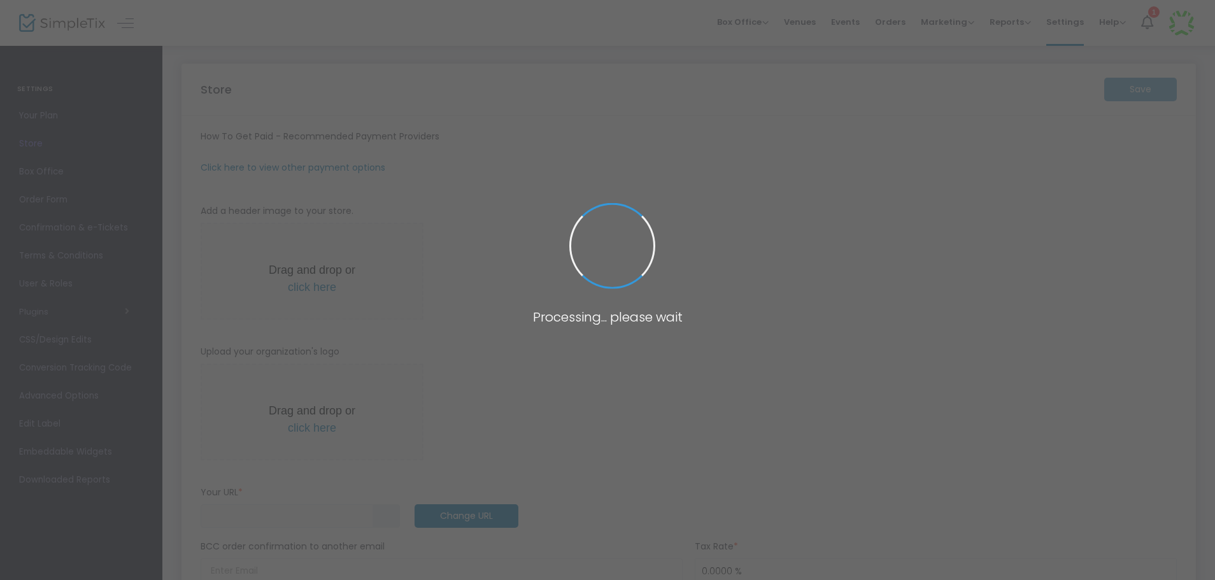
type input "[URL]"
radio input "true"
radio input "false"
radio input "true"
type input "24kproductions"
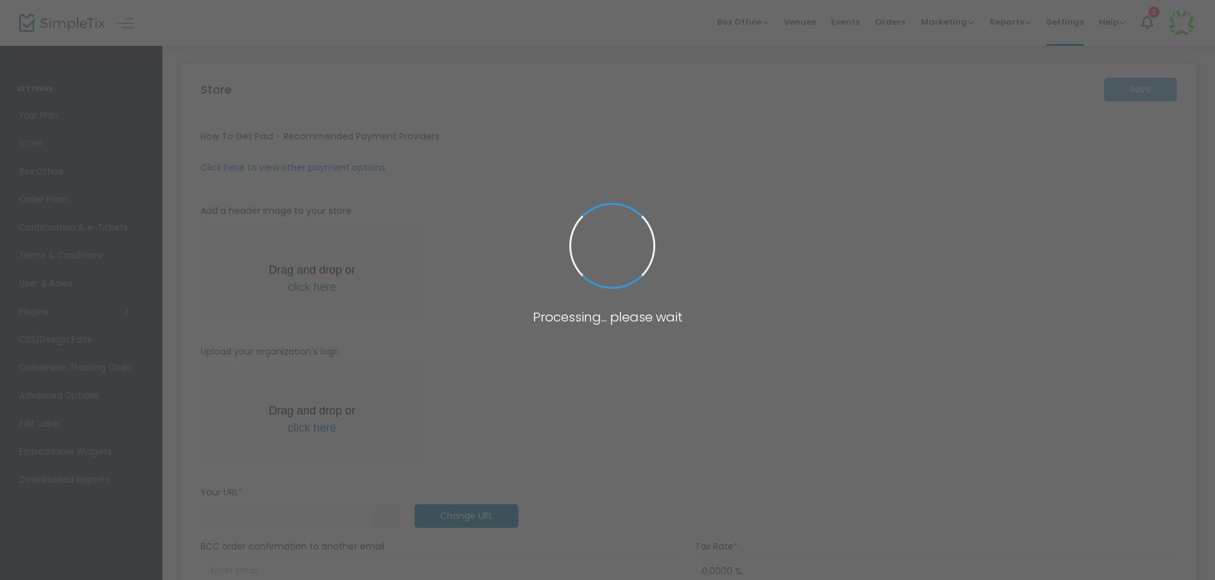
type input "2192928782"
type input "(UTC-06:00) Central Time ([GEOGRAPHIC_DATA] & [GEOGRAPHIC_DATA])"
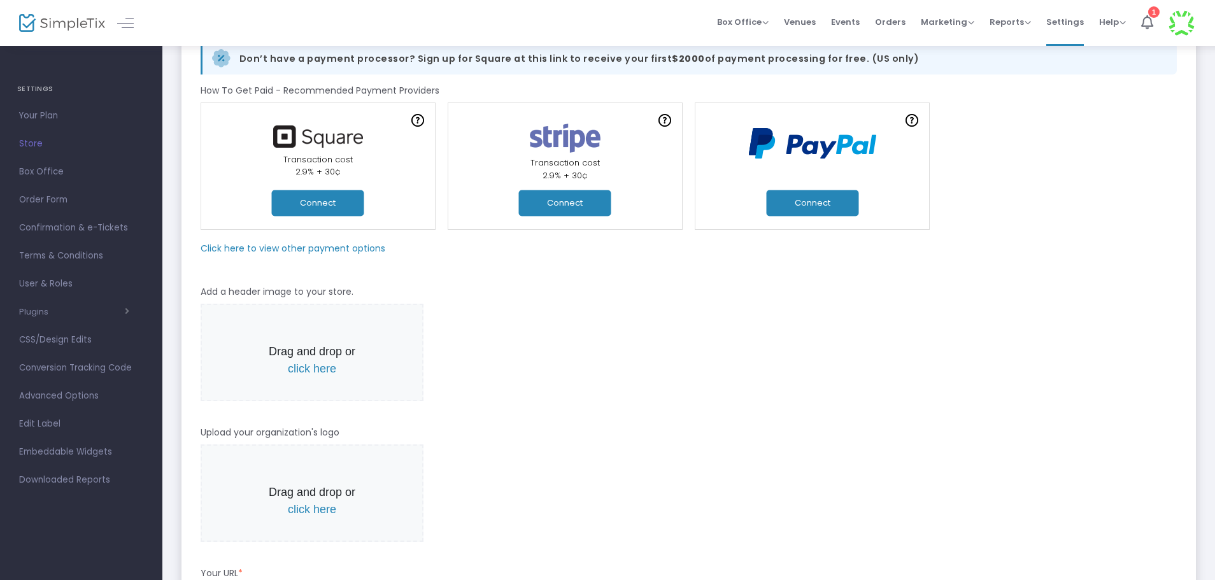
scroll to position [127, 0]
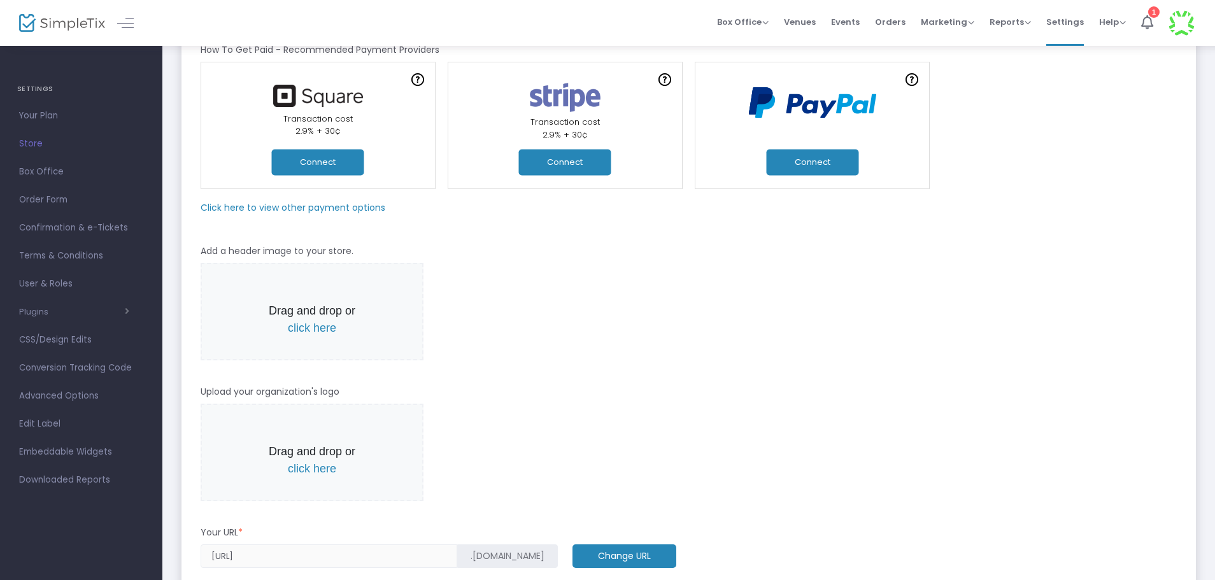
click at [356, 206] on m-panel-subtitle "Click here to view other payment options" at bounding box center [293, 207] width 185 height 13
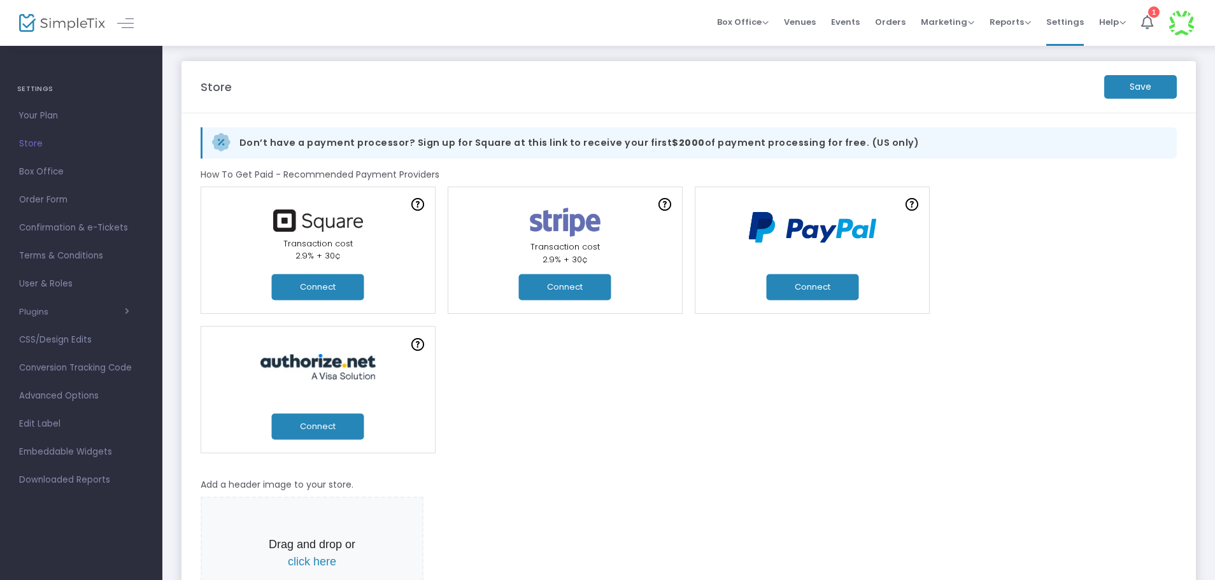
scroll to position [0, 0]
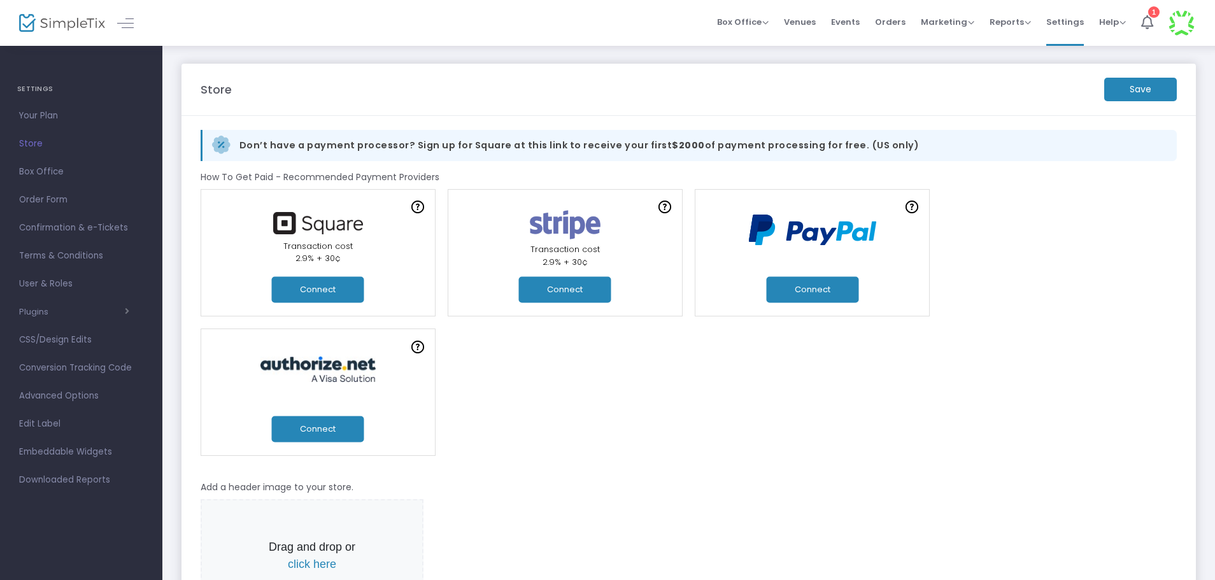
click at [326, 292] on button "Connect" at bounding box center [318, 289] width 92 height 26
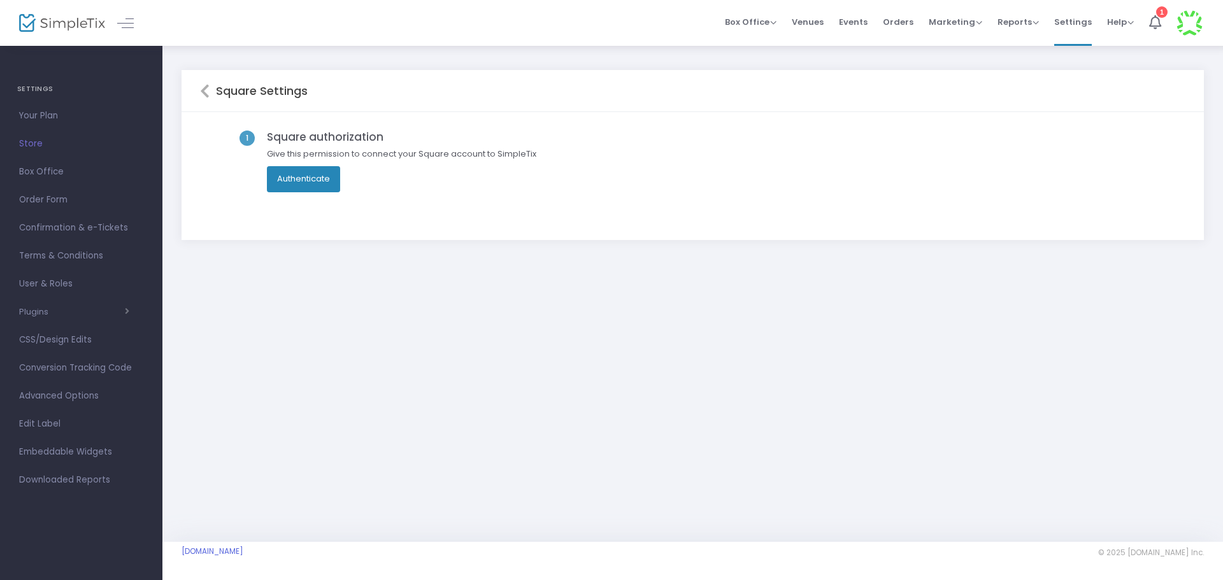
click at [325, 182] on button "Authenticate" at bounding box center [303, 178] width 73 height 25
click at [1185, 25] on img at bounding box center [1189, 23] width 26 height 26
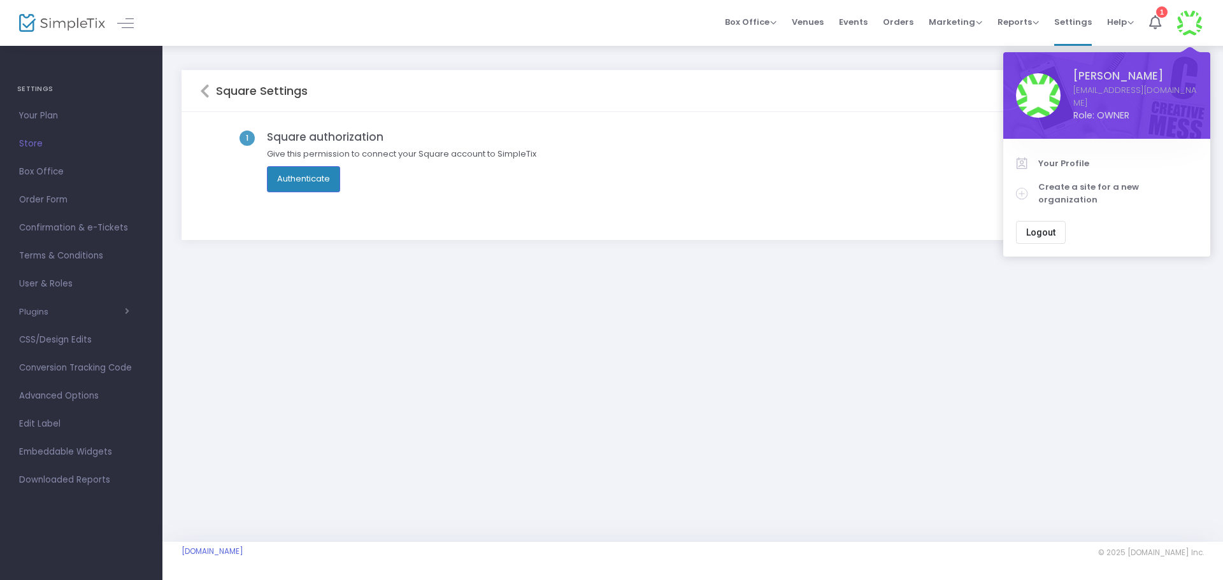
click at [904, 329] on div "Square Settings 1 Square authorization Give this permission to connect your Squ…" at bounding box center [692, 293] width 1060 height 497
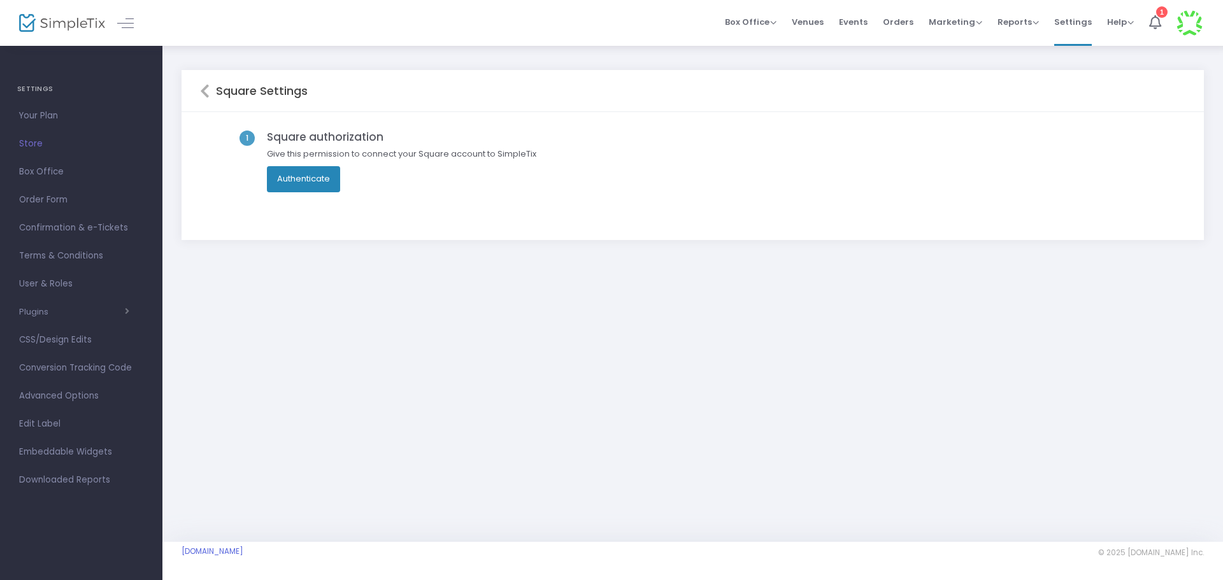
click at [283, 182] on button "Authenticate" at bounding box center [303, 178] width 73 height 25
click at [210, 92] on h5 "Square Settings" at bounding box center [259, 91] width 98 height 14
click at [204, 93] on icon at bounding box center [205, 90] width 10 height 15
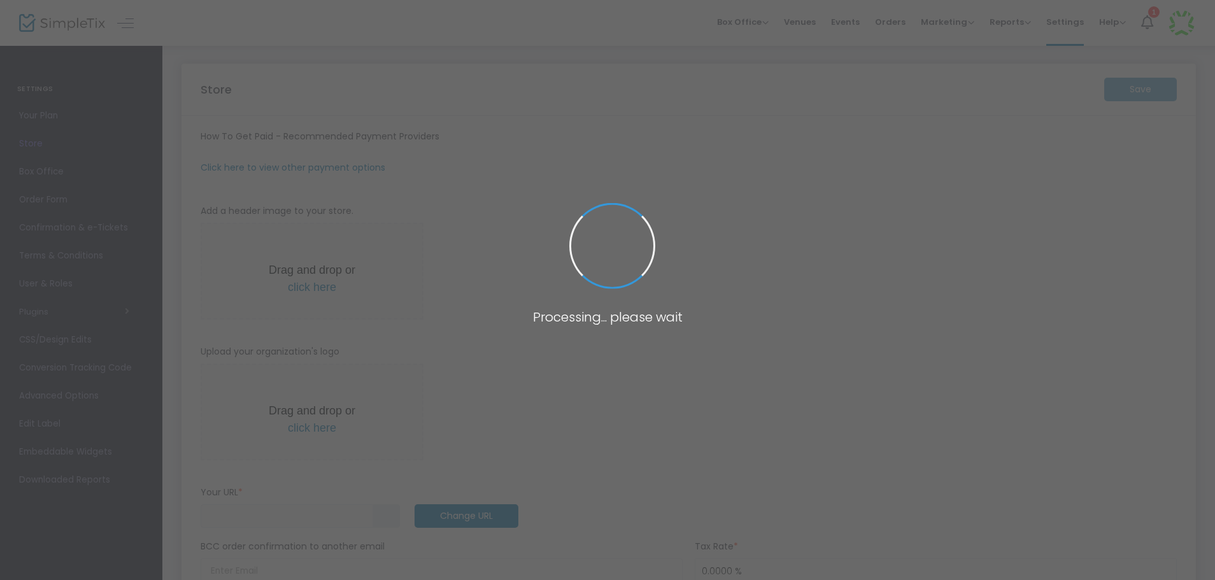
type input "[URL]"
radio input "true"
radio input "false"
radio input "true"
type input "24k PRODUCTIONS"
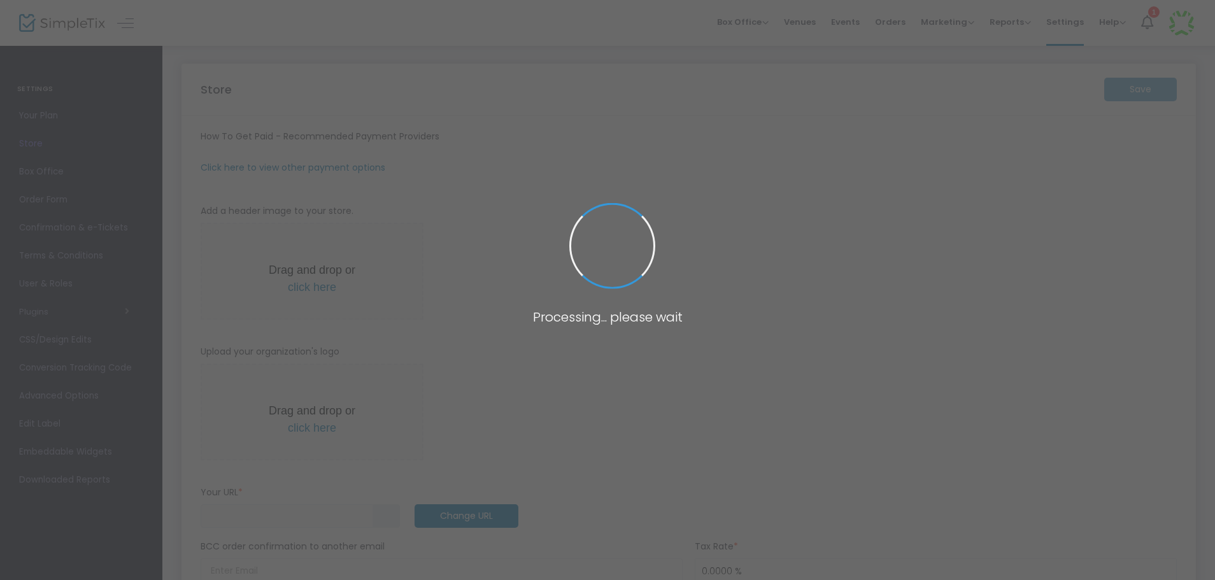
type input "2192928782"
type input "(UTC-06:00) Central Time ([GEOGRAPHIC_DATA] & [GEOGRAPHIC_DATA])"
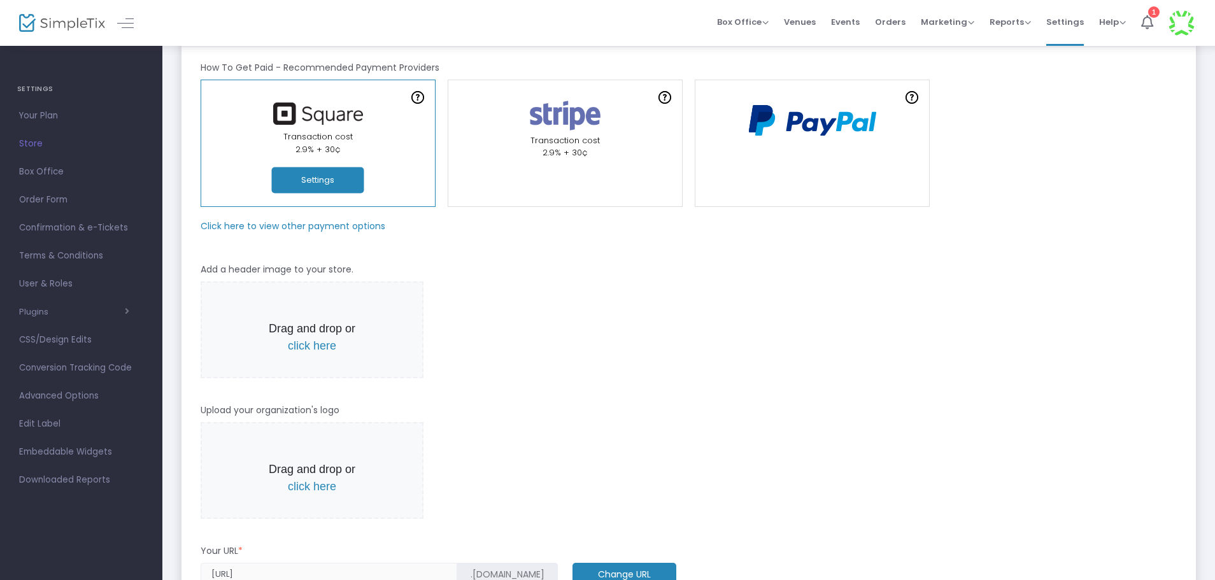
scroll to position [64, 0]
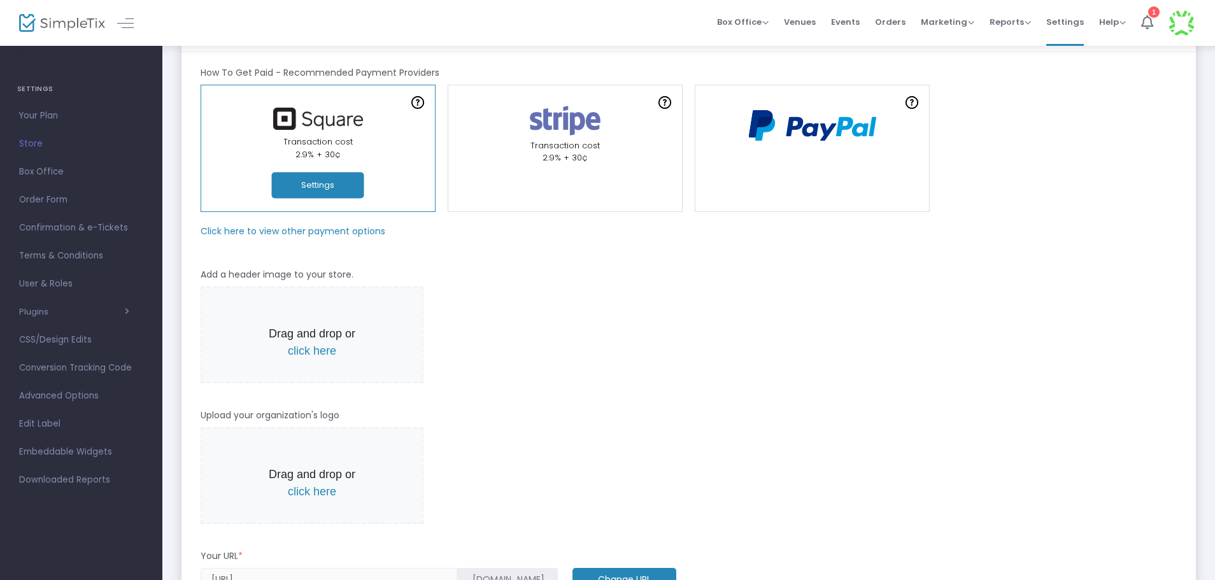
click at [325, 363] on span "Drag and drop or click here" at bounding box center [312, 335] width 223 height 97
click at [326, 357] on p "Drag and drop or click here" at bounding box center [312, 342] width 106 height 34
click at [326, 355] on span "click here" at bounding box center [312, 351] width 48 height 13
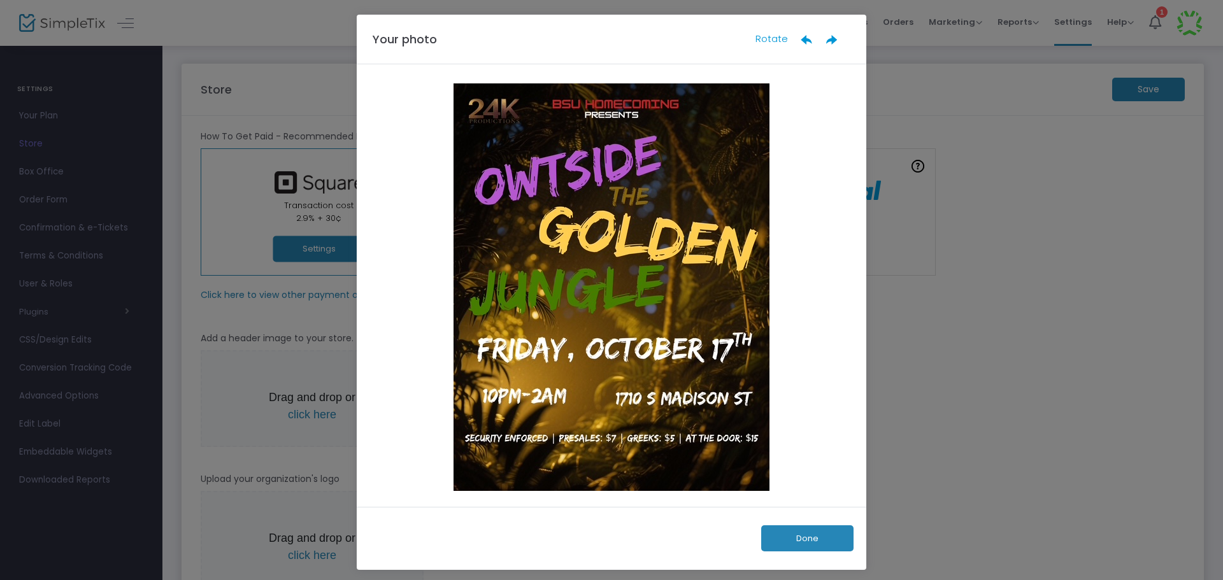
click at [794, 540] on button "Done" at bounding box center [807, 538] width 92 height 26
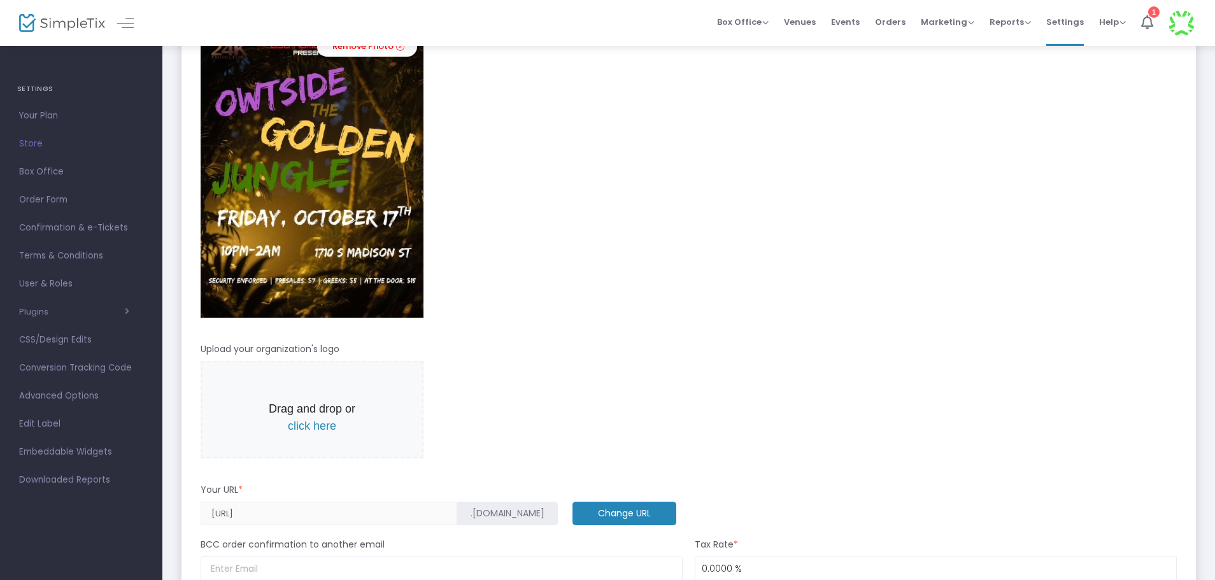
scroll to position [382, 0]
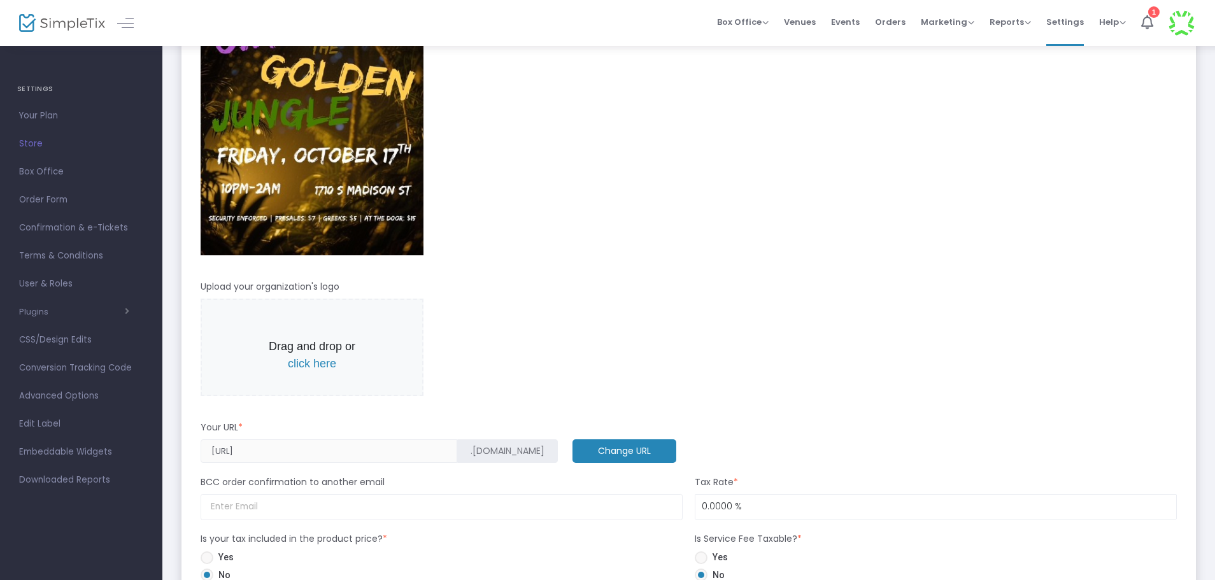
click at [318, 360] on span "click here" at bounding box center [312, 363] width 48 height 13
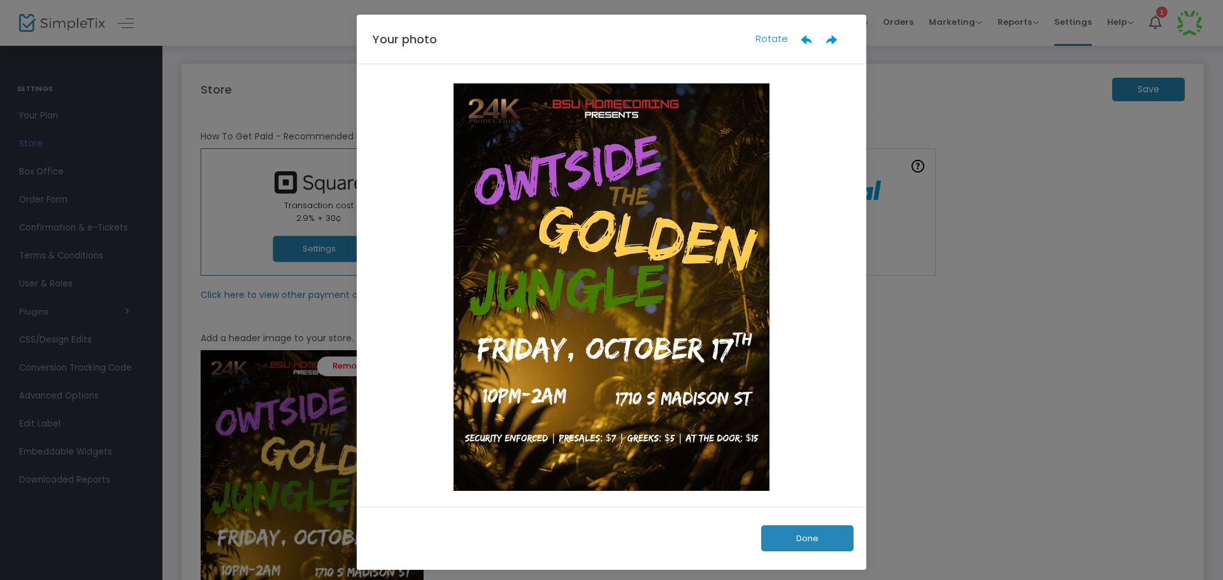
click at [782, 533] on button "Done" at bounding box center [807, 538] width 92 height 26
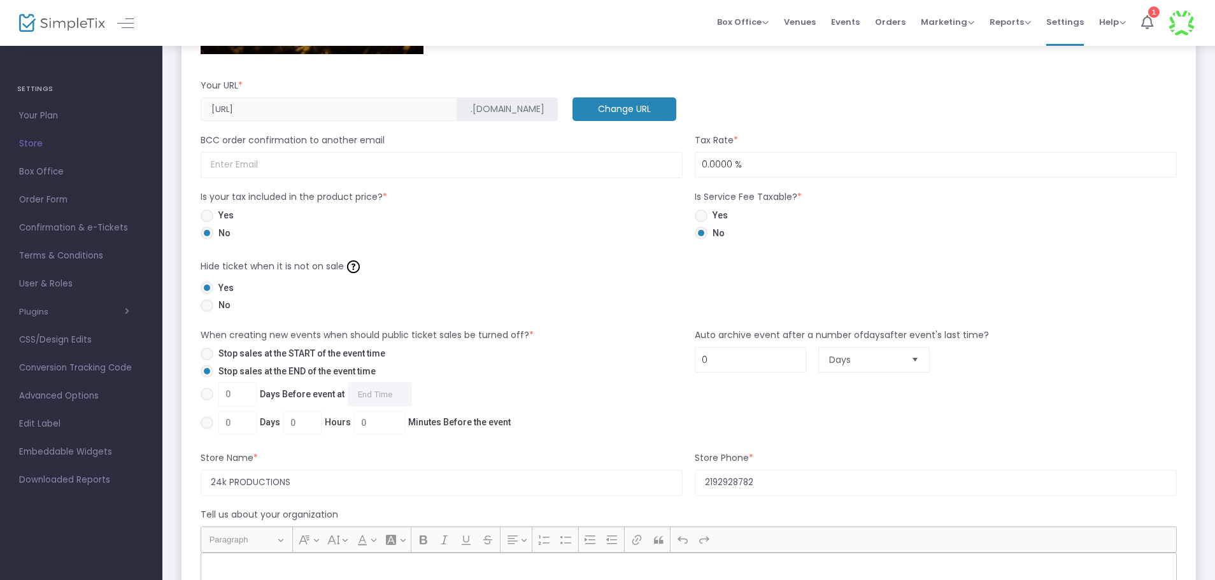
scroll to position [955, 0]
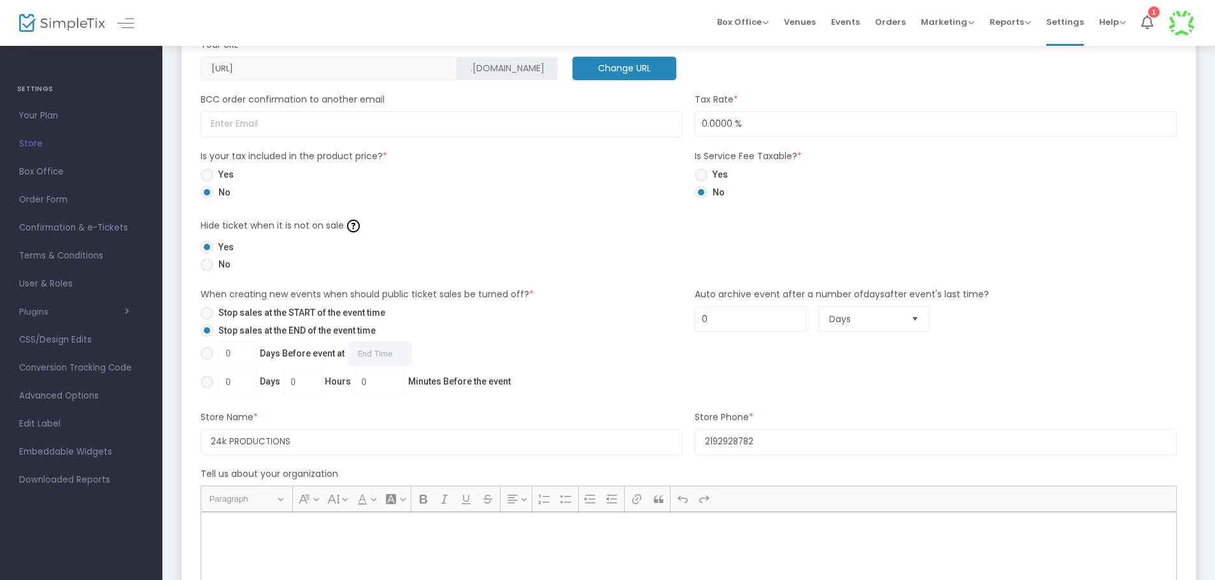
click at [241, 347] on span "0 Days Before event at Required." at bounding box center [312, 353] width 199 height 24
click at [207, 360] on input "0 Days Before event at Required." at bounding box center [206, 360] width 1 height 1
radio input "true"
click at [247, 327] on span "Stop sales at the END of the event time" at bounding box center [294, 330] width 162 height 13
click at [207, 337] on input "Stop sales at the END of the event time" at bounding box center [206, 337] width 1 height 1
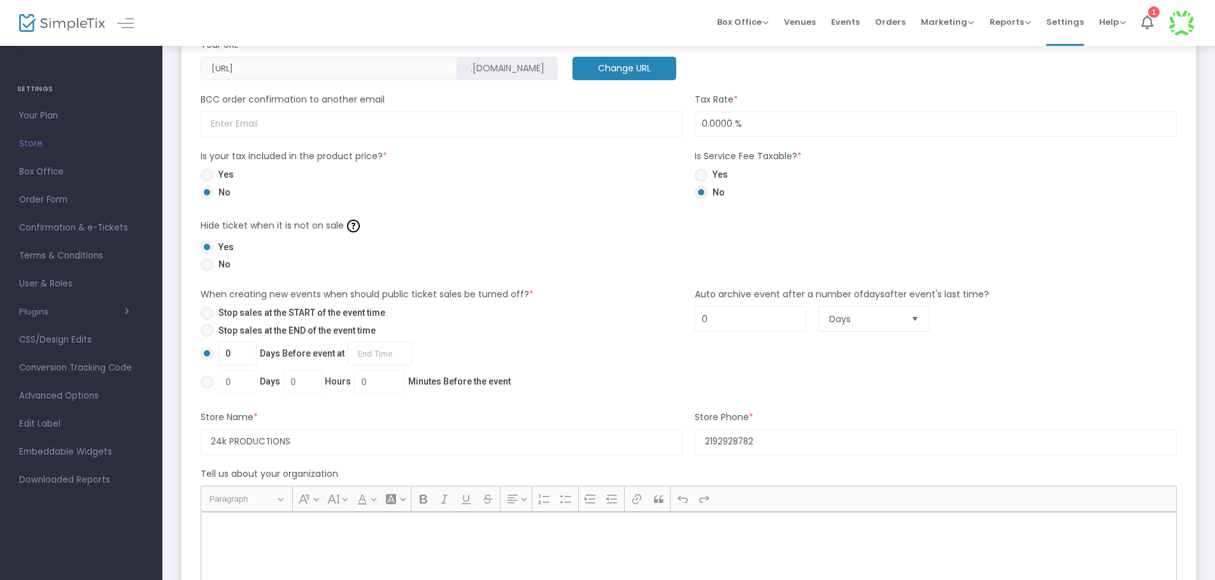
radio input "true"
click at [239, 355] on span "0 Days Before event at Required." at bounding box center [312, 353] width 199 height 24
click at [207, 360] on input "0 Days Before event at Required." at bounding box center [206, 360] width 1 height 1
radio input "true"
click at [239, 348] on input "0" at bounding box center [237, 353] width 37 height 24
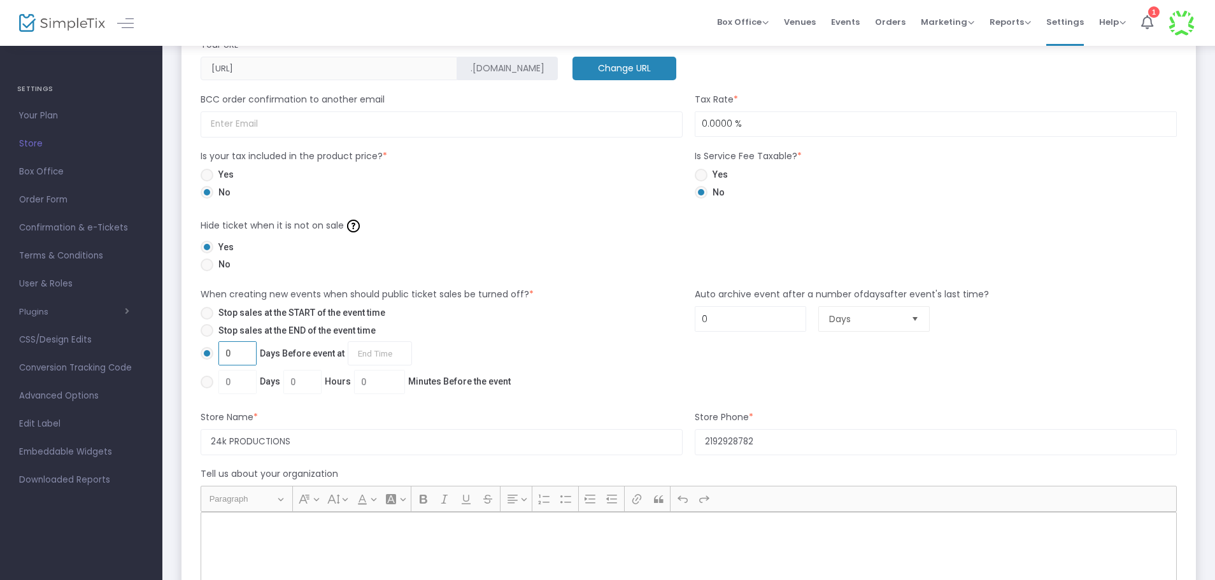
click at [239, 348] on input "0" at bounding box center [237, 353] width 37 height 24
type input "2"
click at [373, 350] on input "2 Days Before event at Required." at bounding box center [380, 353] width 64 height 24
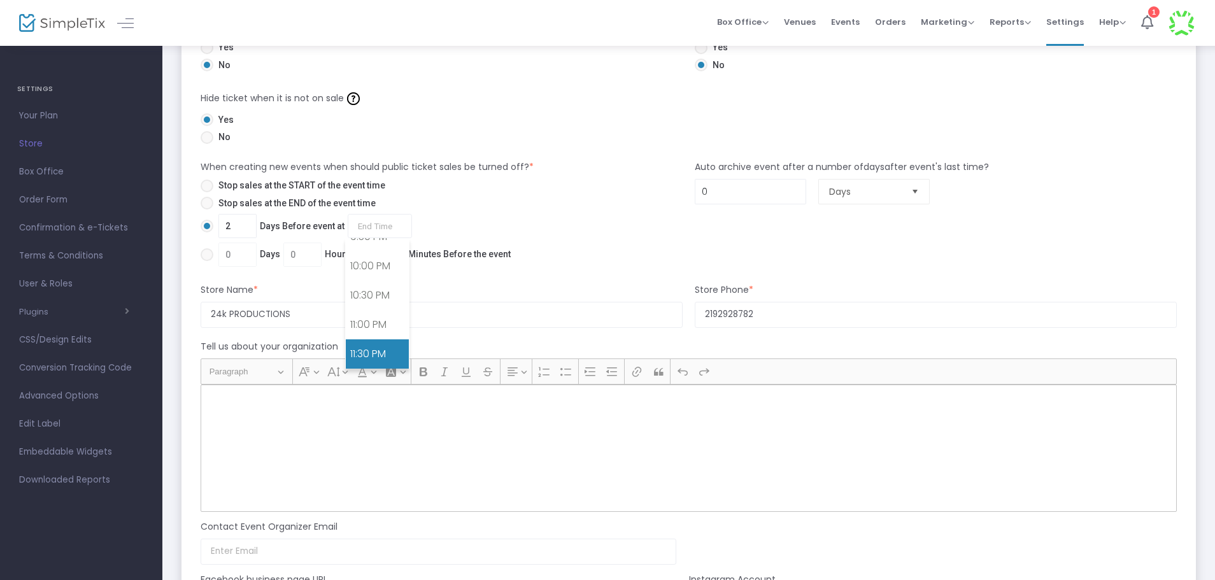
click at [355, 353] on link "11:30 PM" at bounding box center [377, 353] width 63 height 29
type input "11:30 PM"
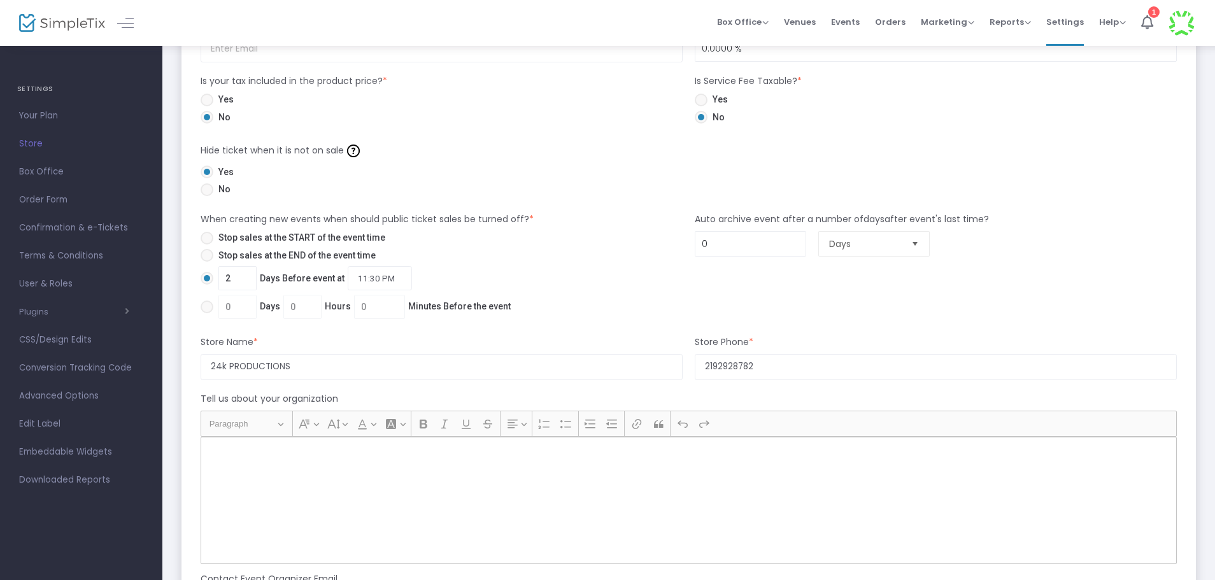
scroll to position [955, 0]
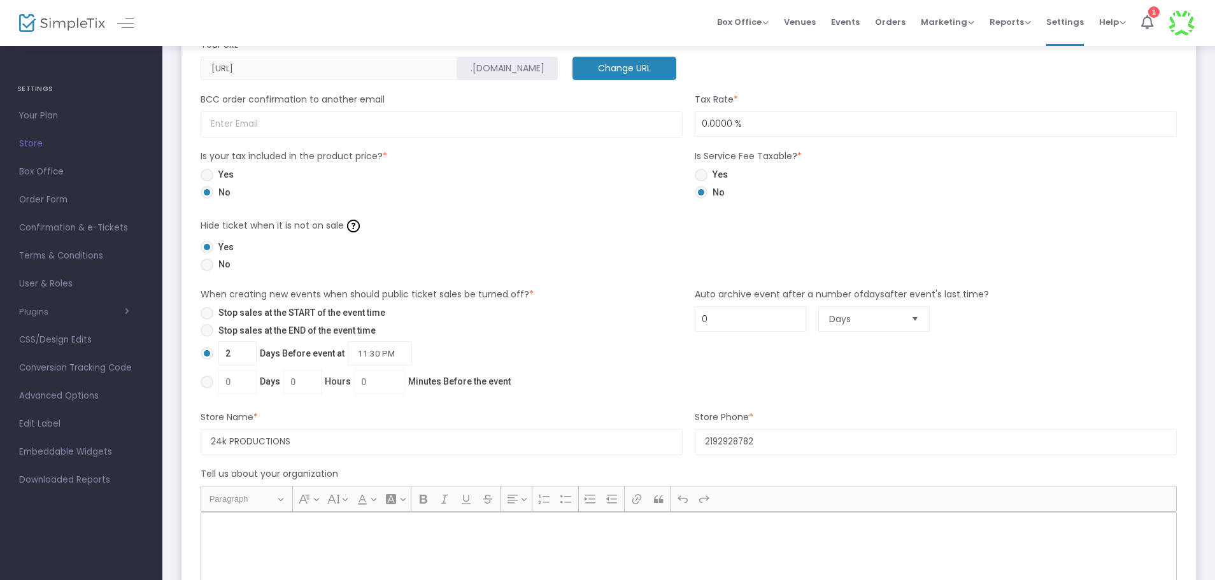
click at [705, 175] on span at bounding box center [701, 175] width 13 height 13
click at [701, 182] on input "Yes" at bounding box center [701, 182] width 1 height 1
radio input "true"
click at [699, 193] on span at bounding box center [701, 192] width 13 height 13
click at [701, 199] on input "No" at bounding box center [701, 199] width 1 height 1
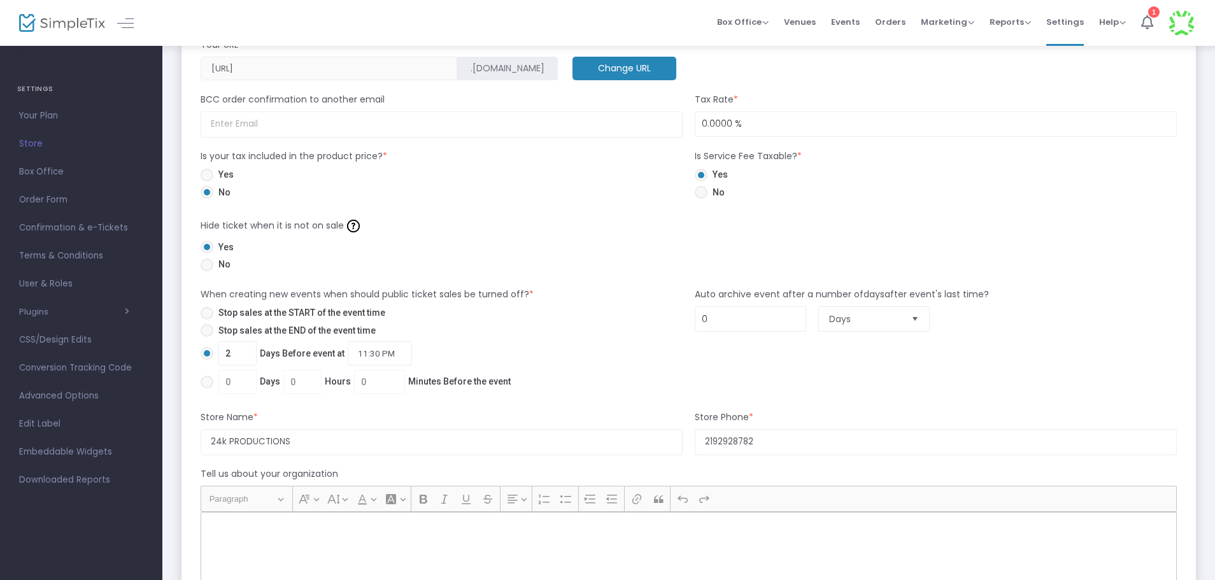
radio input "true"
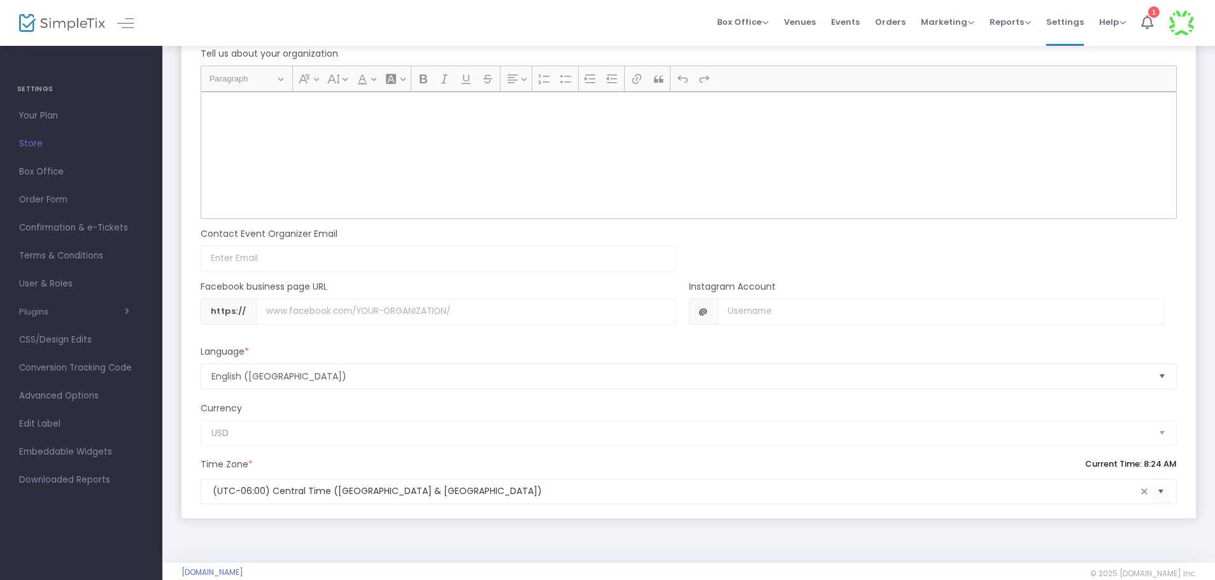
scroll to position [1397, 0]
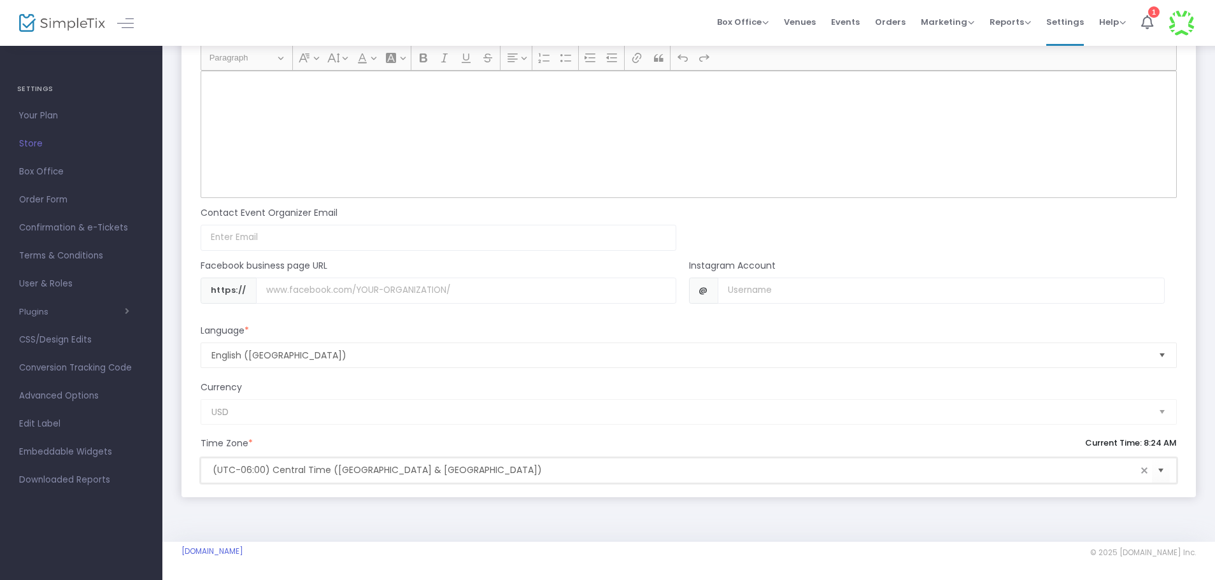
click at [495, 467] on input "(UTC-06:00) Central Time ([GEOGRAPHIC_DATA] & [GEOGRAPHIC_DATA])" at bounding box center [675, 470] width 924 height 13
click at [1155, 469] on span "Select" at bounding box center [1161, 470] width 21 height 21
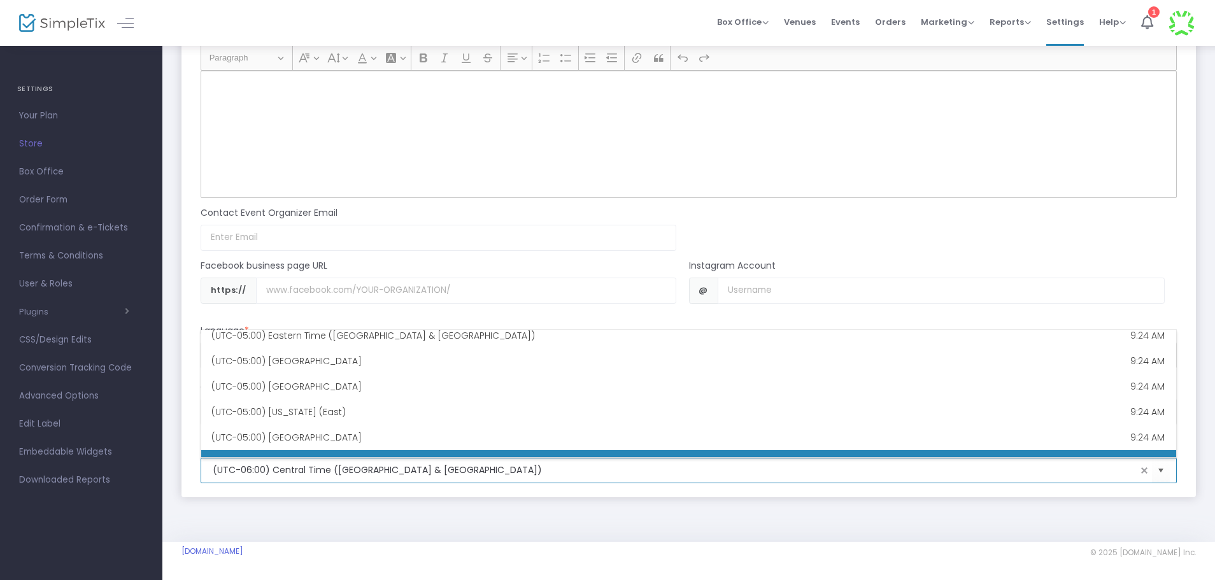
scroll to position [510, 0]
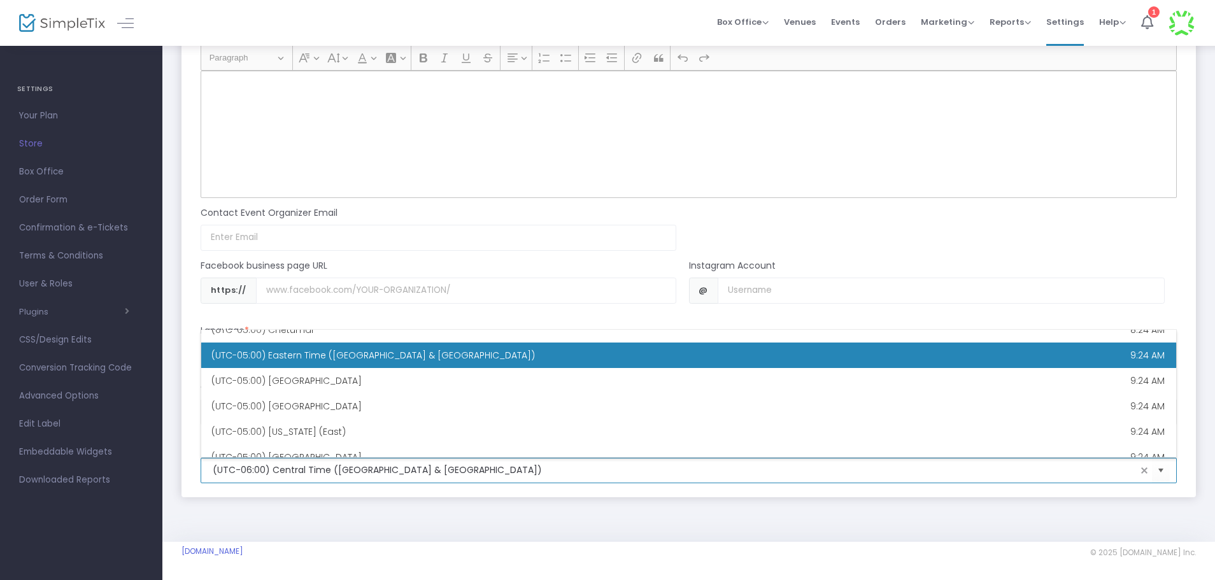
click at [483, 349] on div "(UTC-05:00) Eastern Time ([GEOGRAPHIC_DATA] & [GEOGRAPHIC_DATA])" at bounding box center [411, 355] width 401 height 13
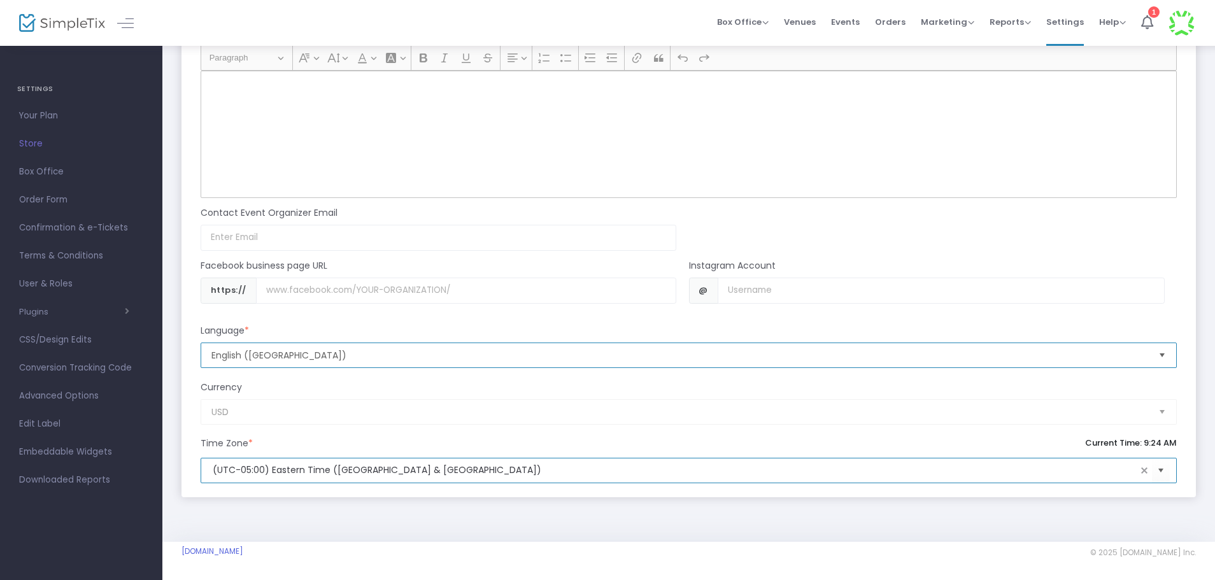
click at [426, 351] on span "English ([GEOGRAPHIC_DATA])" at bounding box center [679, 355] width 937 height 13
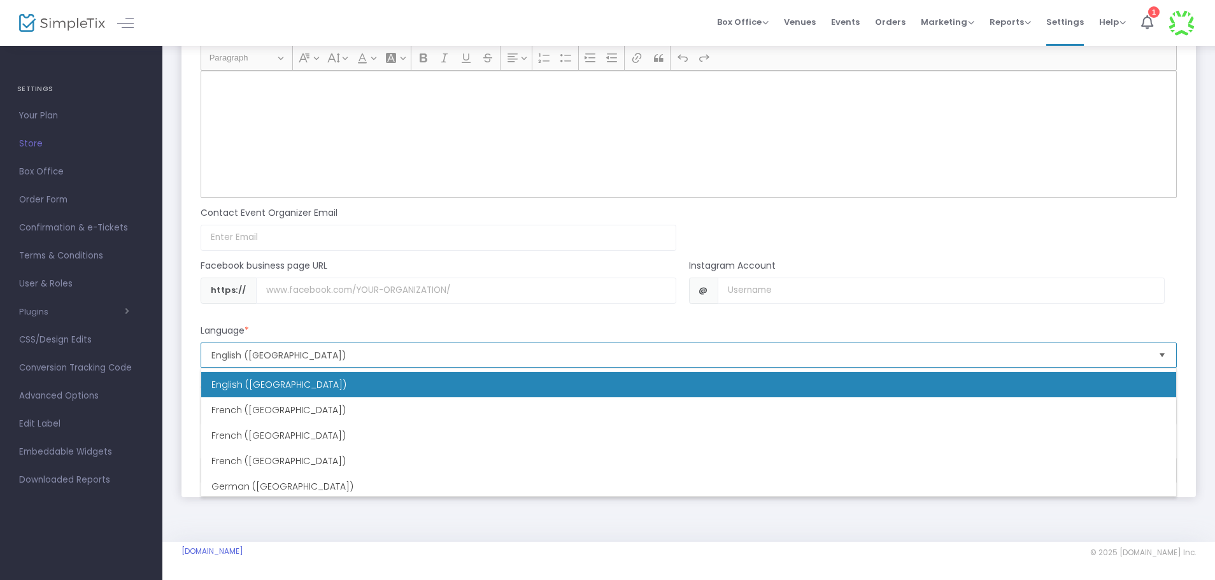
scroll to position [382, 0]
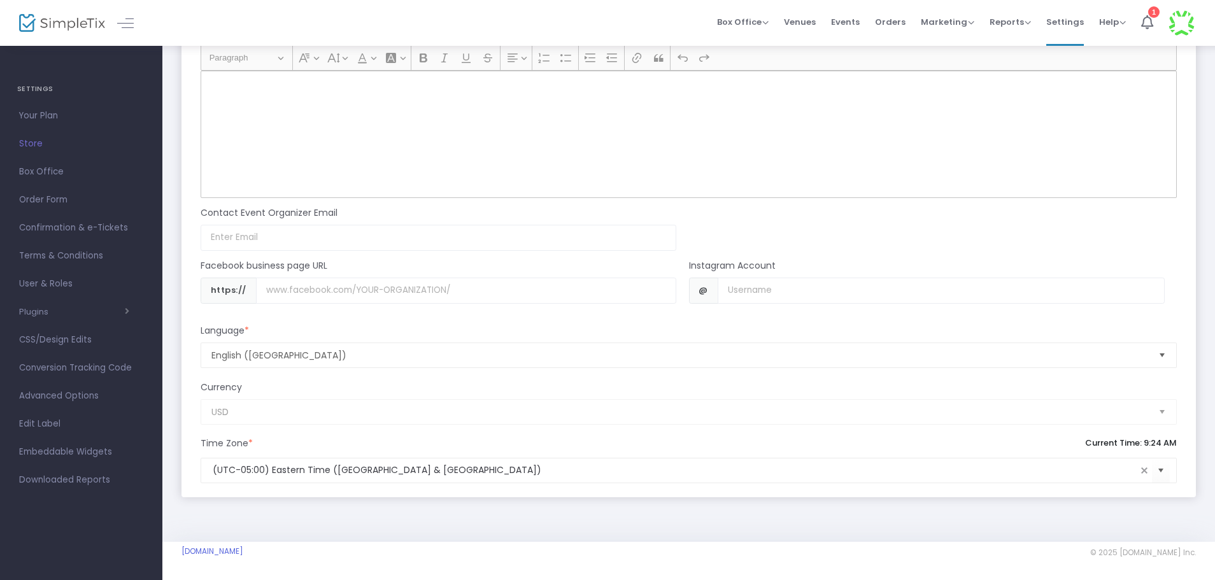
click at [415, 325] on div "Language *" at bounding box center [688, 333] width 989 height 18
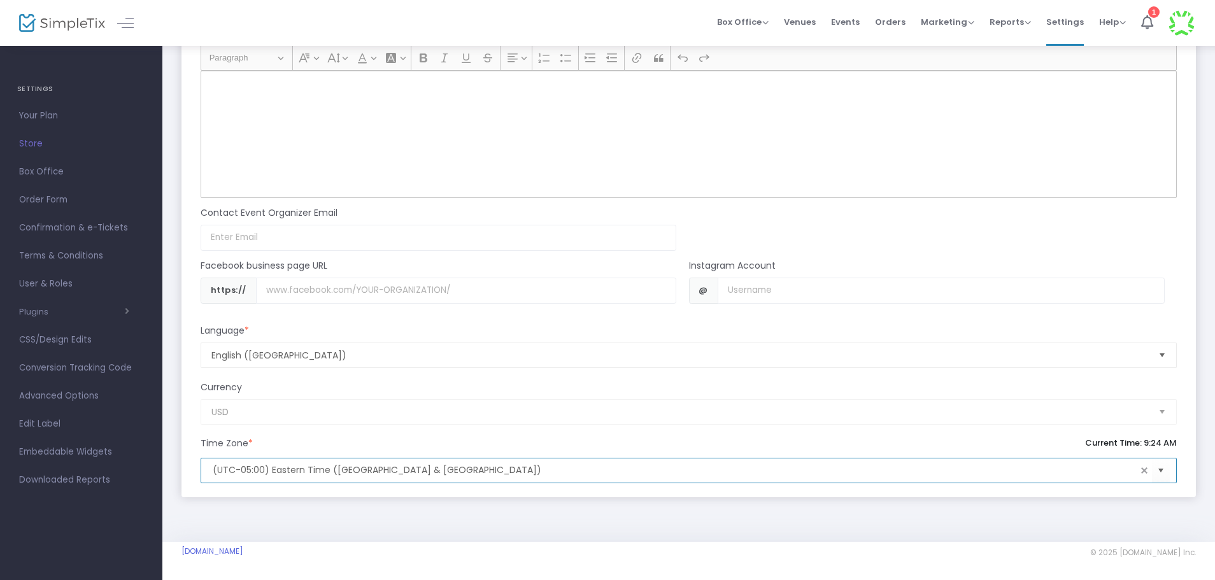
click at [420, 473] on input "(UTC-05:00) Eastern Time ([GEOGRAPHIC_DATA] & [GEOGRAPHIC_DATA])" at bounding box center [675, 470] width 924 height 13
click at [1157, 480] on span "Select" at bounding box center [1161, 470] width 21 height 21
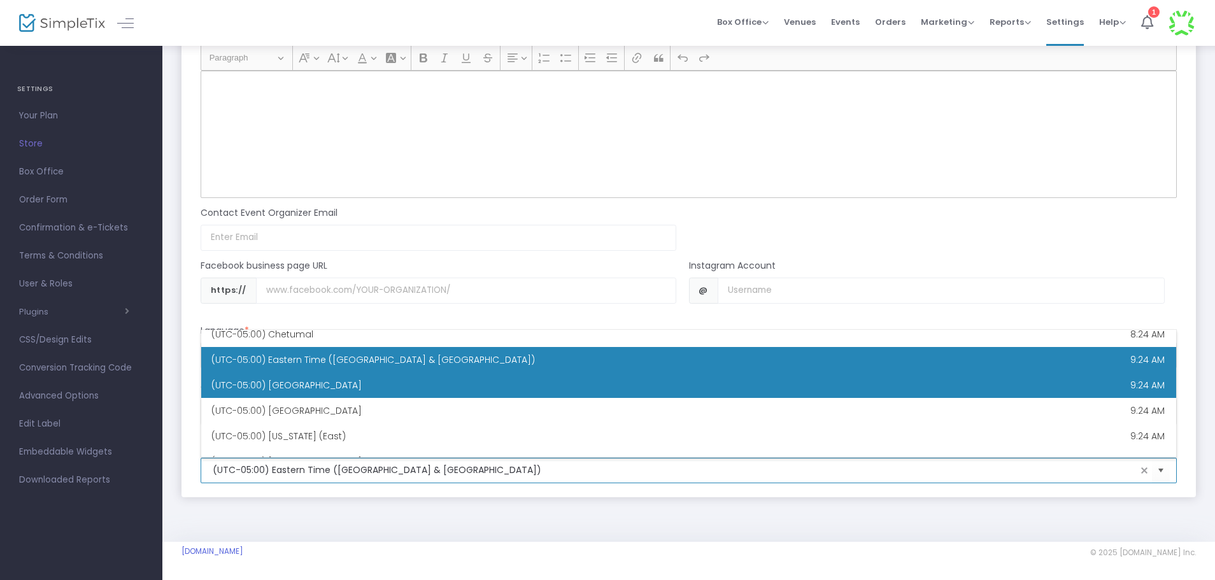
scroll to position [535, 0]
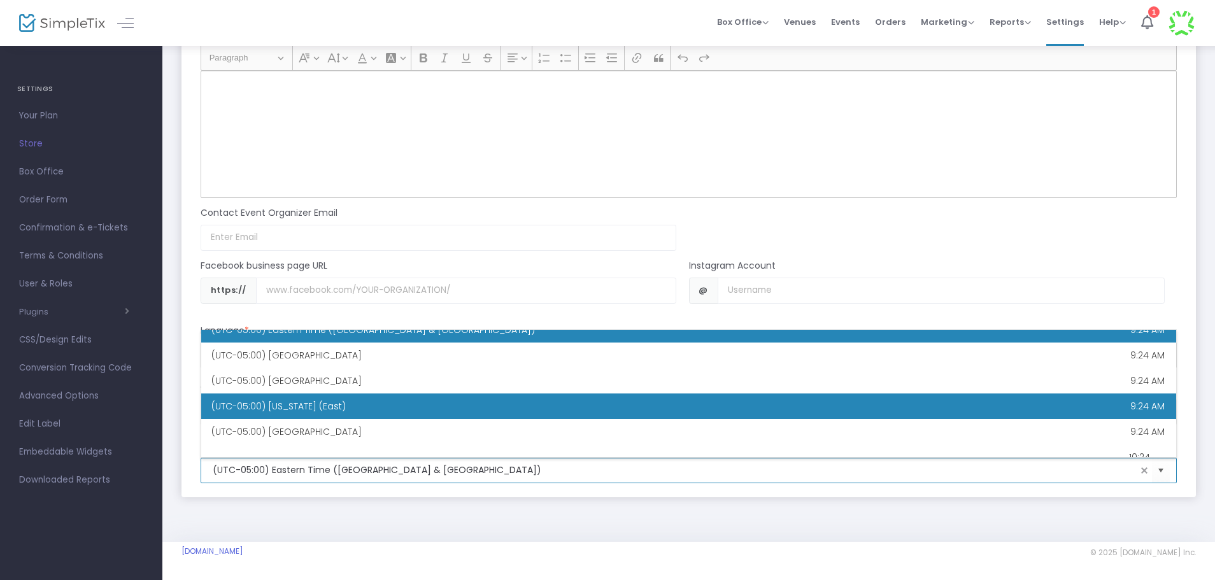
click at [399, 401] on Time "(UTC-05:00) [US_STATE] (East) 9:24 AM" at bounding box center [688, 406] width 975 height 25
type input "(UTC-05:00) [US_STATE] (East)"
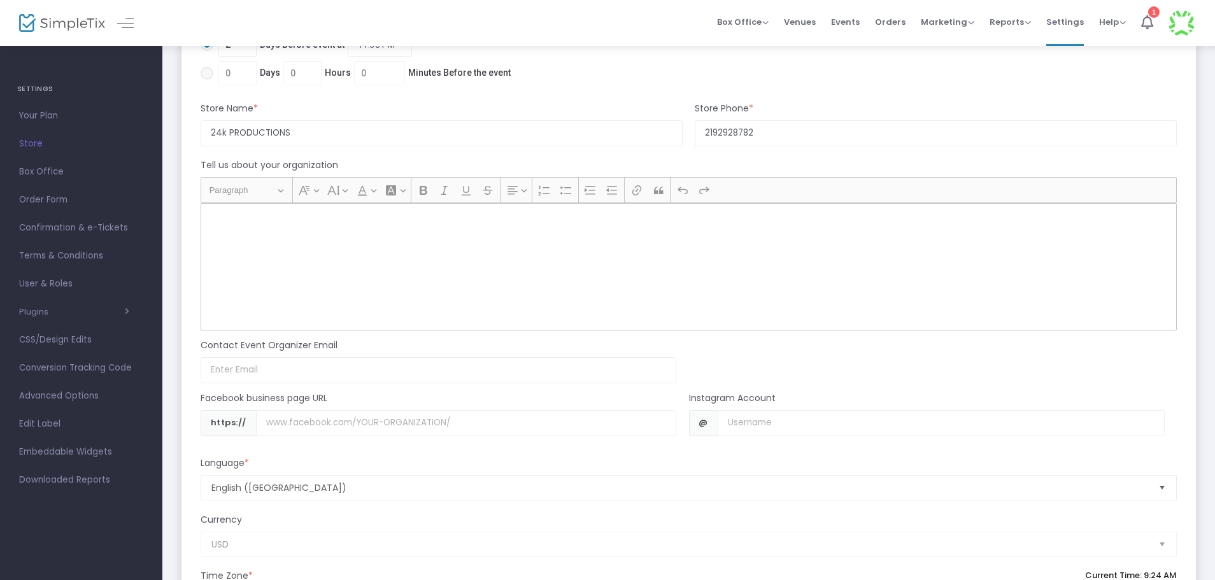
scroll to position [1269, 0]
click at [735, 411] on input "Username" at bounding box center [941, 418] width 447 height 26
type input "24kprod2025"
click at [883, 357] on div "Contact Event Organizer Email Email not valid" at bounding box center [683, 351] width 989 height 53
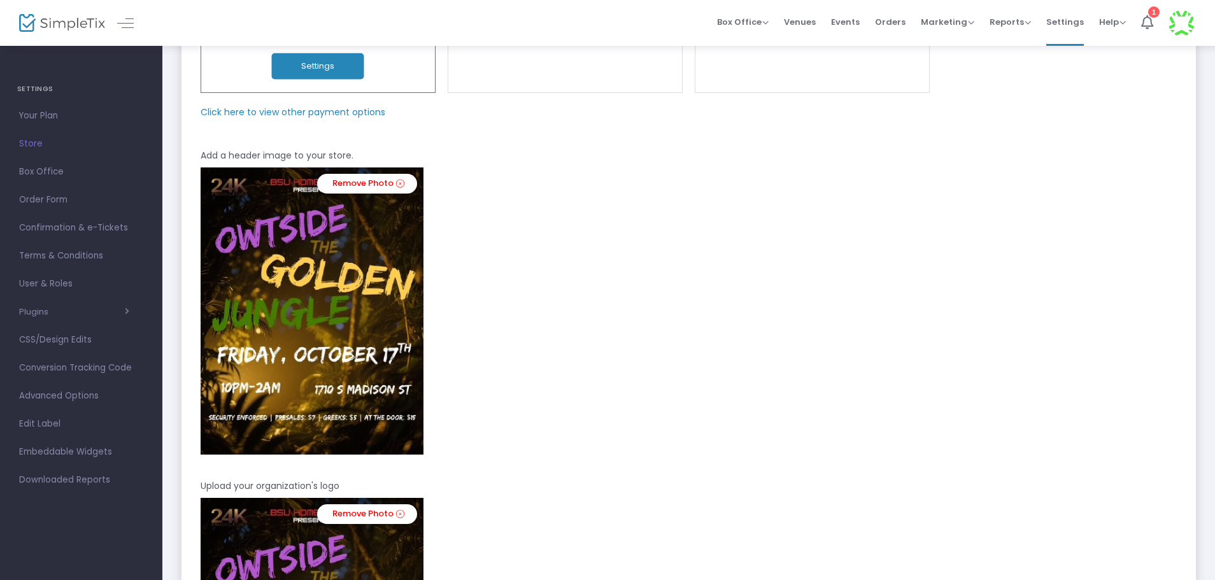
scroll to position [0, 0]
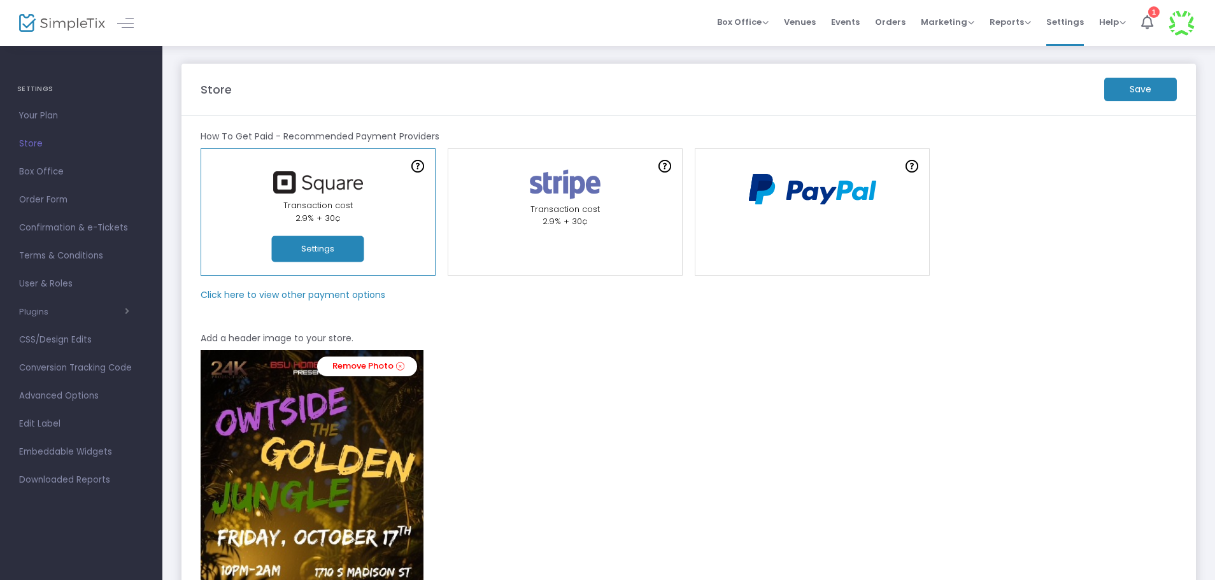
click at [1169, 85] on m-button "Save" at bounding box center [1140, 90] width 73 height 24
click at [1153, 90] on m-button "Save" at bounding box center [1140, 90] width 73 height 24
click at [1155, 25] on li "1" at bounding box center [1147, 23] width 27 height 46
click at [1001, 27] on span "Reports" at bounding box center [1010, 22] width 41 height 12
click at [860, 32] on span "Events" at bounding box center [845, 22] width 29 height 32
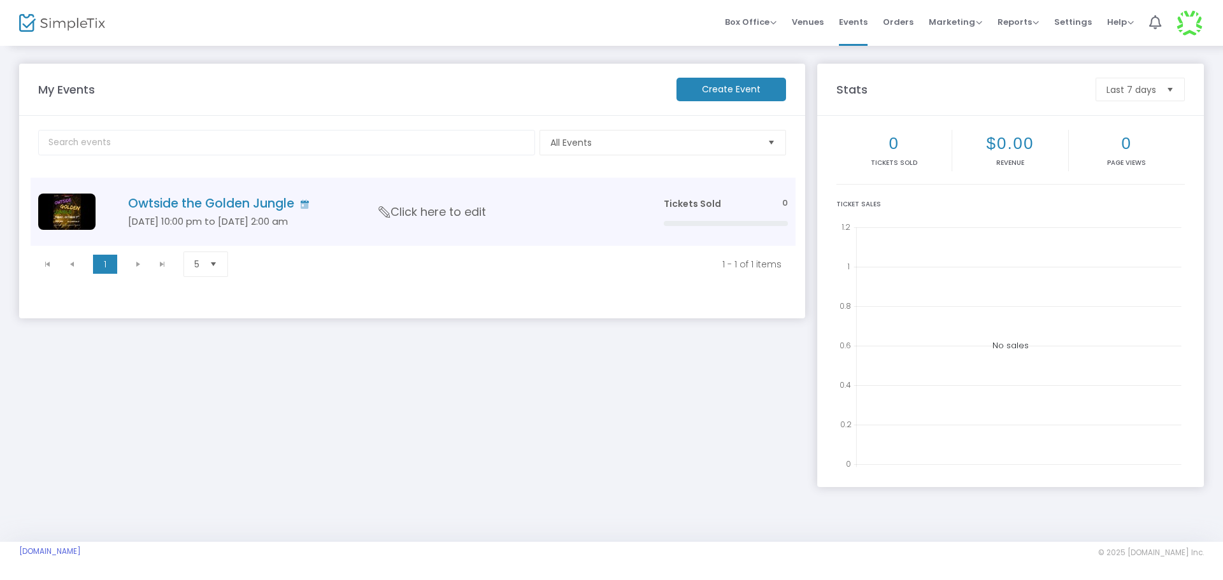
click at [265, 197] on h4 "Owtside the Golden Jungle" at bounding box center [376, 203] width 497 height 15
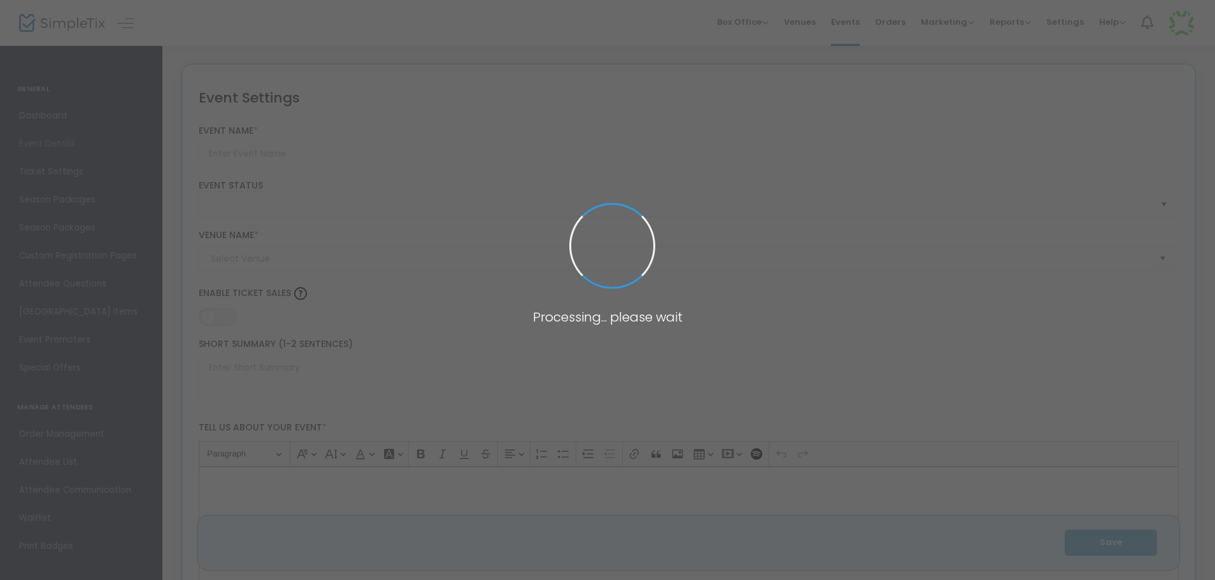
type input "Owtside the Golden Jungle"
type textarea "POP OWT TO THE BSU HOMECOMING SPECIAL SECURITY ENFORCED"
type input "Buy Tickets"
type input "Boys and Girls Club"
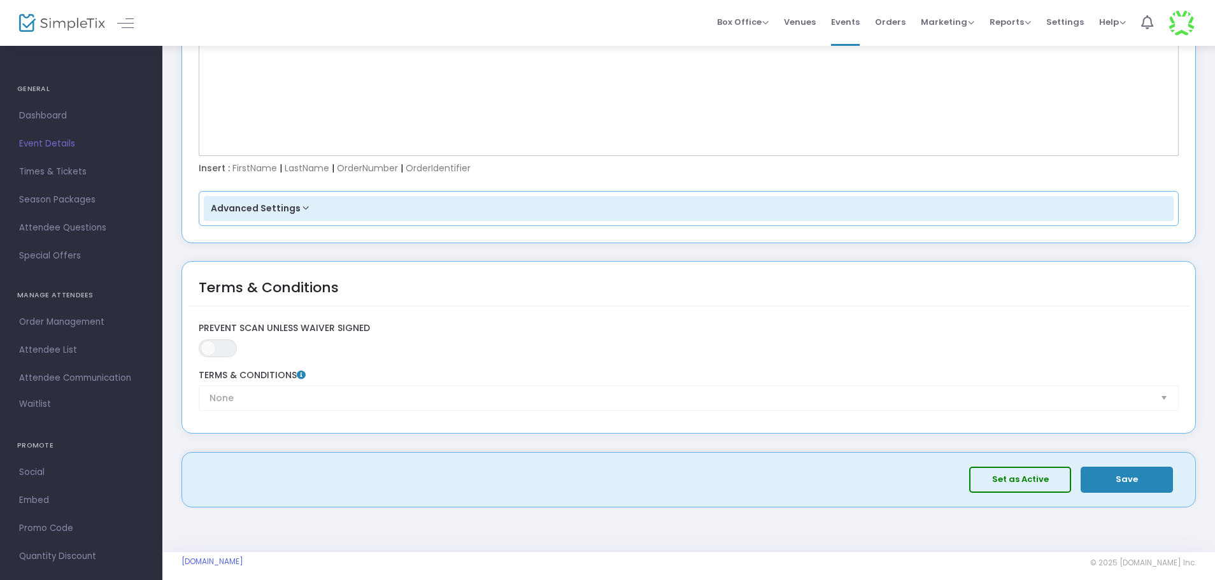
scroll to position [1876, 0]
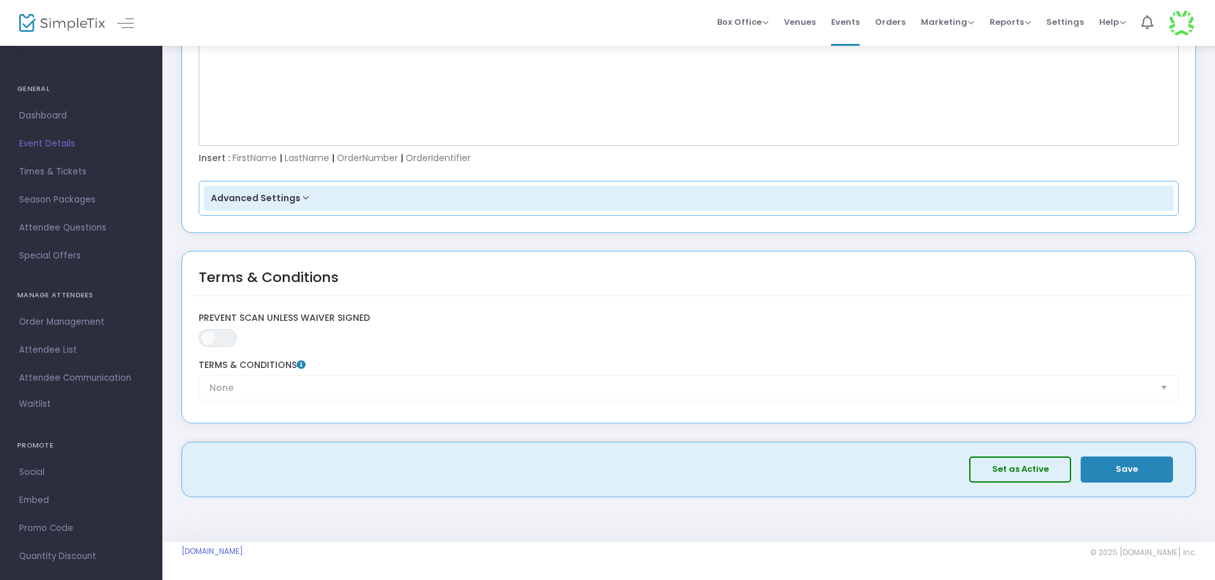
click at [1014, 471] on button "Set as Active" at bounding box center [1020, 470] width 102 height 26
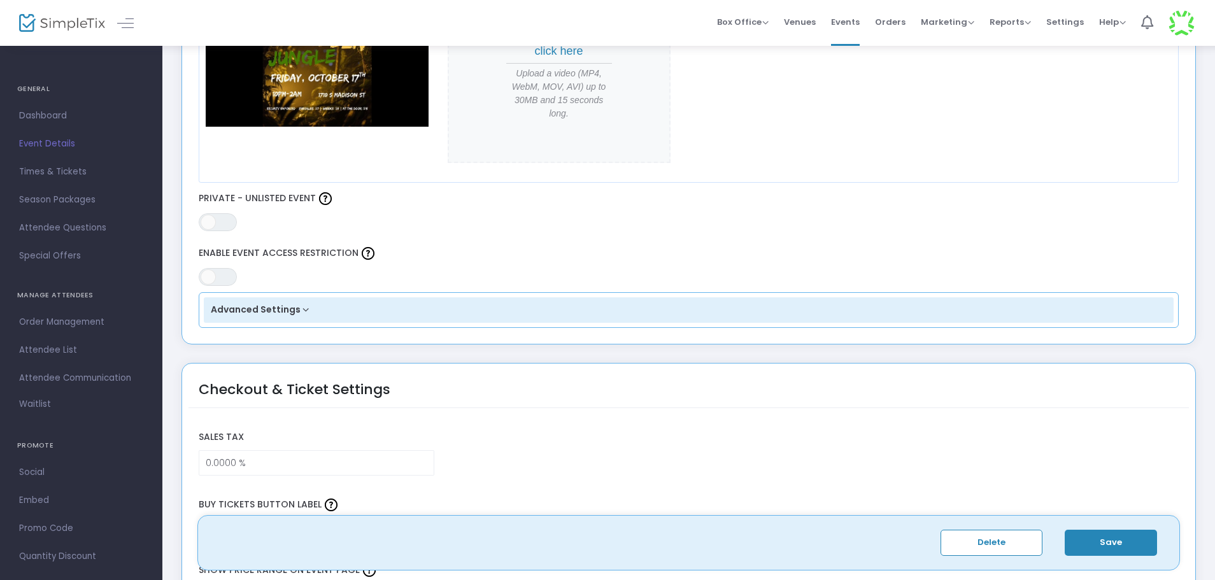
scroll to position [637, 0]
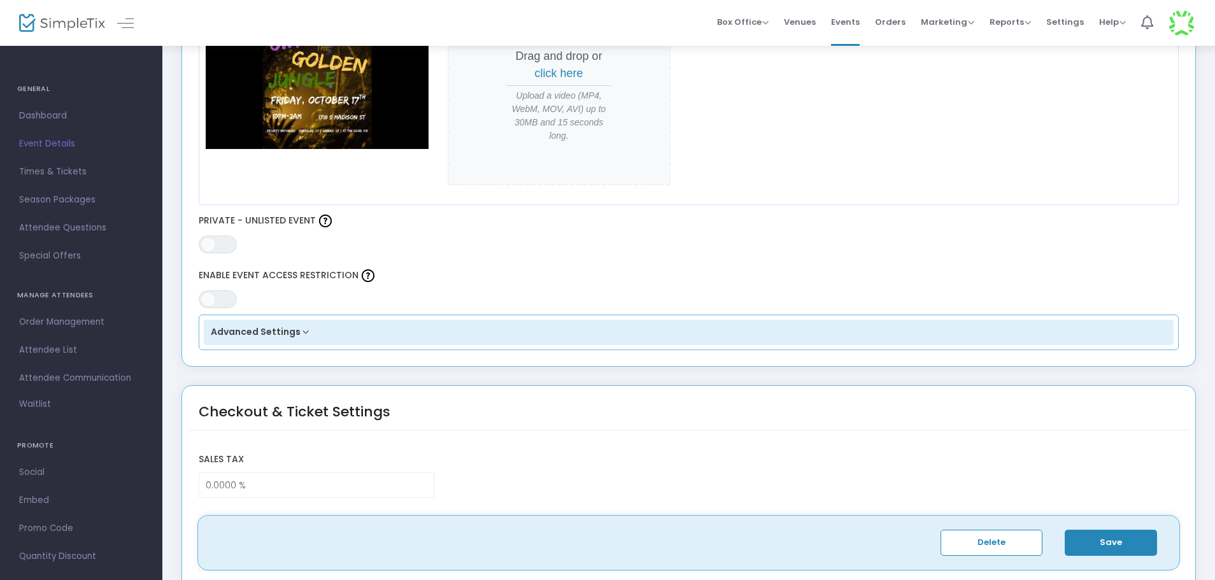
click at [1109, 539] on button "Save" at bounding box center [1111, 543] width 92 height 26
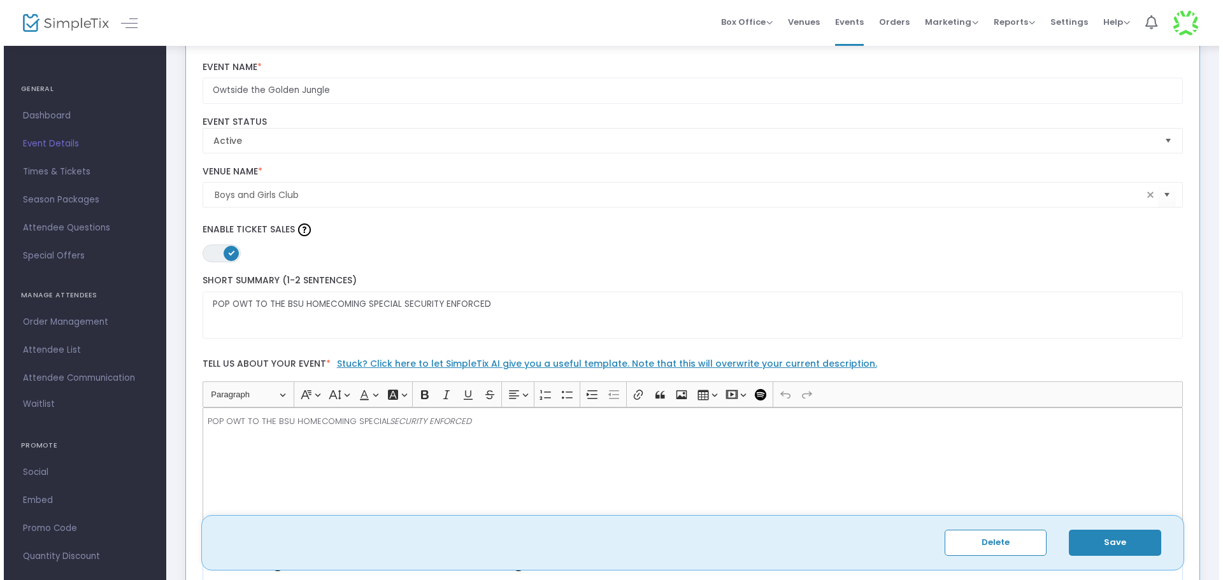
scroll to position [0, 0]
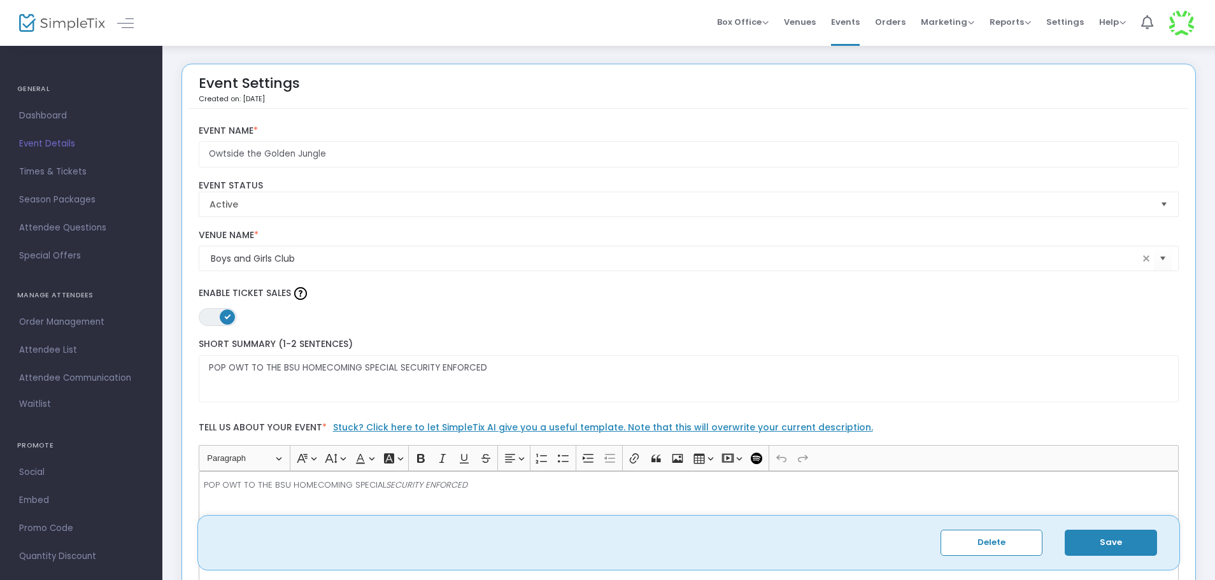
click at [1123, 548] on button "Save" at bounding box center [1111, 543] width 92 height 26
click at [853, 22] on span "Events" at bounding box center [845, 22] width 29 height 32
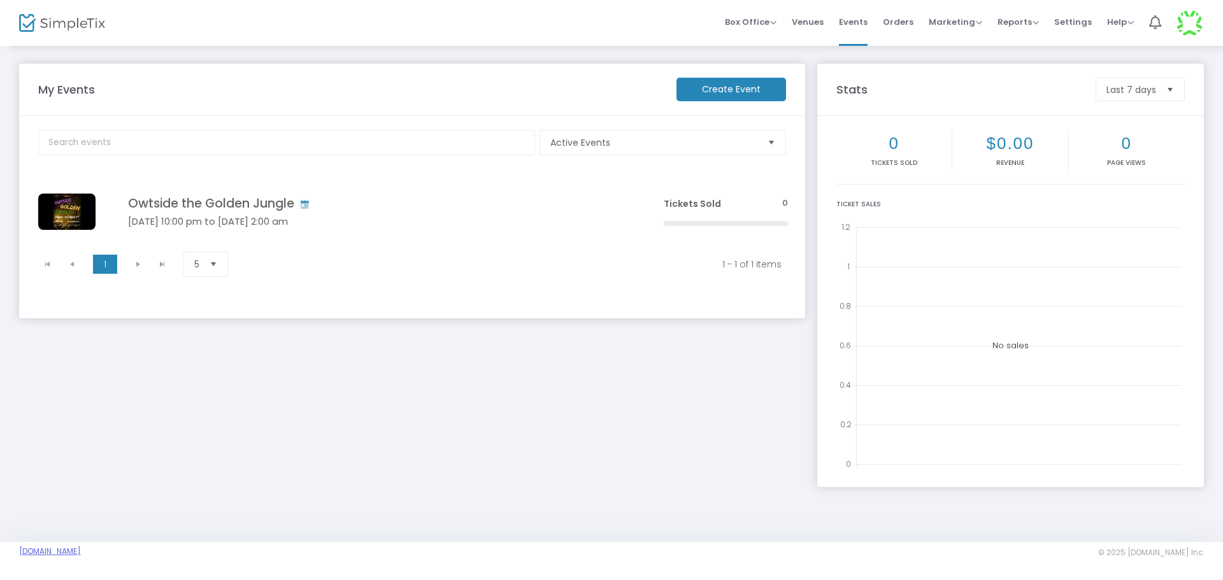
click at [81, 553] on link "[DOMAIN_NAME]" at bounding box center [50, 551] width 62 height 10
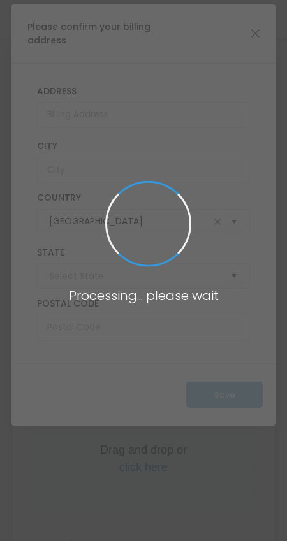
type input "[US_STATE]"
type input "[URL]"
radio input "true"
radio input "false"
radio input "true"
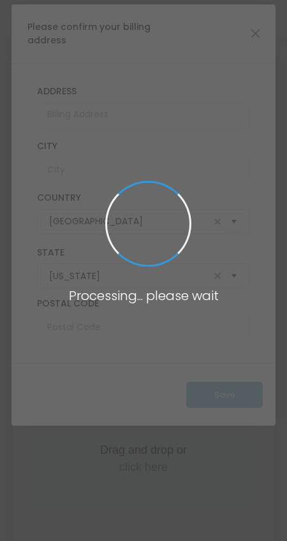
type input "24kproductions"
type input "2192928782"
type input "(UTC-06:00) Central Time ([GEOGRAPHIC_DATA] & [GEOGRAPHIC_DATA])"
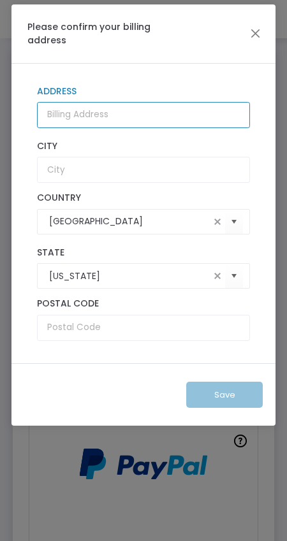
click at [112, 107] on input "Address" at bounding box center [143, 115] width 213 height 26
type input "3701 N Marleon Dr"
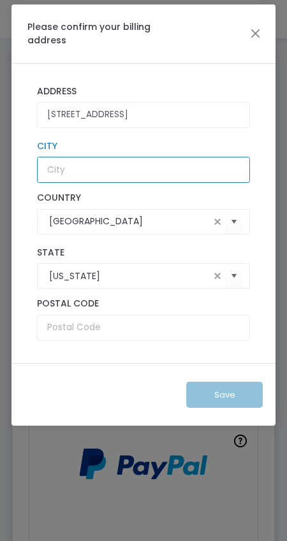
click at [143, 175] on input "text" at bounding box center [143, 170] width 213 height 26
type input "Muncie"
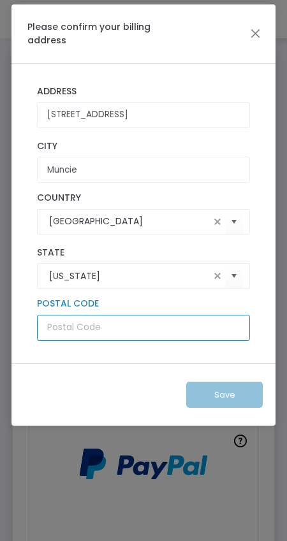
click at [110, 317] on input "text" at bounding box center [143, 328] width 213 height 26
type input "47304"
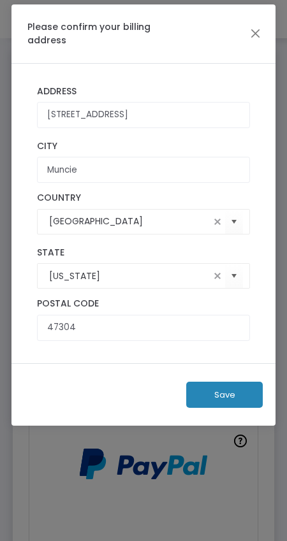
click at [210, 398] on button "Save" at bounding box center [224, 394] width 76 height 26
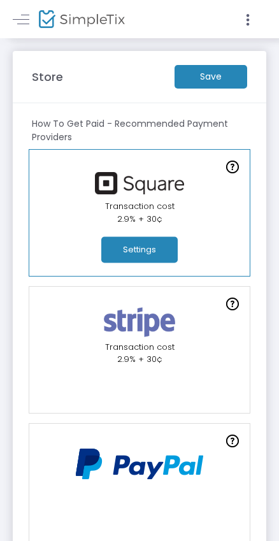
click at [138, 240] on button "Settings" at bounding box center [139, 250] width 76 height 26
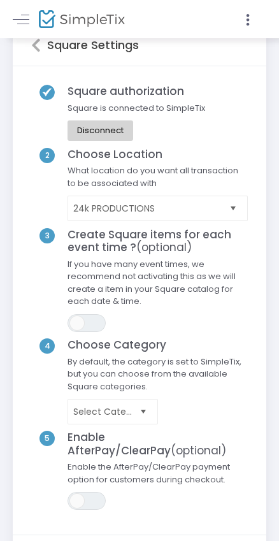
scroll to position [127, 0]
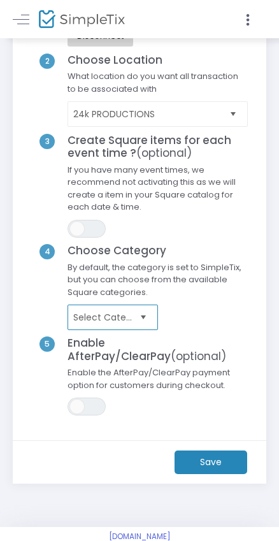
click at [131, 318] on span "Select Category" at bounding box center [103, 317] width 61 height 13
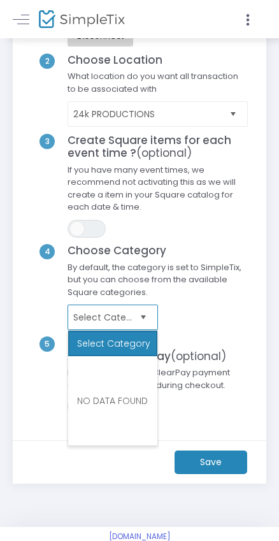
click at [136, 314] on span "Select" at bounding box center [142, 317] width 21 height 21
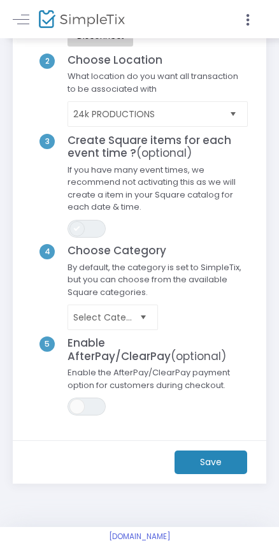
click at [76, 231] on span at bounding box center [76, 228] width 15 height 15
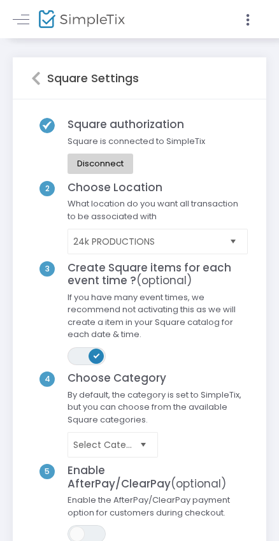
scroll to position [64, 0]
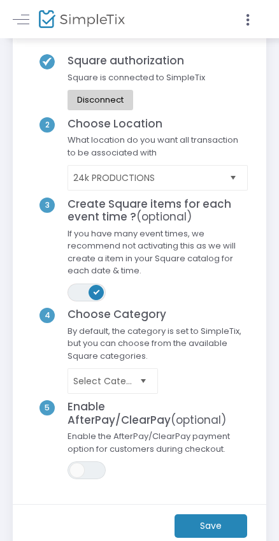
click at [208, 529] on m-button "Save" at bounding box center [211, 526] width 73 height 24
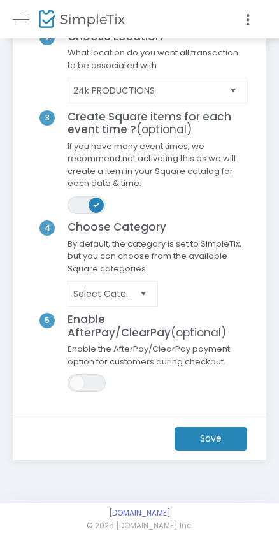
scroll to position [154, 0]
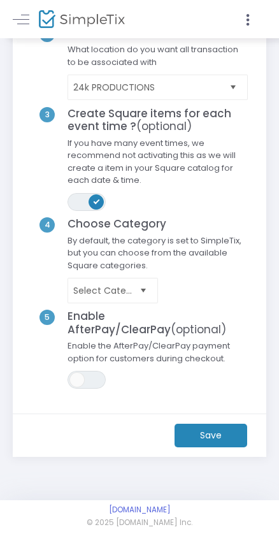
click at [189, 440] on m-button "Save" at bounding box center [211, 436] width 73 height 24
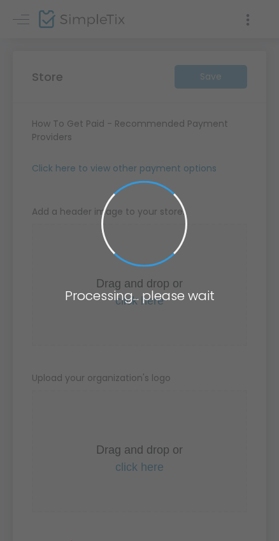
type input "https://Golden-24k-Prodcutions"
radio input "true"
radio input "false"
radio input "true"
type input "24k PRODUCTIONS"
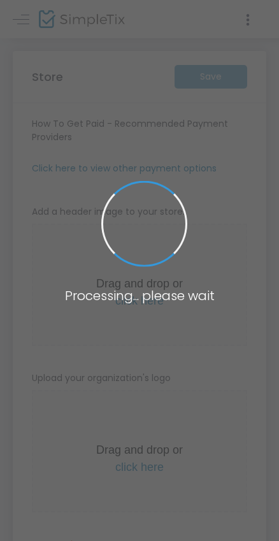
type input "2192928782"
type input "(UTC-06:00) Central Time ([GEOGRAPHIC_DATA] & [GEOGRAPHIC_DATA])"
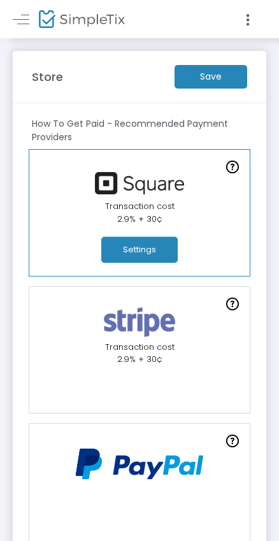
click at [166, 156] on link "In-Person Orders Transaction cost 2.9% + 30¢ Settings" at bounding box center [140, 212] width 222 height 127
click at [215, 83] on m-button "Save" at bounding box center [211, 77] width 73 height 24
